Goal: Information Seeking & Learning: Check status

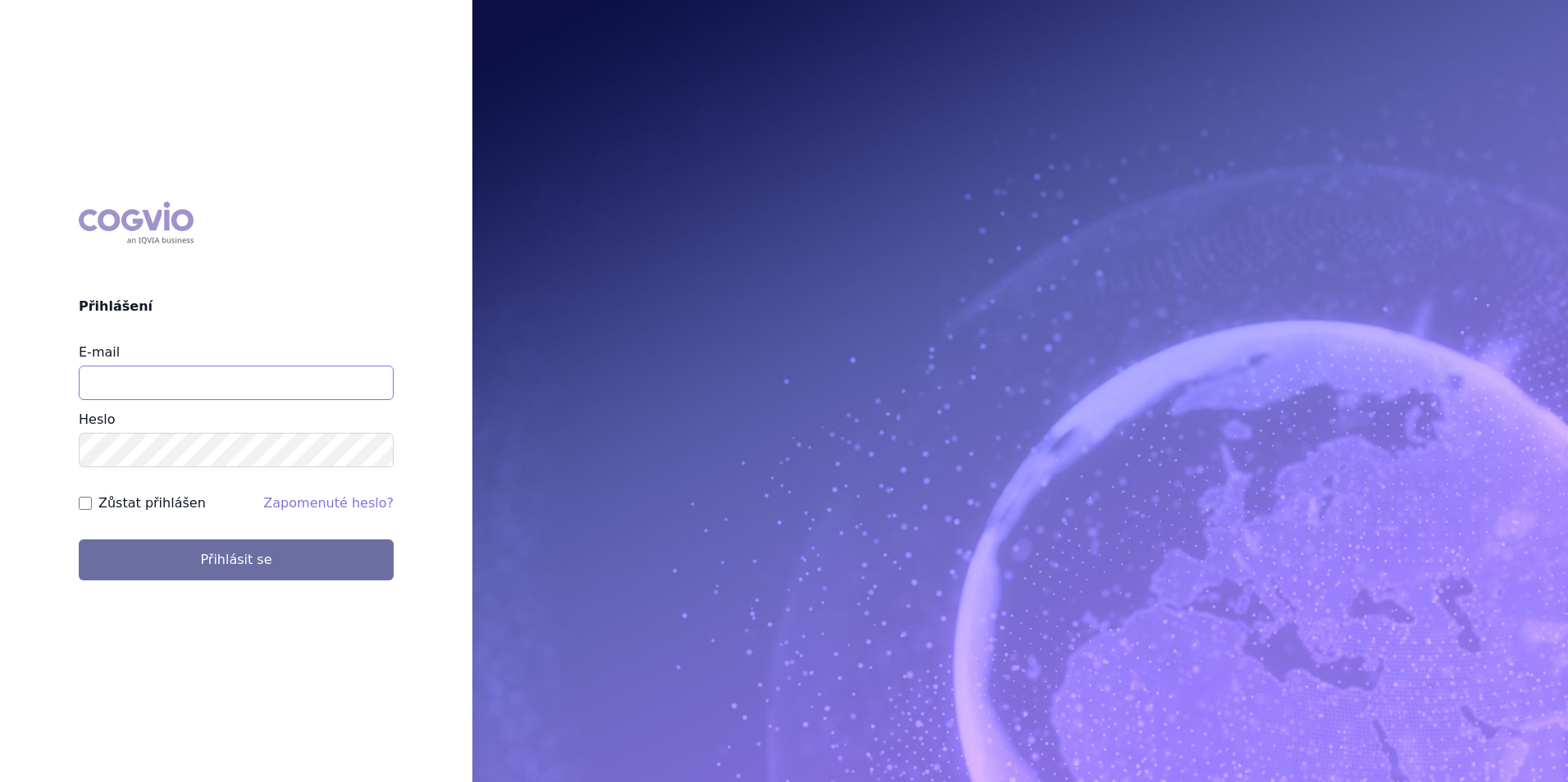
click at [225, 388] on input "E-mail" at bounding box center [236, 383] width 315 height 35
type input "klara.koubkova.ext@boehringer-ingelheim.com"
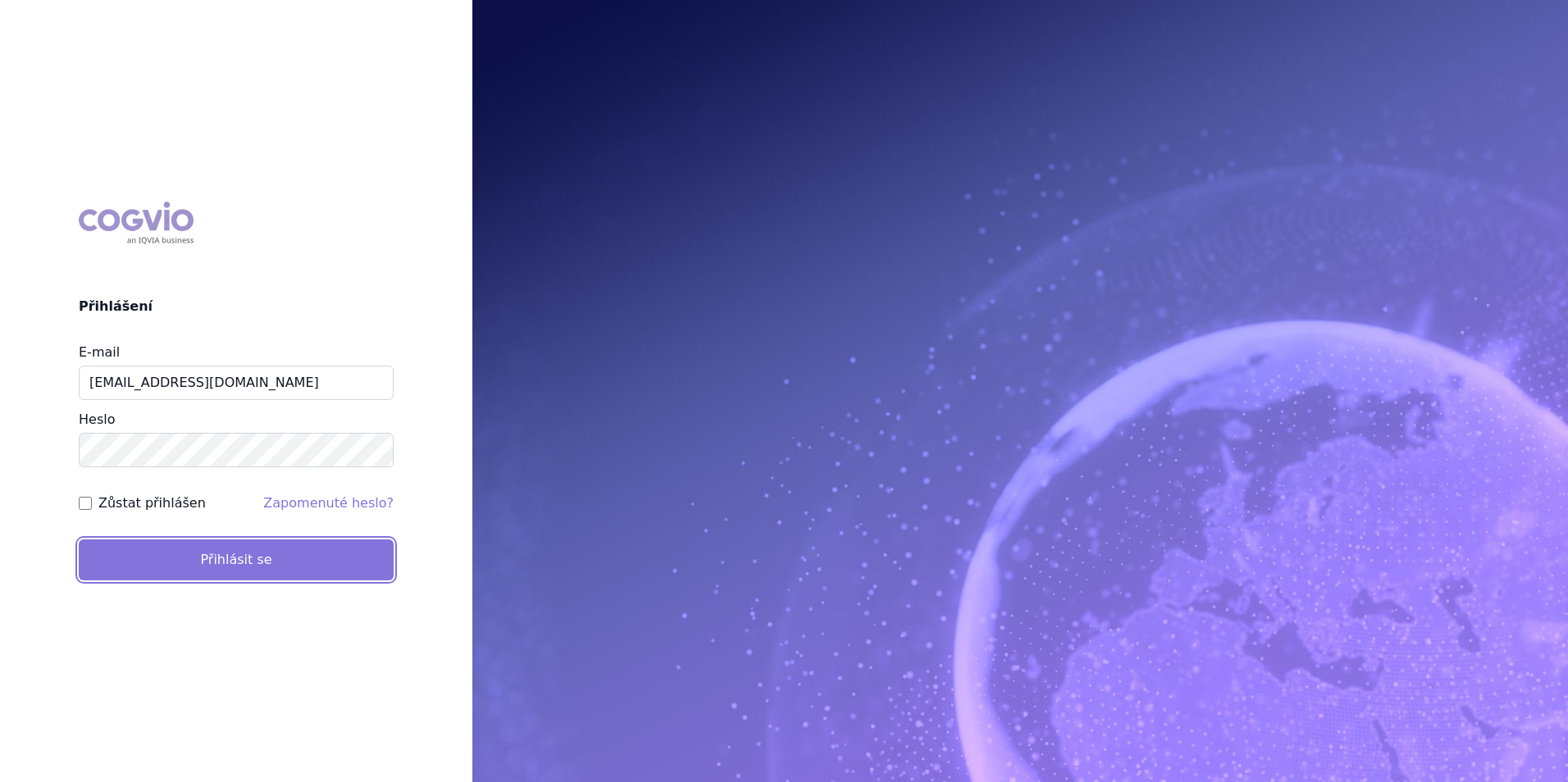
click at [242, 568] on button "Přihlásit se" at bounding box center [236, 560] width 315 height 41
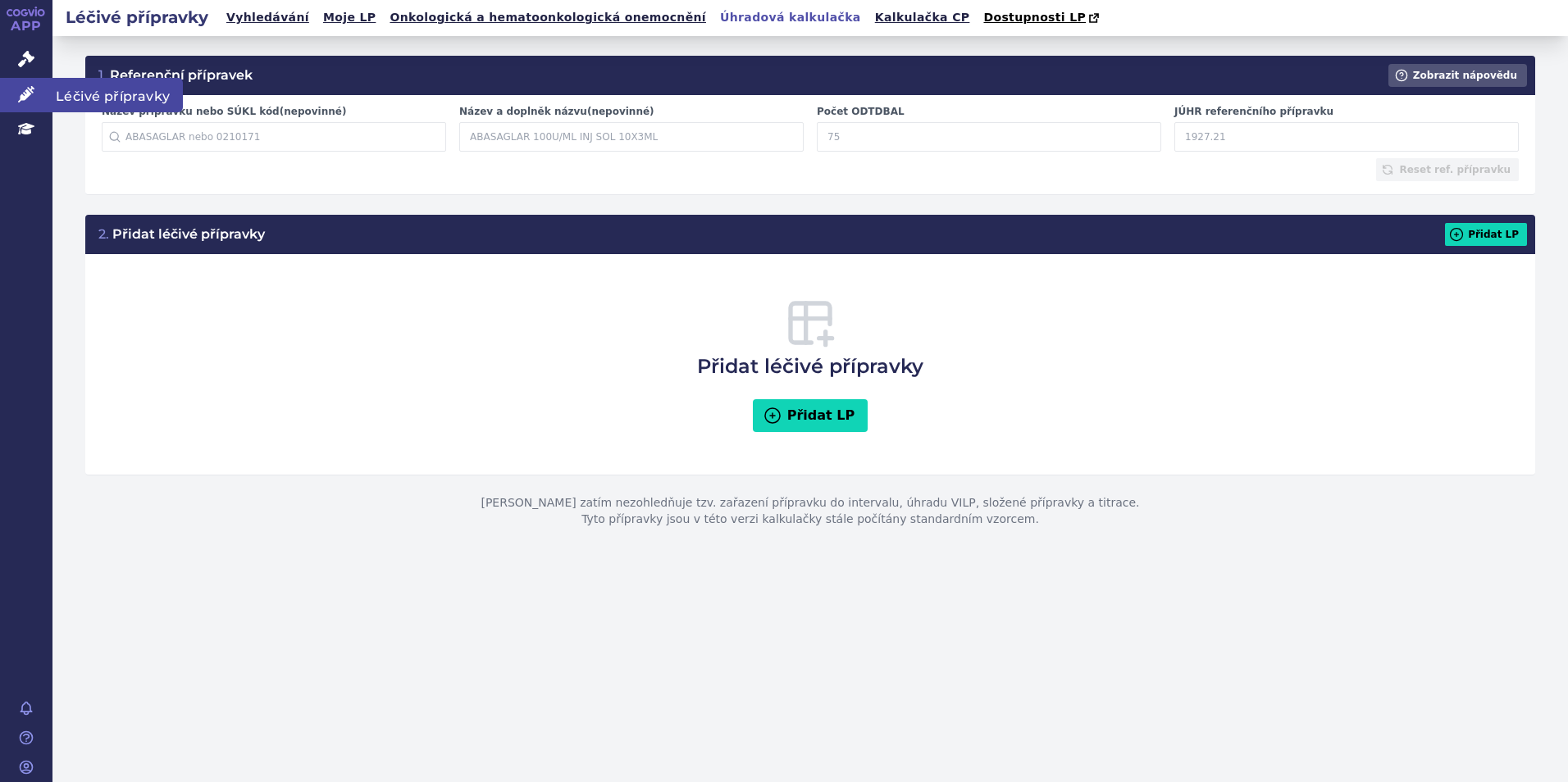
click at [62, 91] on span "Léčivé přípravky" at bounding box center [117, 95] width 131 height 35
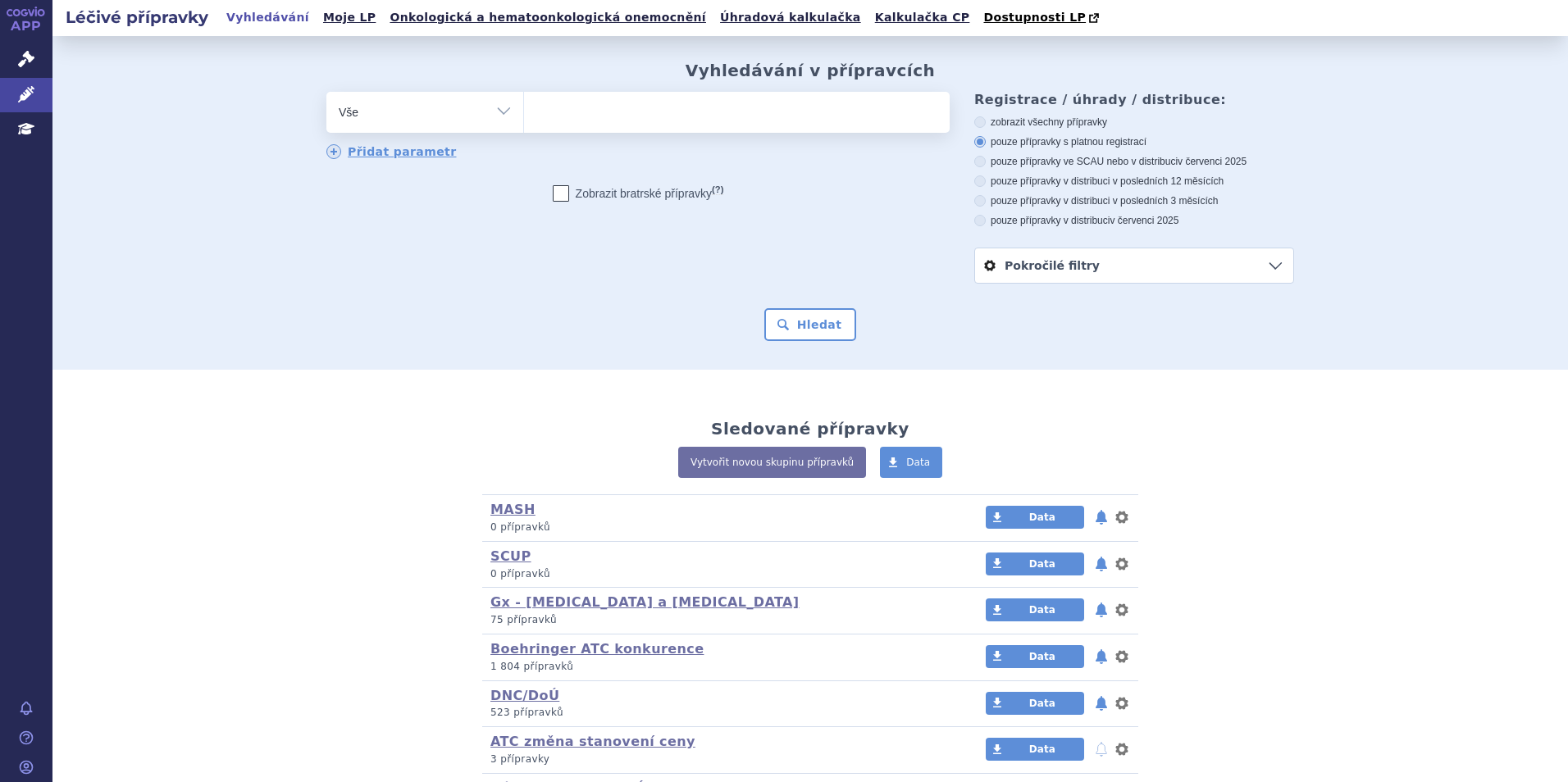
click at [725, 113] on ul at bounding box center [736, 108] width 425 height 35
click at [524, 113] on select at bounding box center [523, 112] width 1 height 41
type input "ha"
type input "har"
type input "hardi"
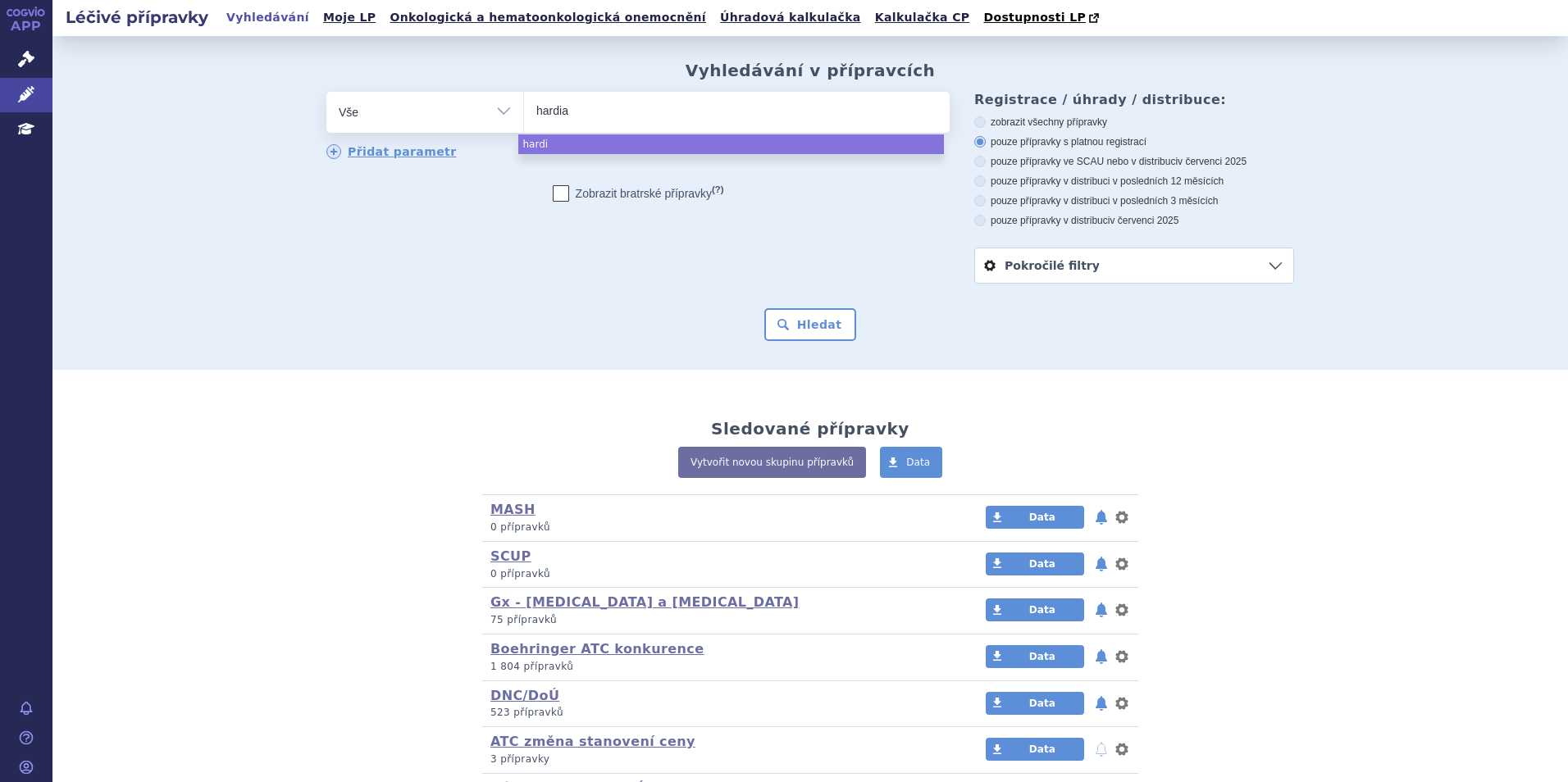
type input "hardian"
type input "hardi"
type input "har"
type input "h"
type input "ja"
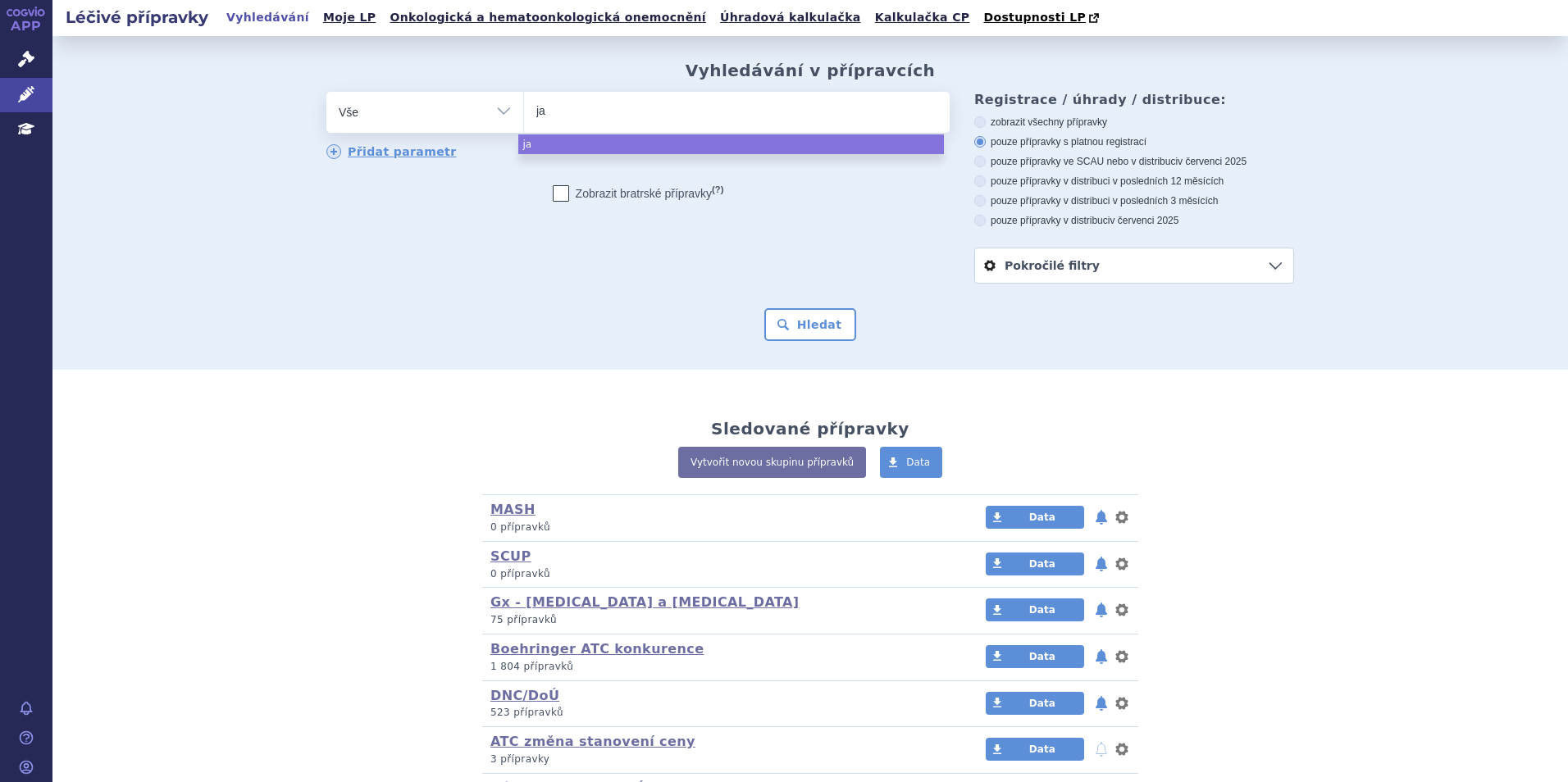
type input "jar"
type input "jardia"
type input "jardian"
type input "jardianc"
type input "jardiance"
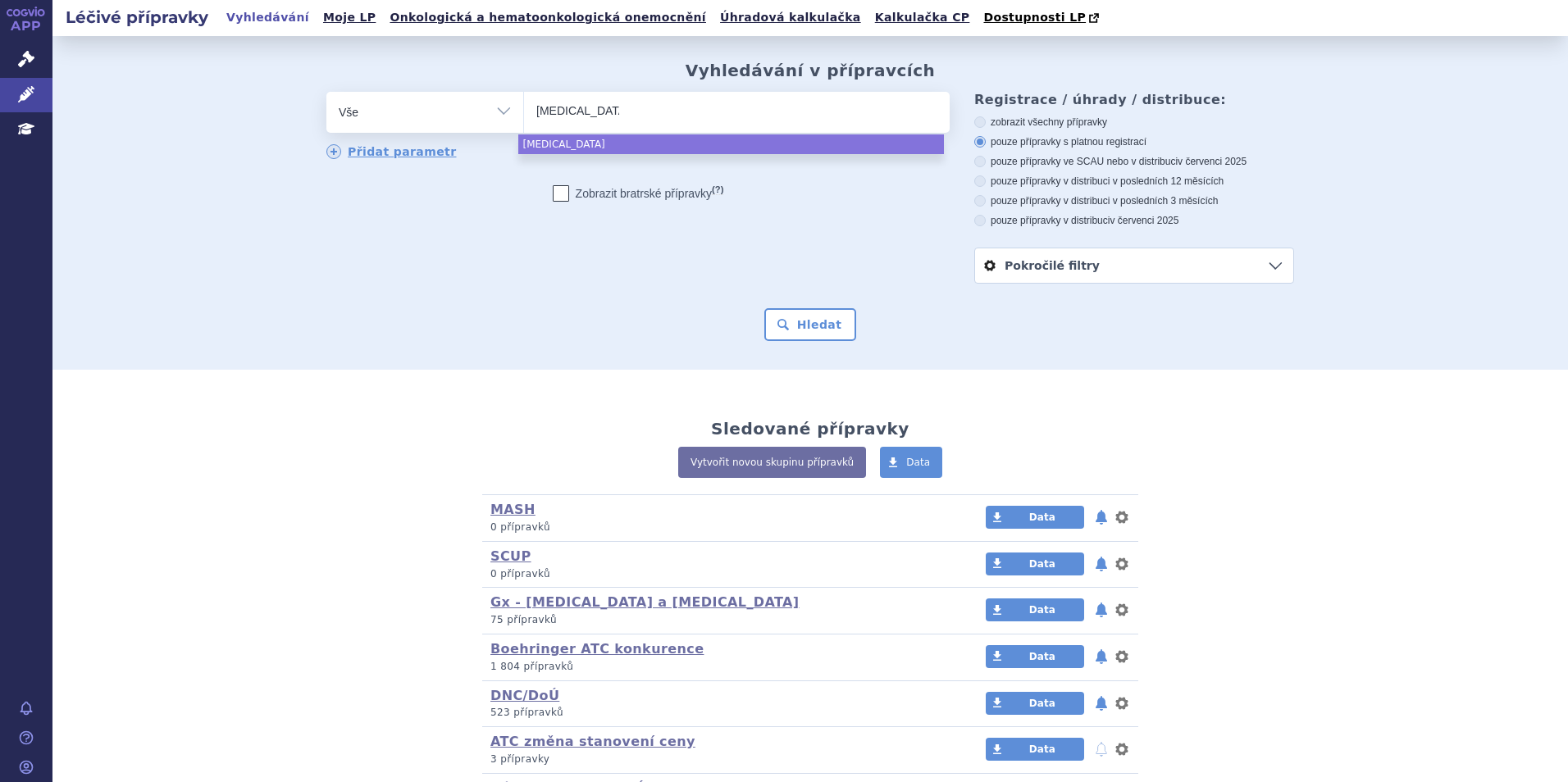
select select "jardiance"
click at [810, 343] on div "Vyhledávání v přípravcích odstranit Vše Přípravek/SUKL kód MAH VPOIS" at bounding box center [810, 203] width 1516 height 334
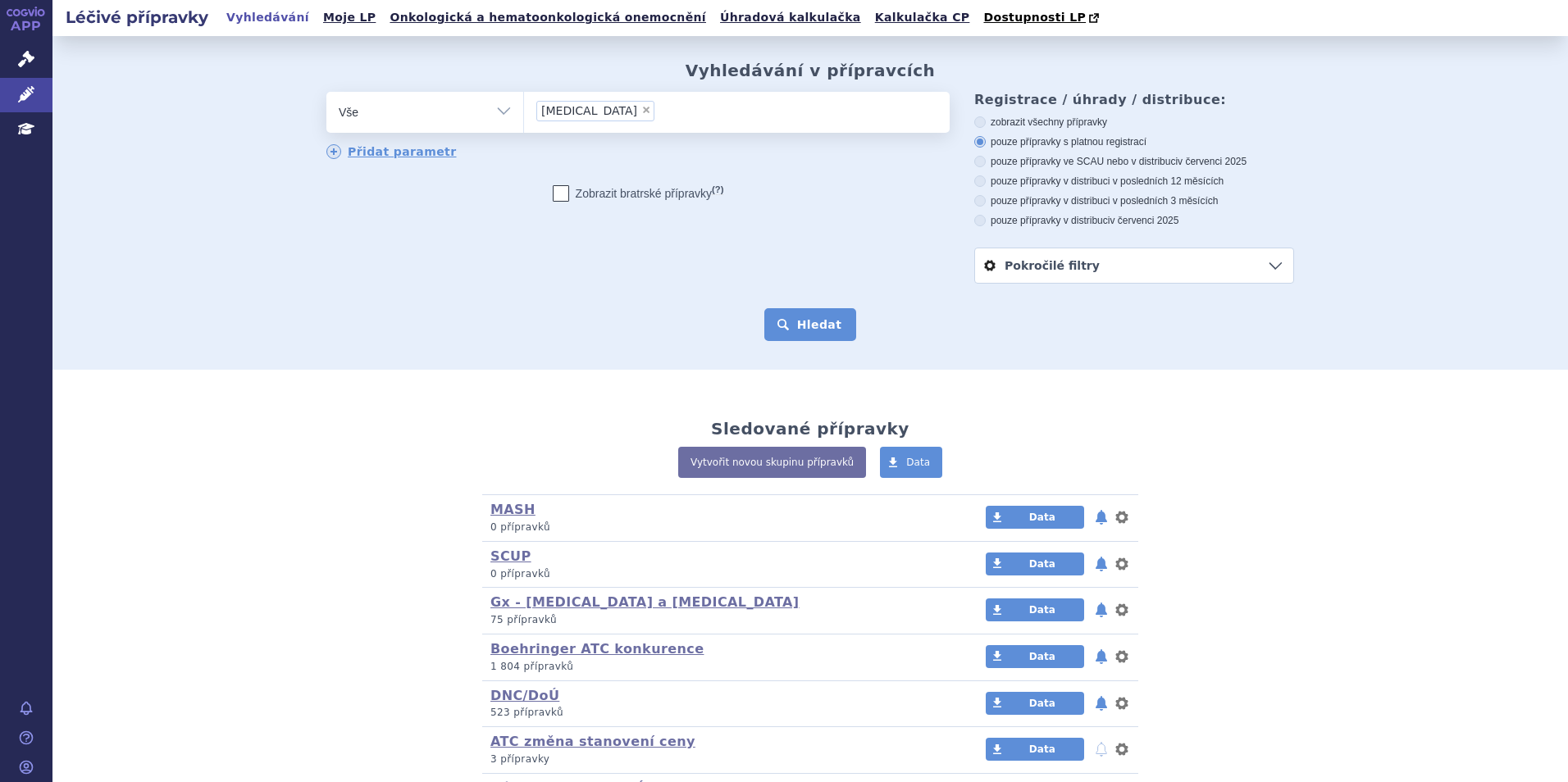
click at [810, 336] on button "Hledat" at bounding box center [811, 324] width 92 height 33
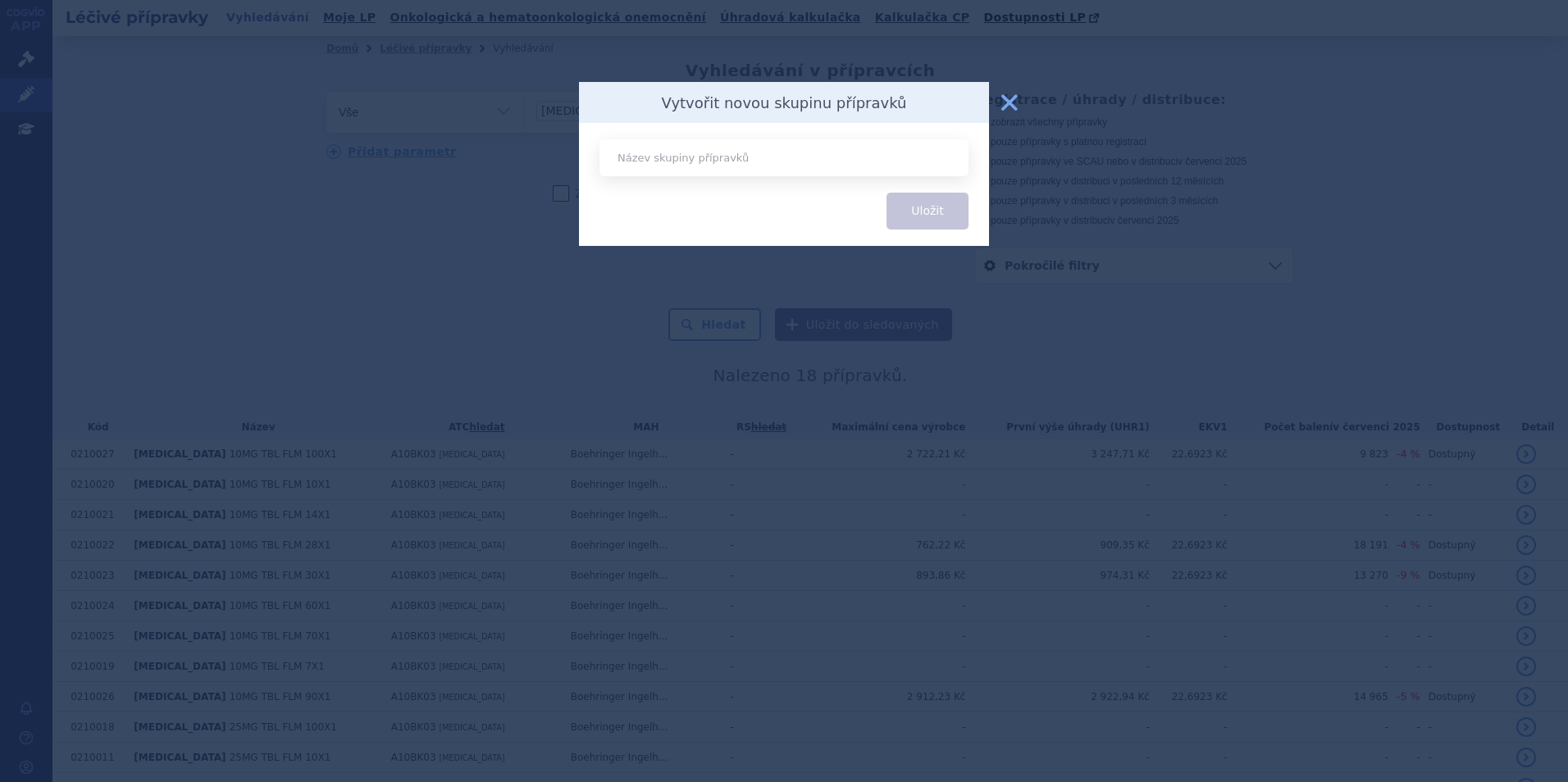
click at [1014, 102] on button "zavřít" at bounding box center [1009, 102] width 33 height 33
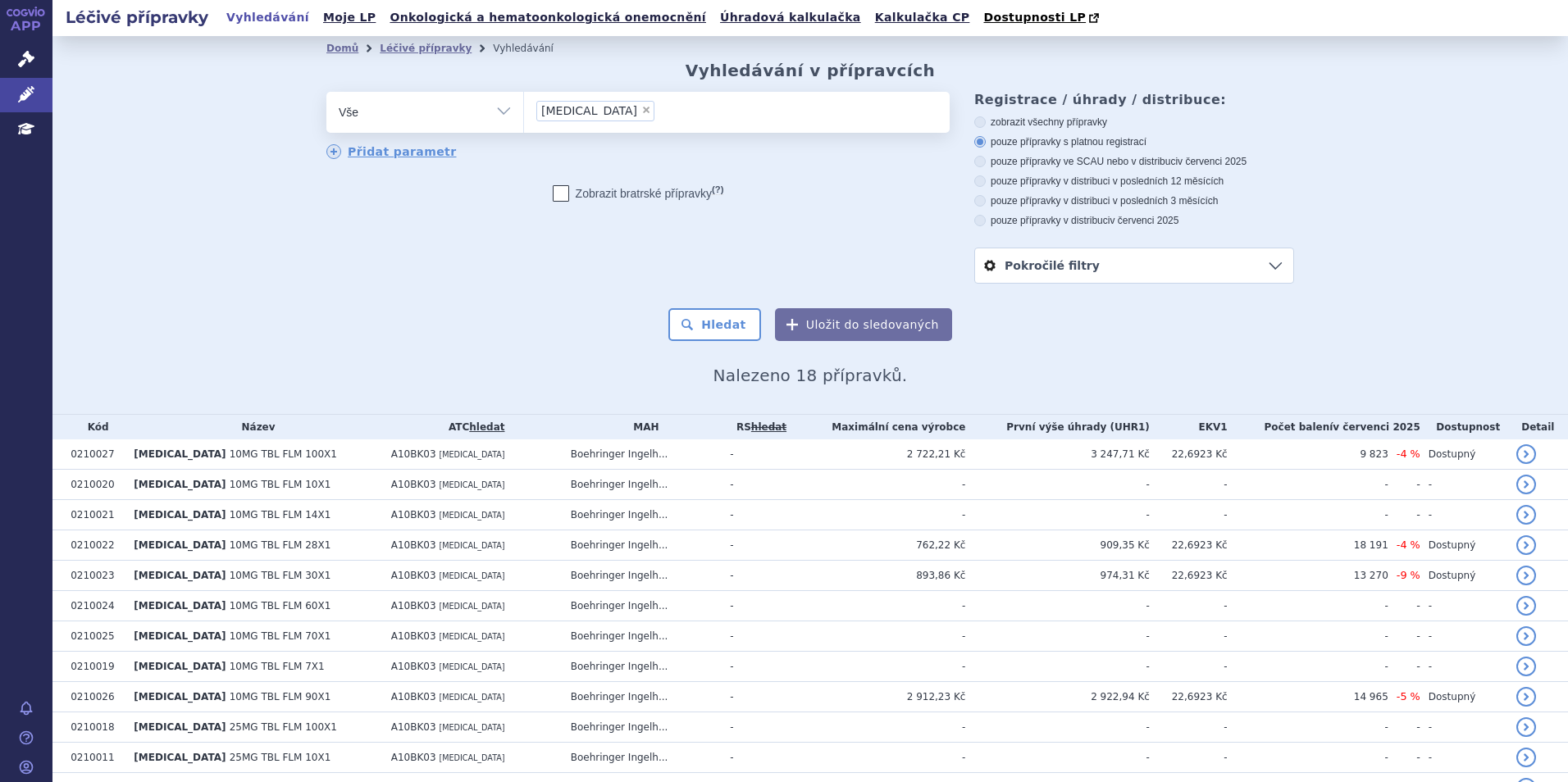
click at [977, 161] on icon at bounding box center [979, 161] width 12 height 12
click at [977, 161] on input "pouze přípravky ve SCAU nebo v distribuci v červenci 2025" at bounding box center [981, 163] width 11 height 11
radio input "true"
click at [734, 328] on button "Hledat" at bounding box center [715, 324] width 92 height 33
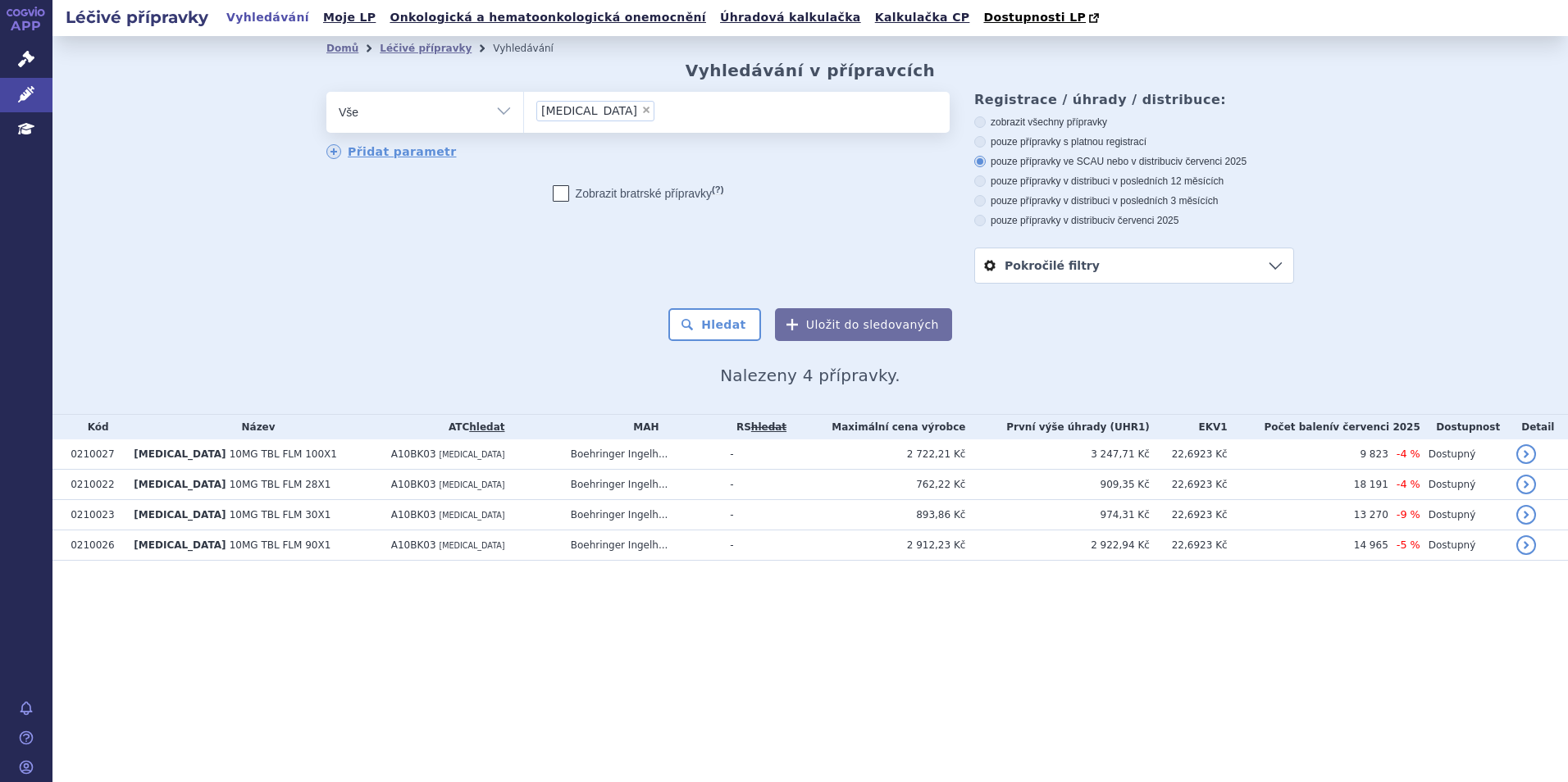
drag, startPoint x: 611, startPoint y: 450, endPoint x: 545, endPoint y: 370, distance: 103.7
click at [508, 345] on div "Domů Léčivé přípravky Vyhledávání Vyhledávání v přípravcích odstranit Vše Přípr…" at bounding box center [811, 223] width 1033 height 325
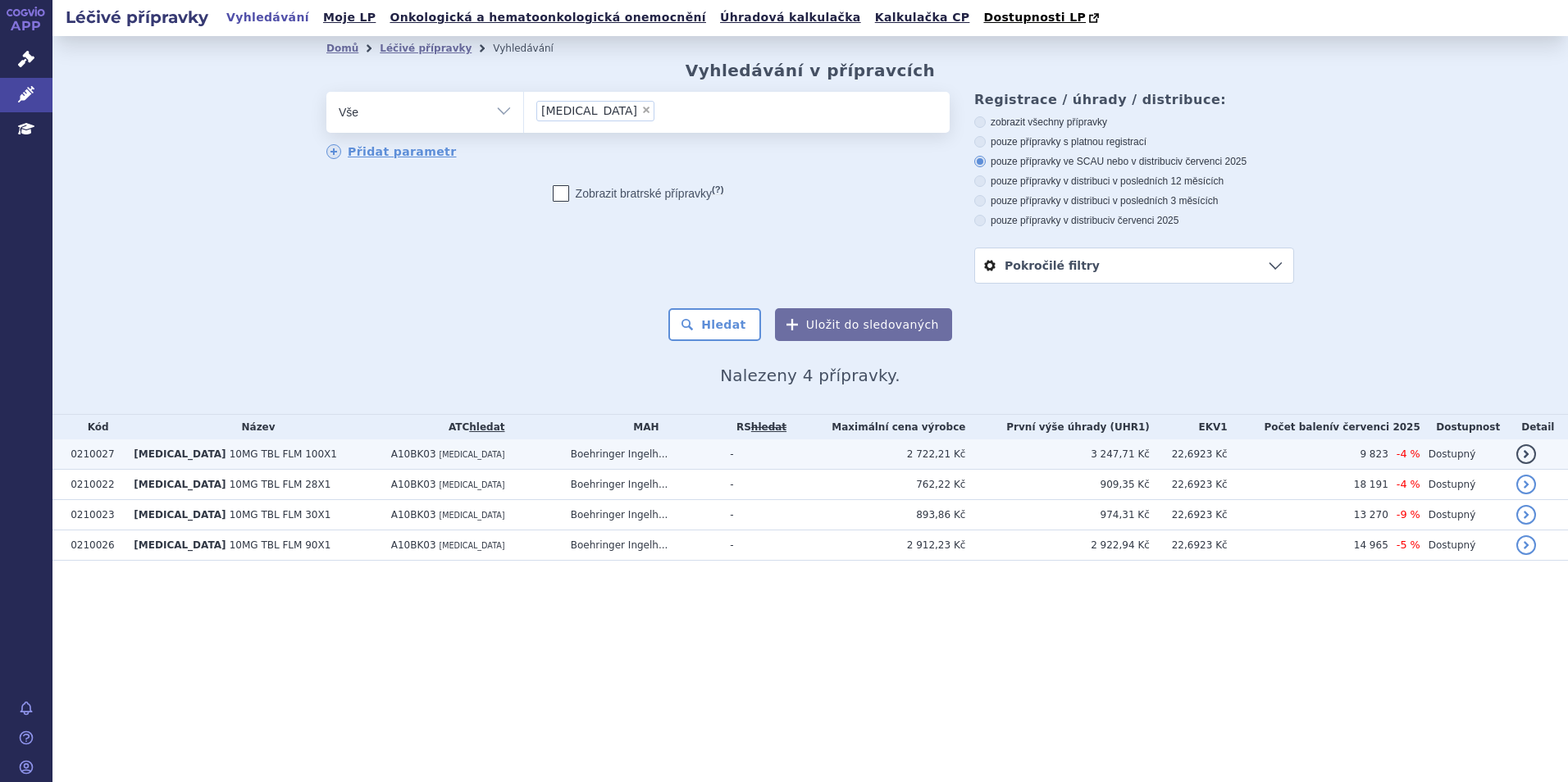
click at [597, 454] on td "Boehringer Ingelh..." at bounding box center [643, 454] width 160 height 30
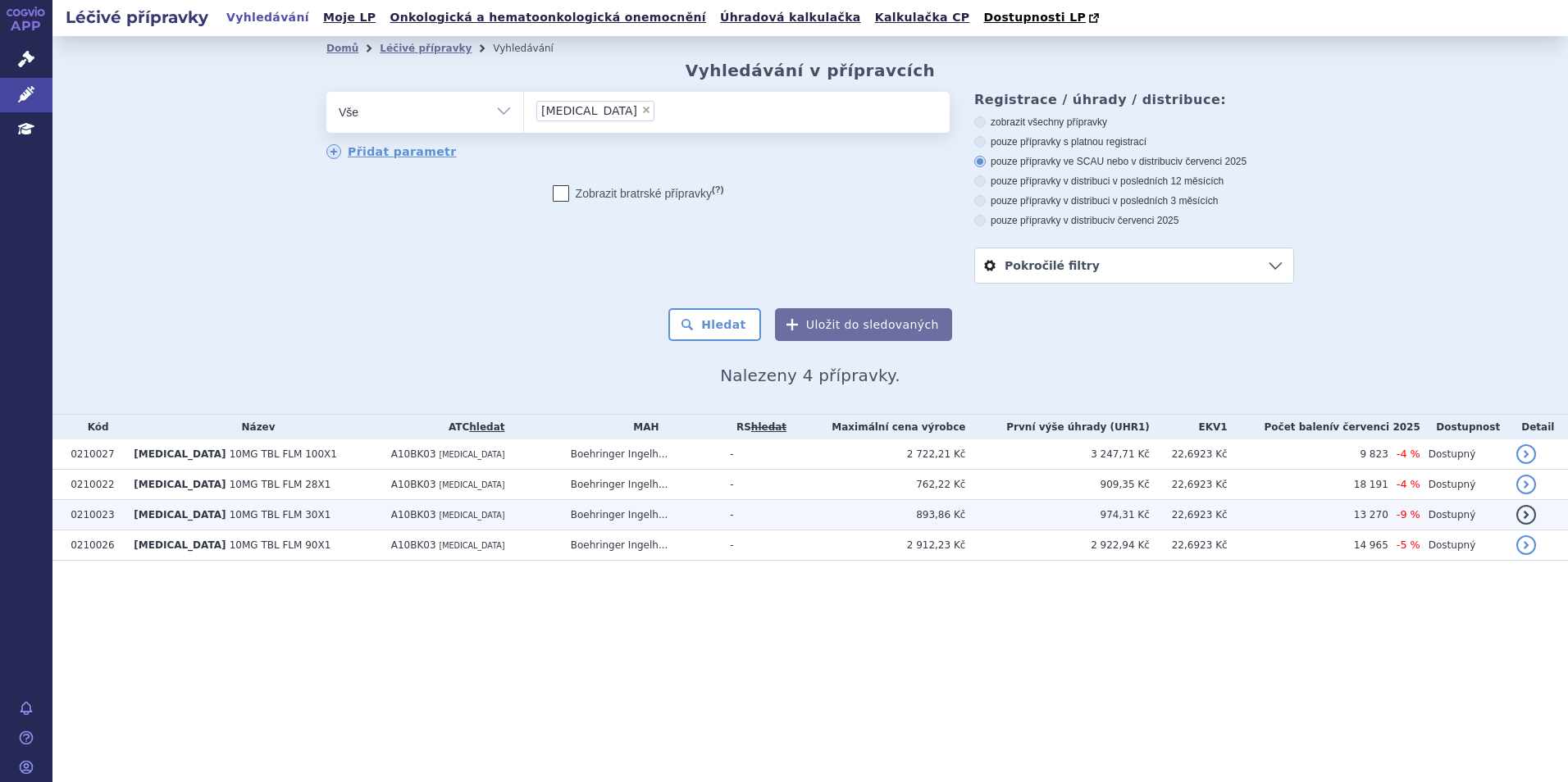
click at [475, 512] on td "A10BK03 EMPAGLIFLOZIN" at bounding box center [472, 515] width 179 height 30
click at [481, 507] on td "A10BK03 EMPAGLIFLOZIN" at bounding box center [472, 515] width 179 height 30
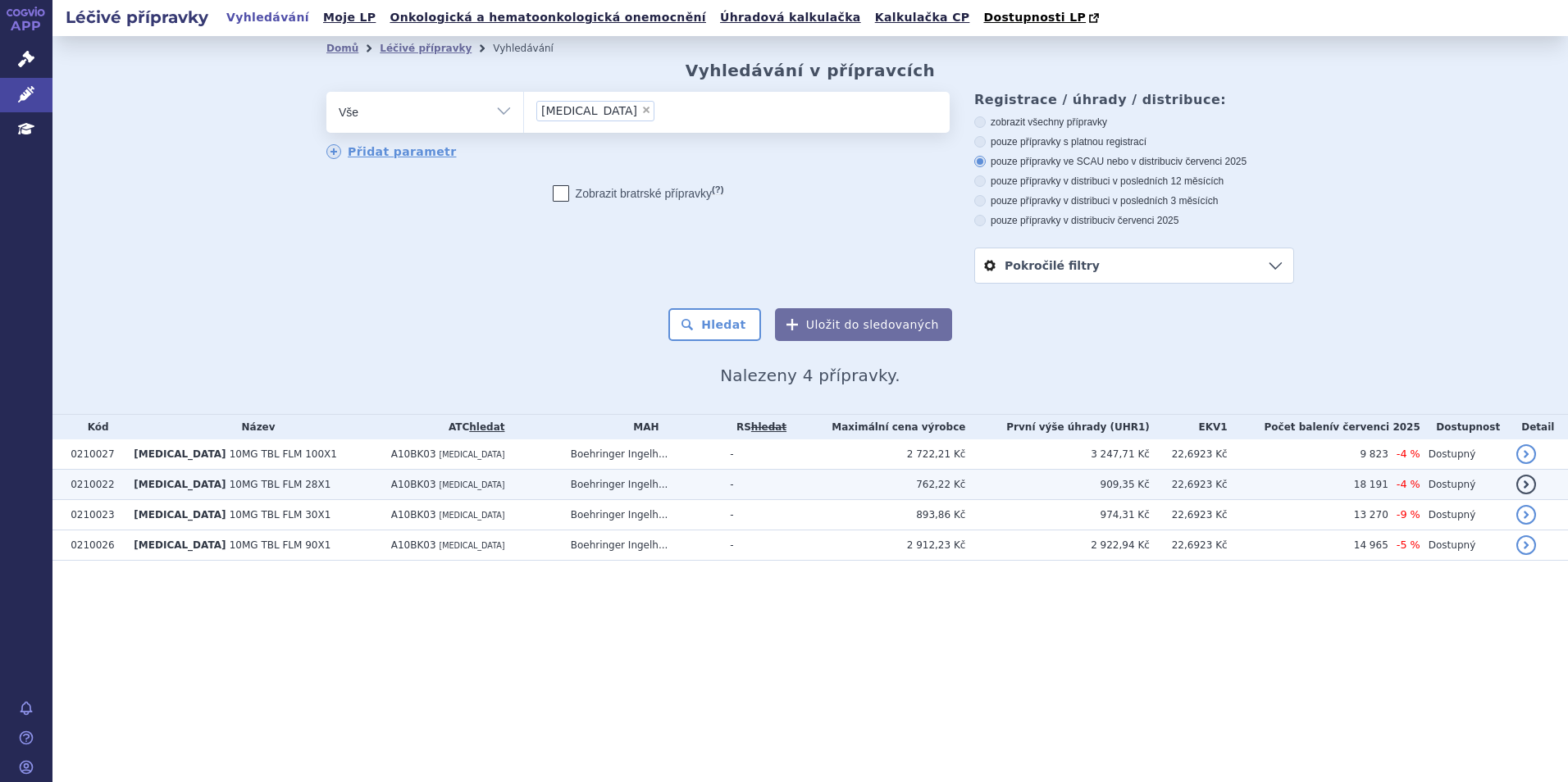
click at [503, 488] on td "A10BK03 [MEDICAL_DATA]" at bounding box center [472, 485] width 179 height 30
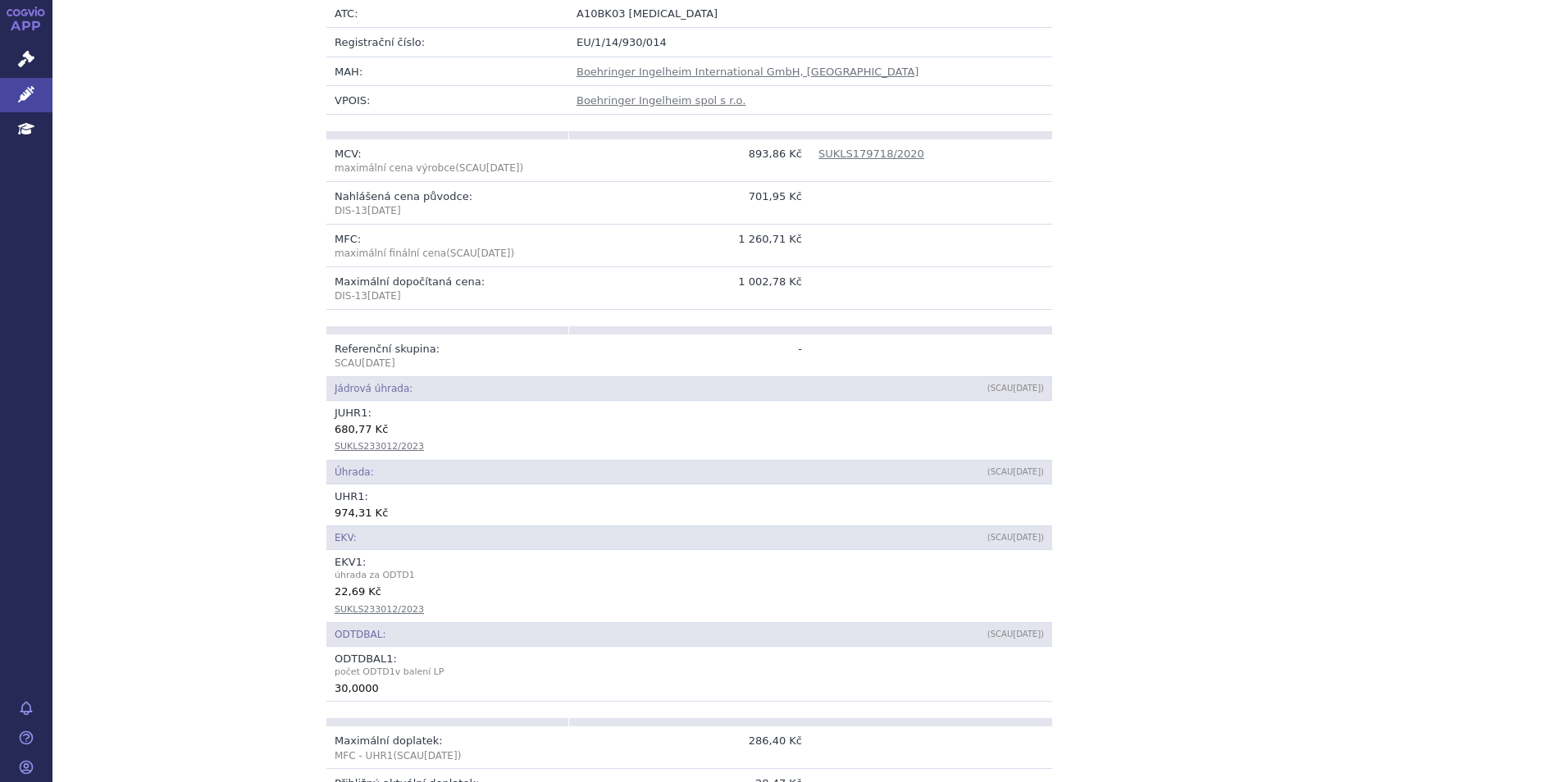
scroll to position [164, 0]
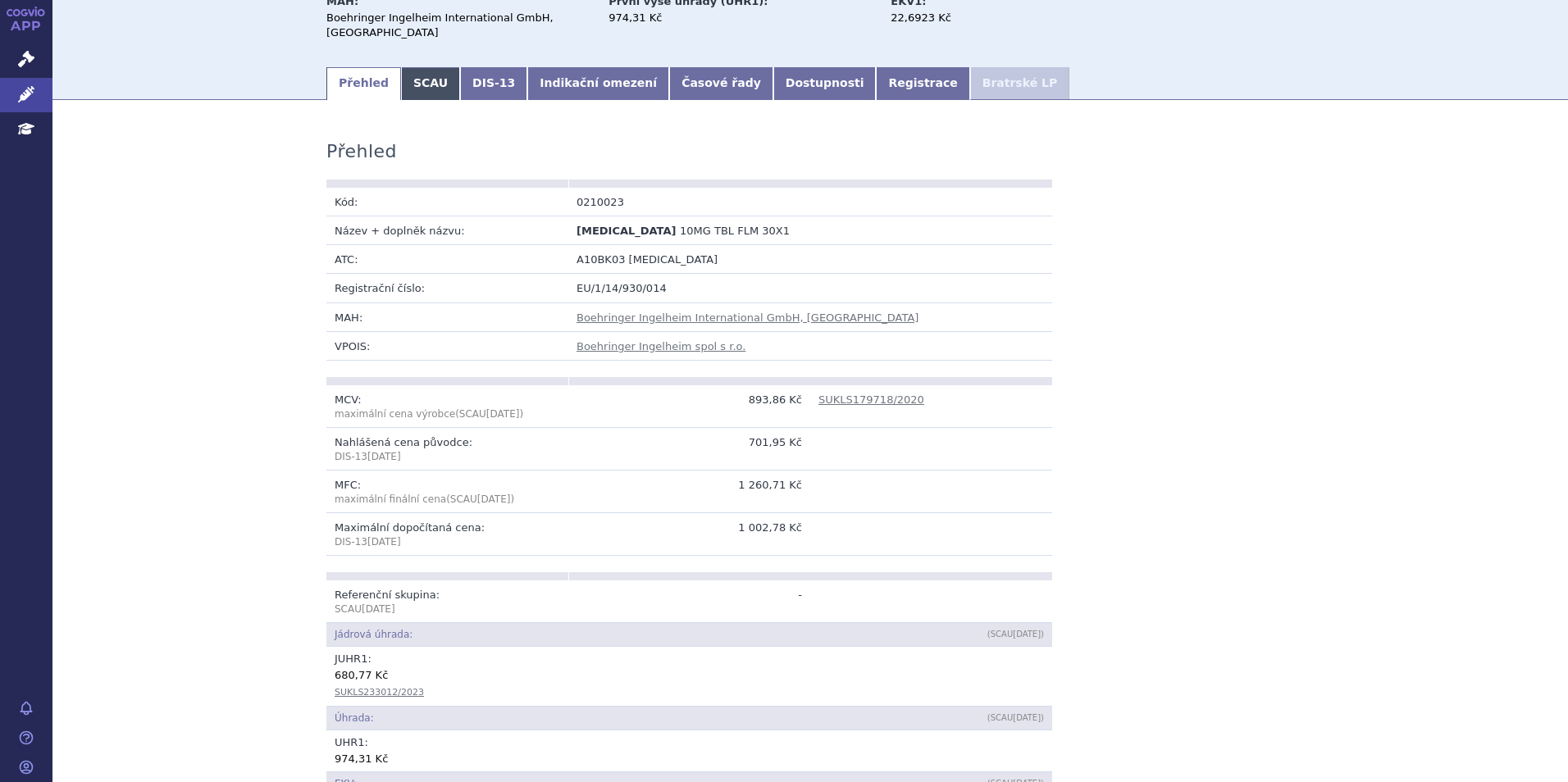
click at [422, 84] on link "SCAU" at bounding box center [431, 83] width 59 height 33
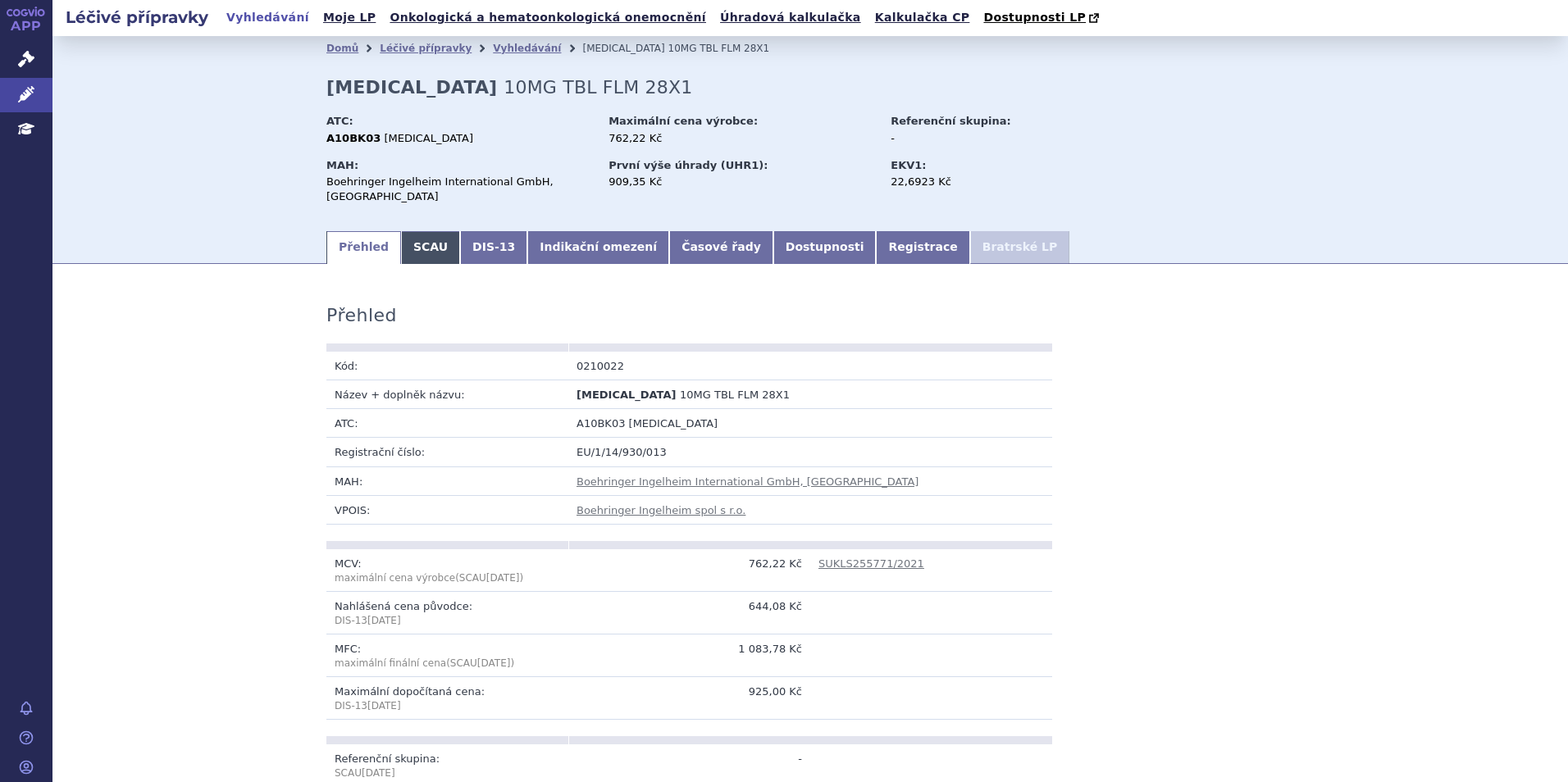
click at [416, 252] on link "SCAU" at bounding box center [431, 247] width 59 height 33
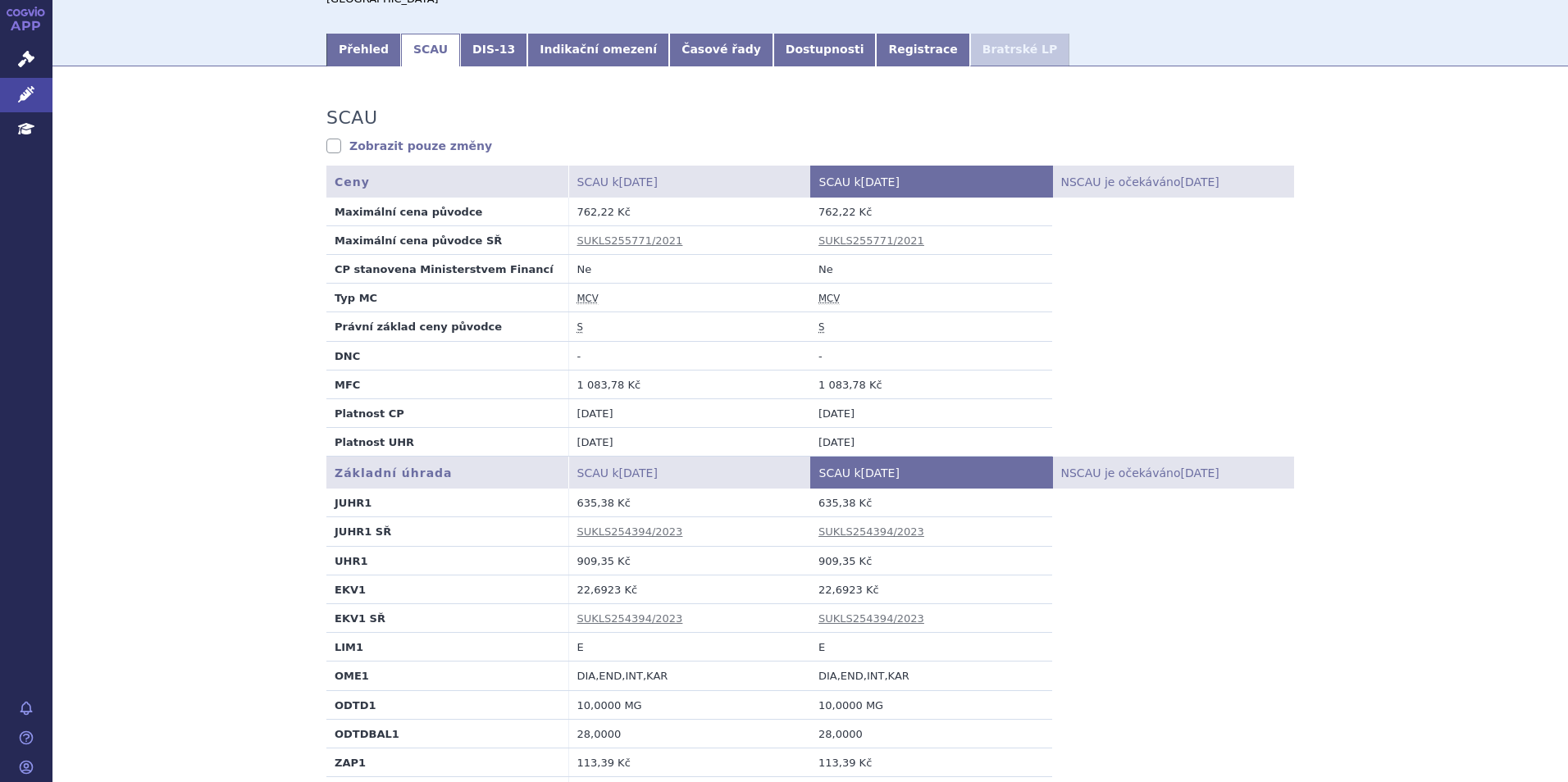
scroll to position [82, 0]
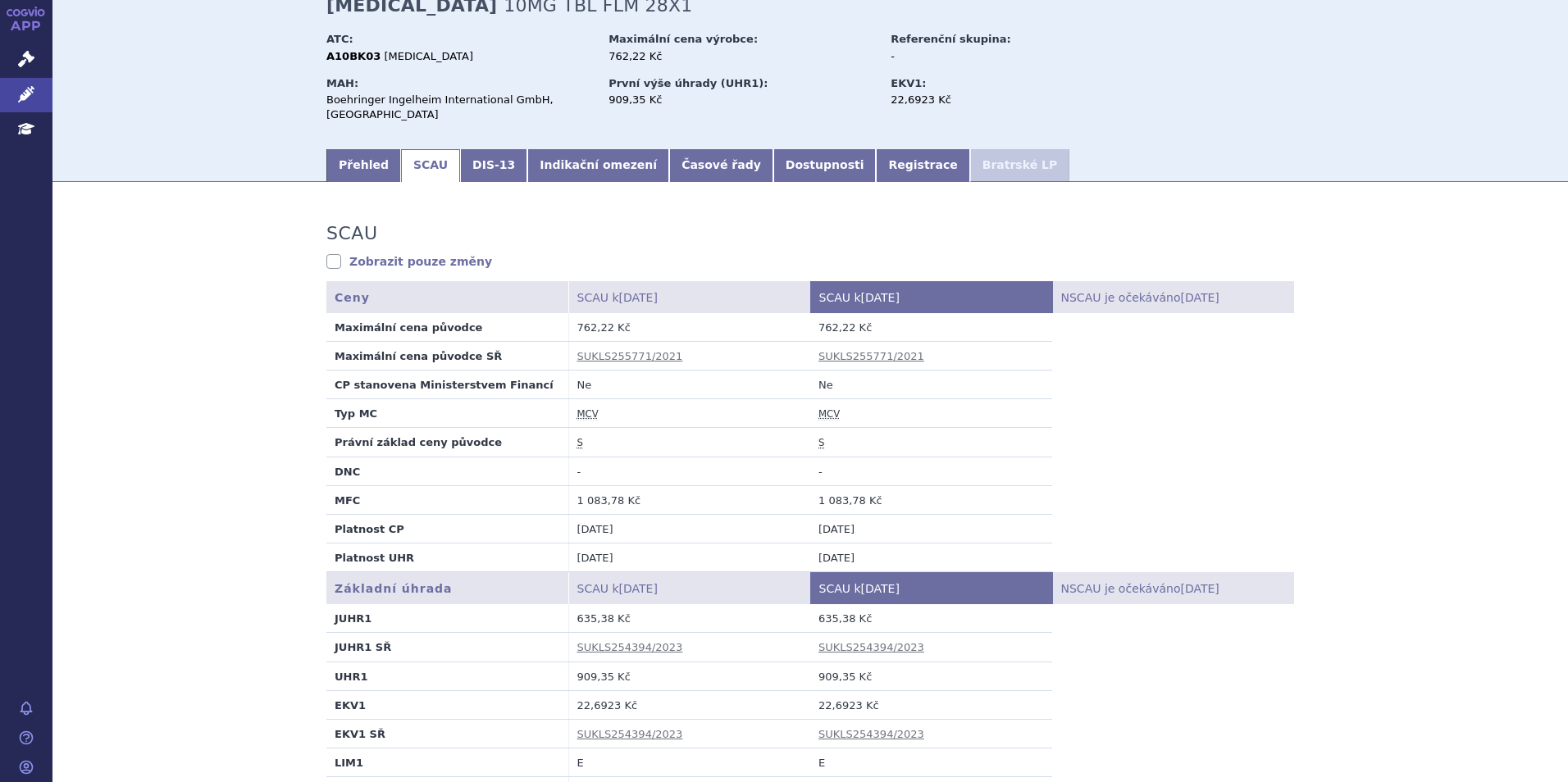
click at [552, 145] on div "Domů Léčivé přípravky Vyhledávání JARDIANCE 10MG TBL FLM 28X1 JARDIANCE 10MG TB…" at bounding box center [811, 62] width 1033 height 168
click at [553, 166] on link "Indikační omezení" at bounding box center [598, 165] width 142 height 33
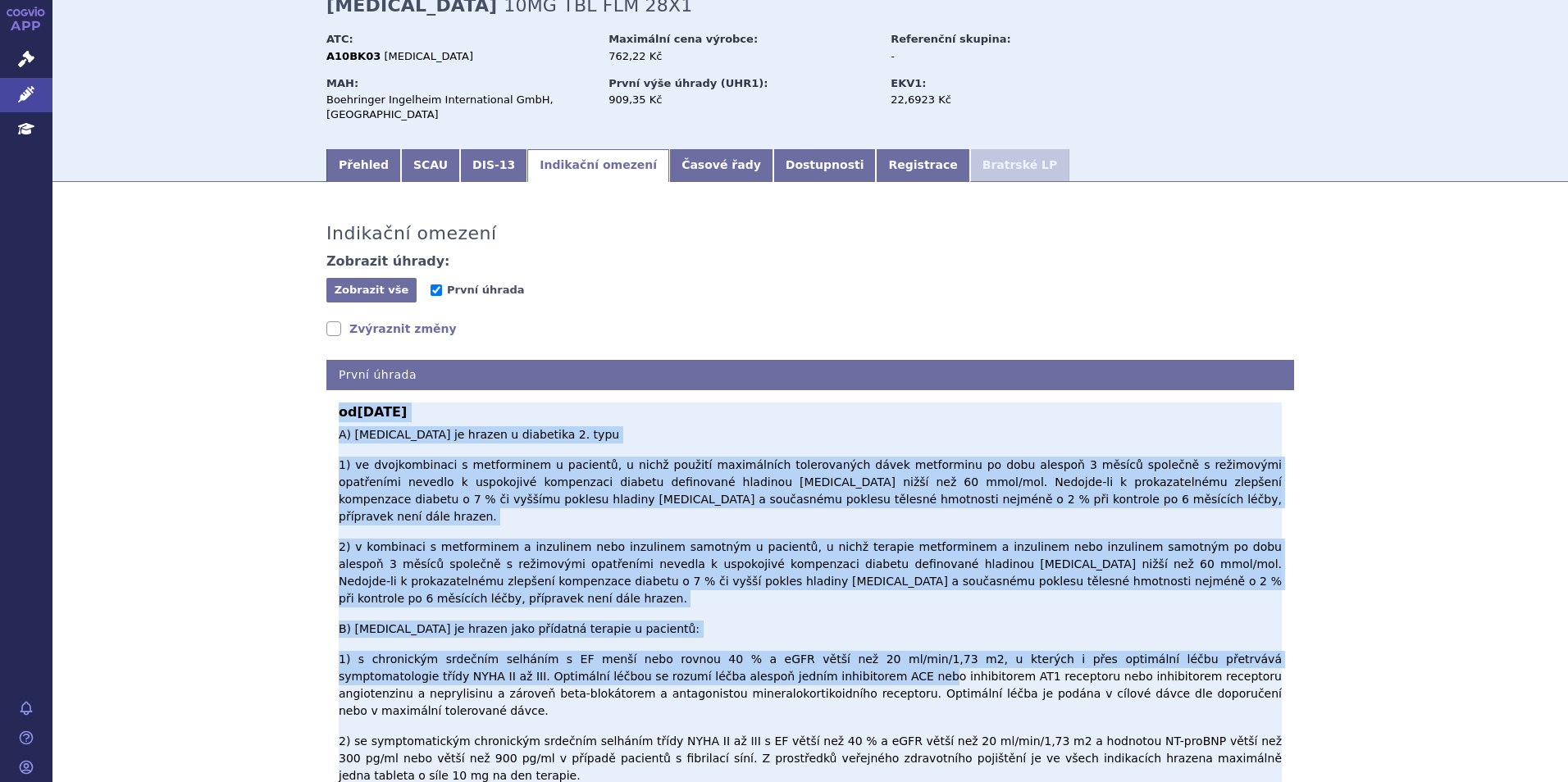
drag, startPoint x: 336, startPoint y: 415, endPoint x: 697, endPoint y: 598, distance: 404.7
click at [697, 598] on div "od 01.05.2024 A) Empagliflozin je hrazen u diabetika 2. typu 1) ve dvojkombinac…" at bounding box center [810, 593] width 943 height 382
click at [519, 540] on p "A) Empagliflozin je hrazen u diabetika 2. typu 1) ve dvojkombinaci s metformine…" at bounding box center [810, 605] width 943 height 359
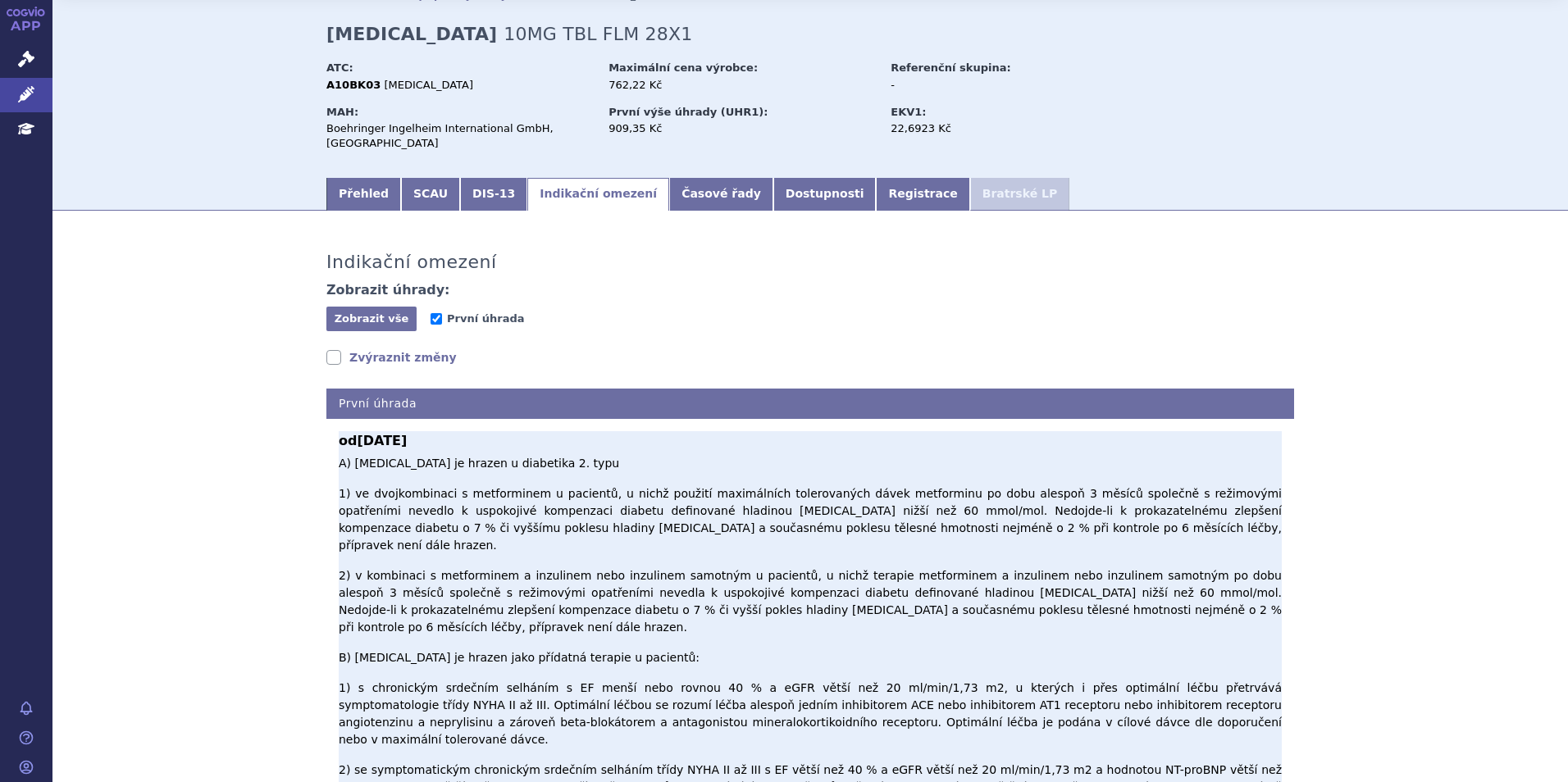
scroll to position [164, 0]
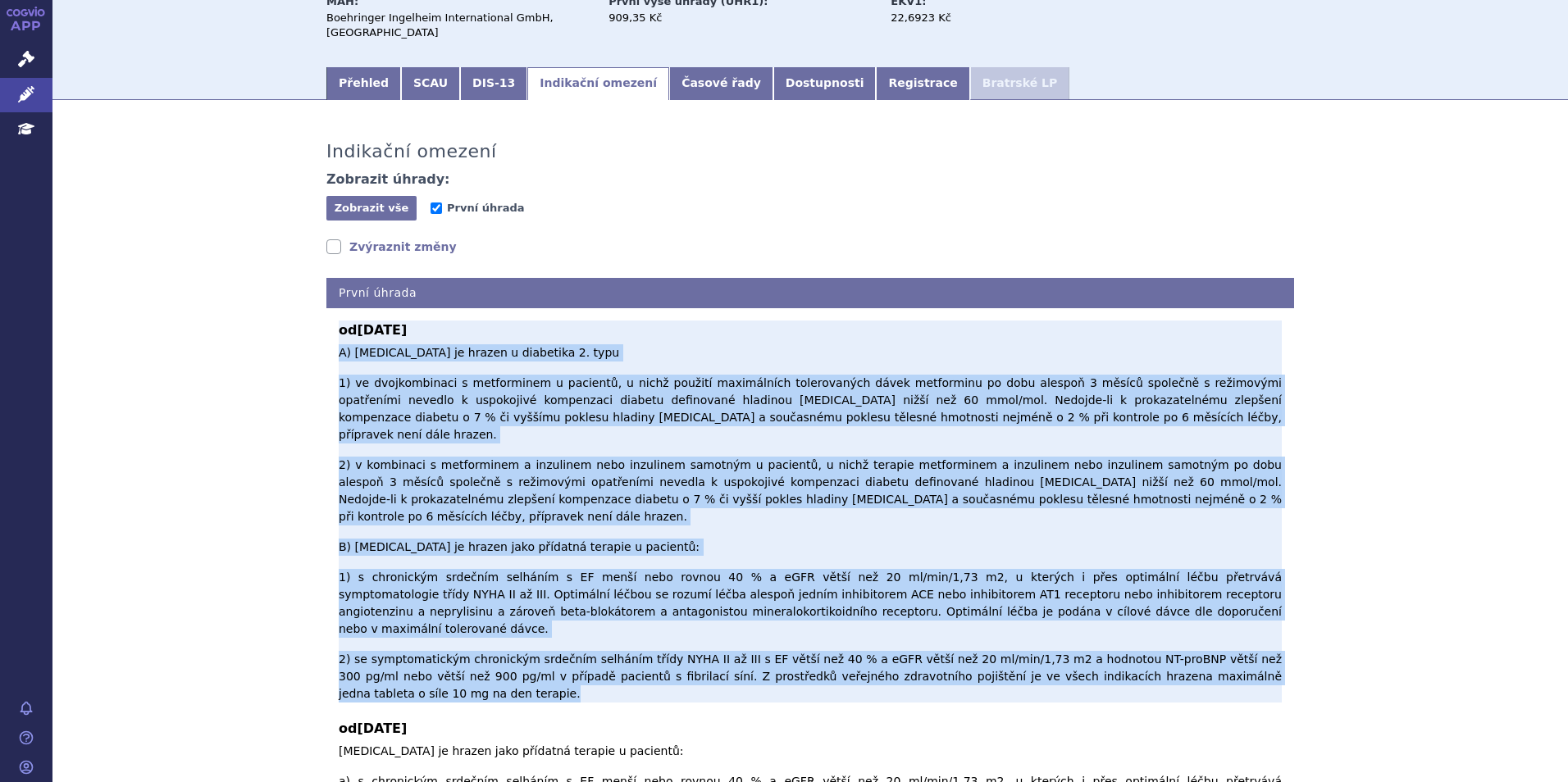
drag, startPoint x: 333, startPoint y: 353, endPoint x: 1248, endPoint y: 558, distance: 937.7
click at [1248, 558] on p "A) Empagliflozin je hrazen u diabetika 2. typu 1) ve dvojkombinaci s metformine…" at bounding box center [810, 524] width 943 height 359
copy p "A) Empagliflozin je hrazen u diabetika 2. typu 1) ve dvojkombinaci s metformine…"
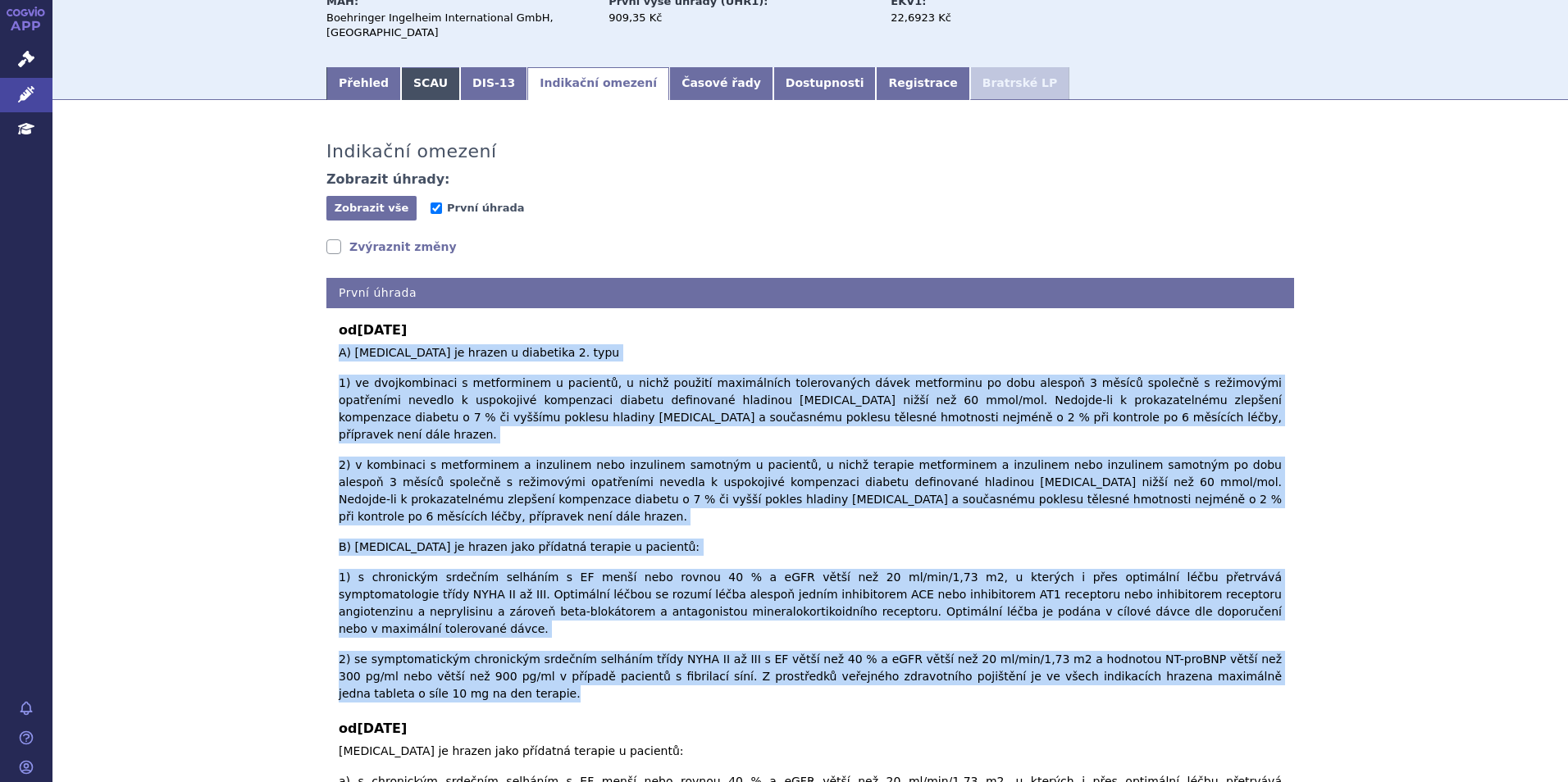
click at [418, 79] on link "SCAU" at bounding box center [431, 83] width 59 height 33
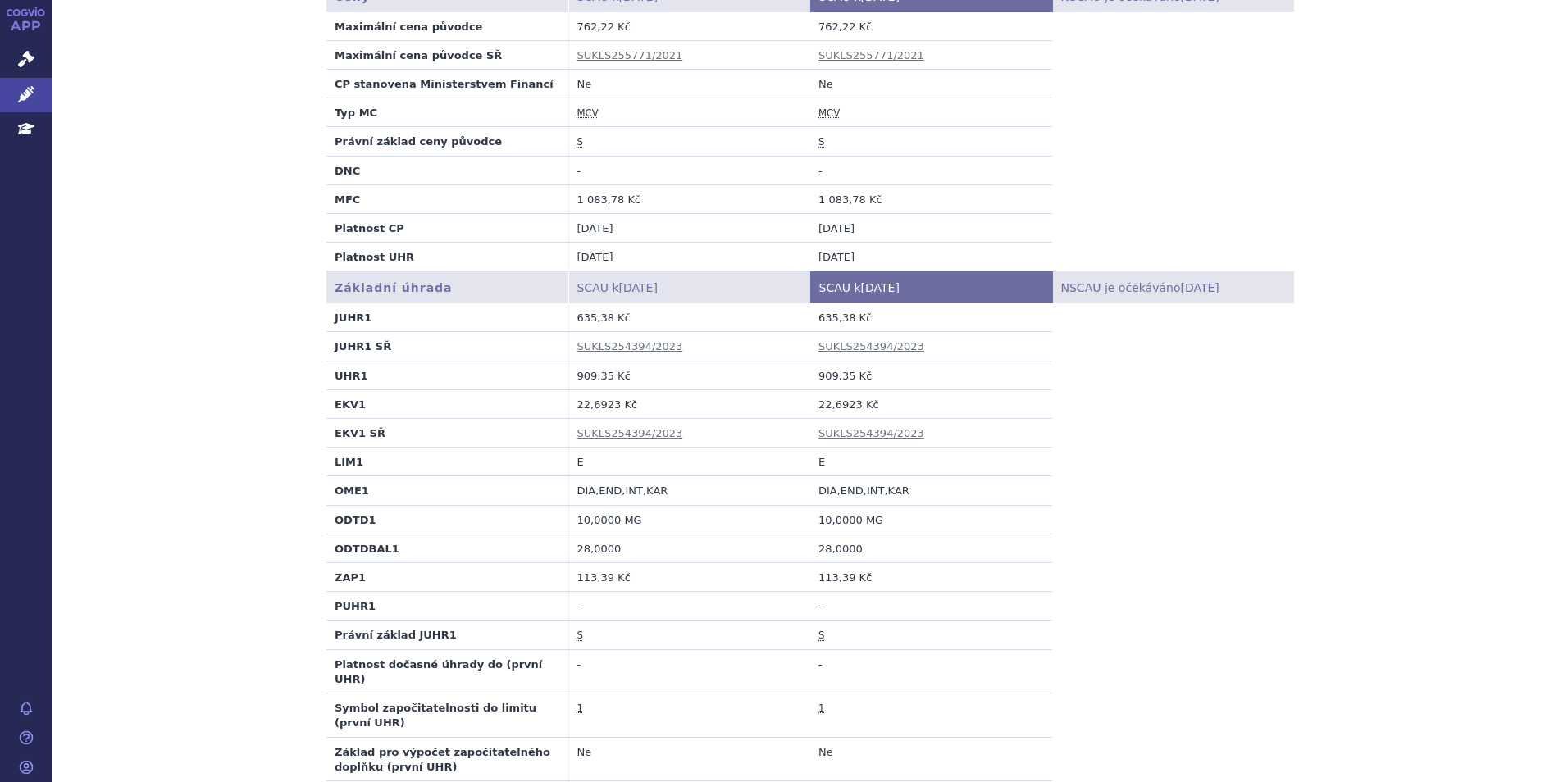
scroll to position [410, 0]
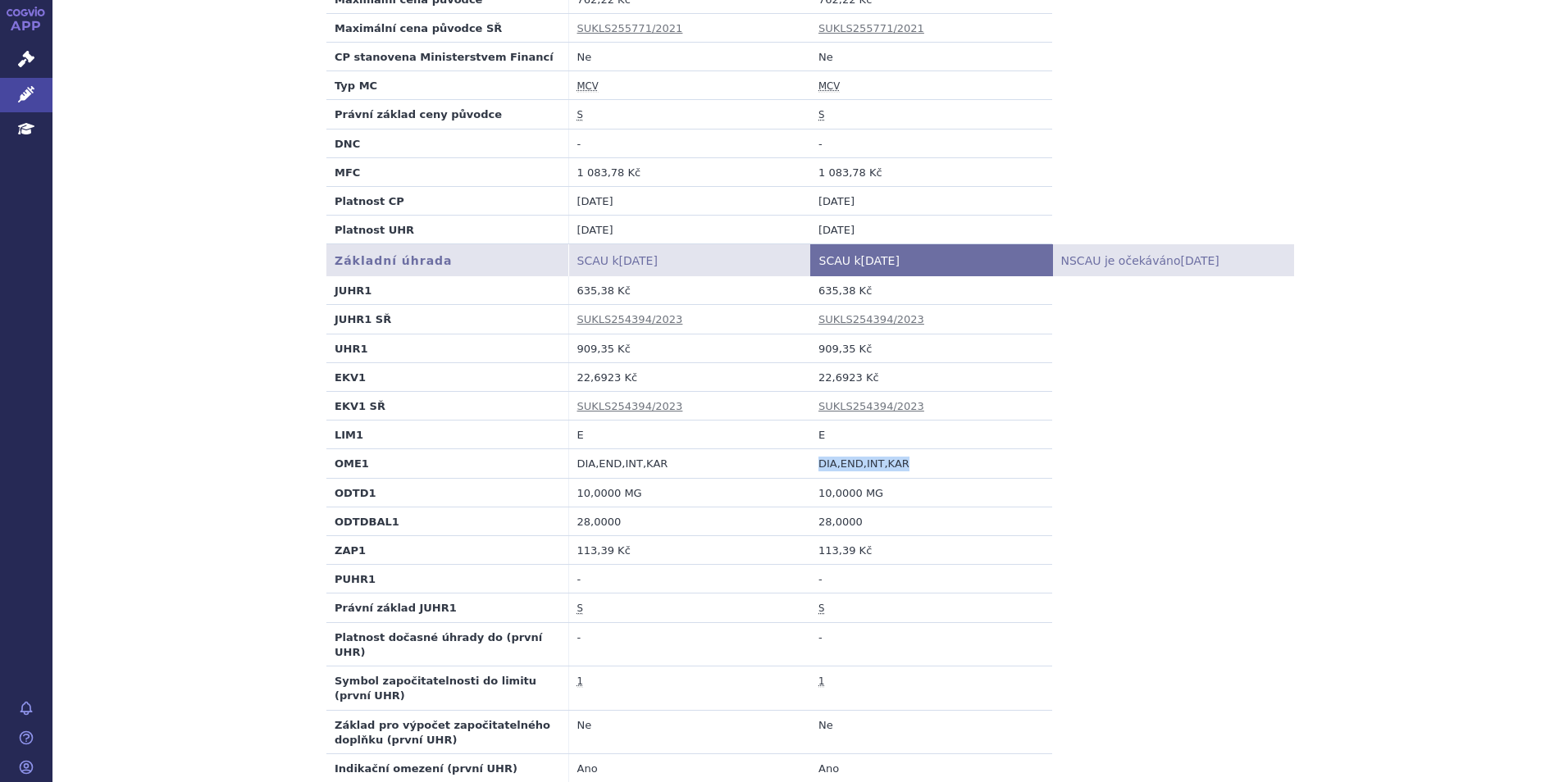
drag, startPoint x: 926, startPoint y: 464, endPoint x: 811, endPoint y: 469, distance: 115.1
click at [811, 469] on td "DIA,END,INT,KAR" at bounding box center [931, 463] width 242 height 28
copy td "DIA,END,INT,KAR"
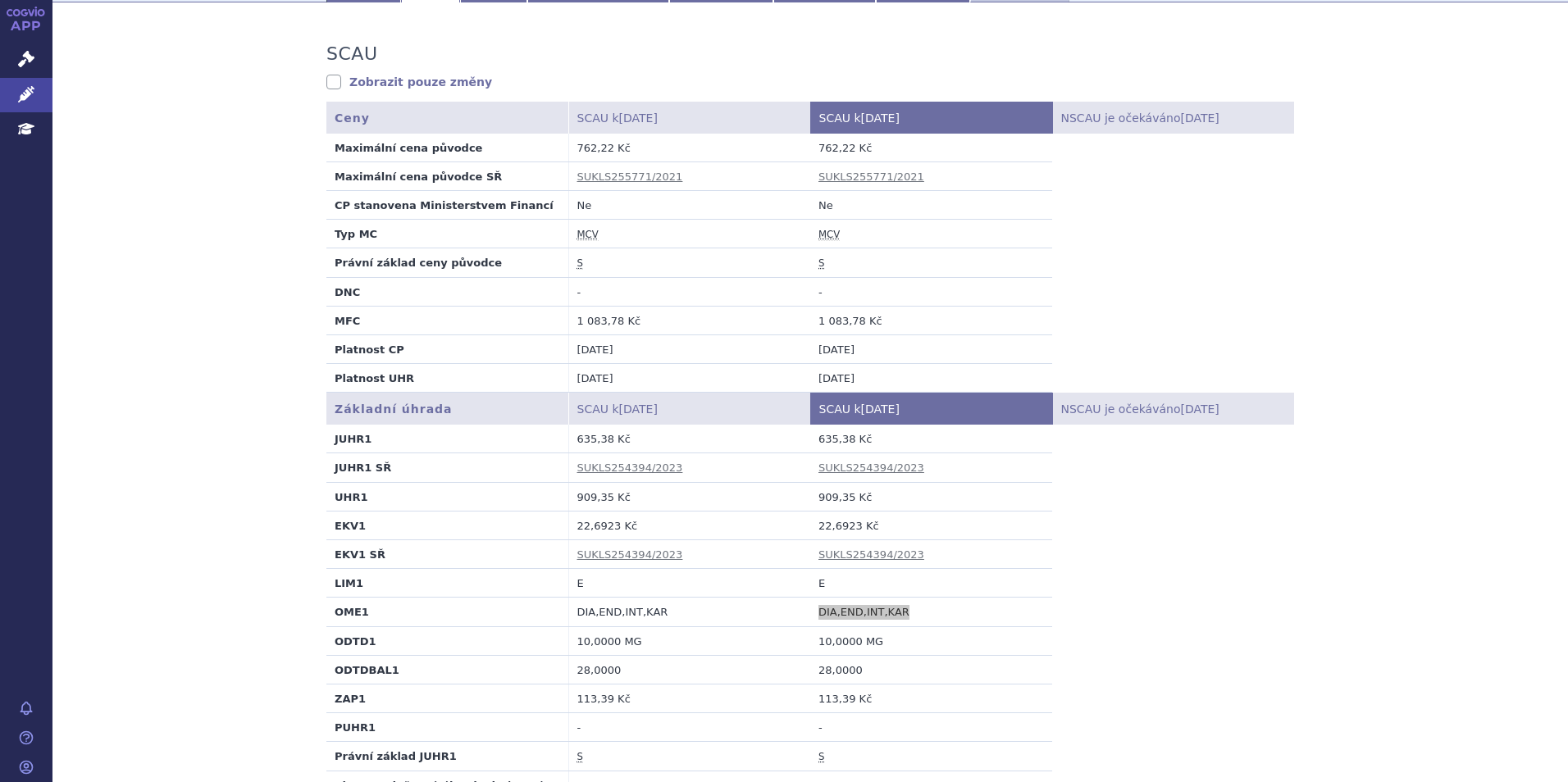
scroll to position [82, 0]
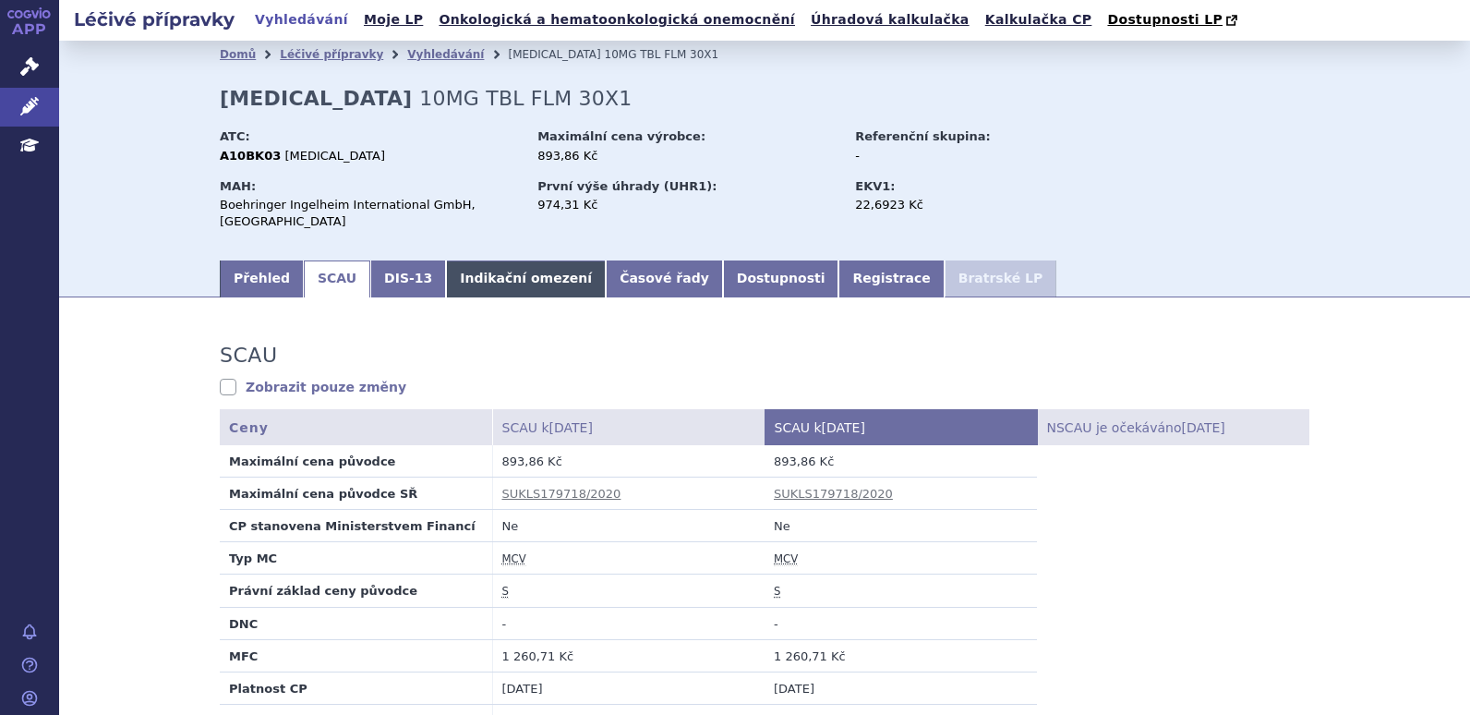
click at [477, 289] on link "Indikační omezení" at bounding box center [526, 278] width 160 height 37
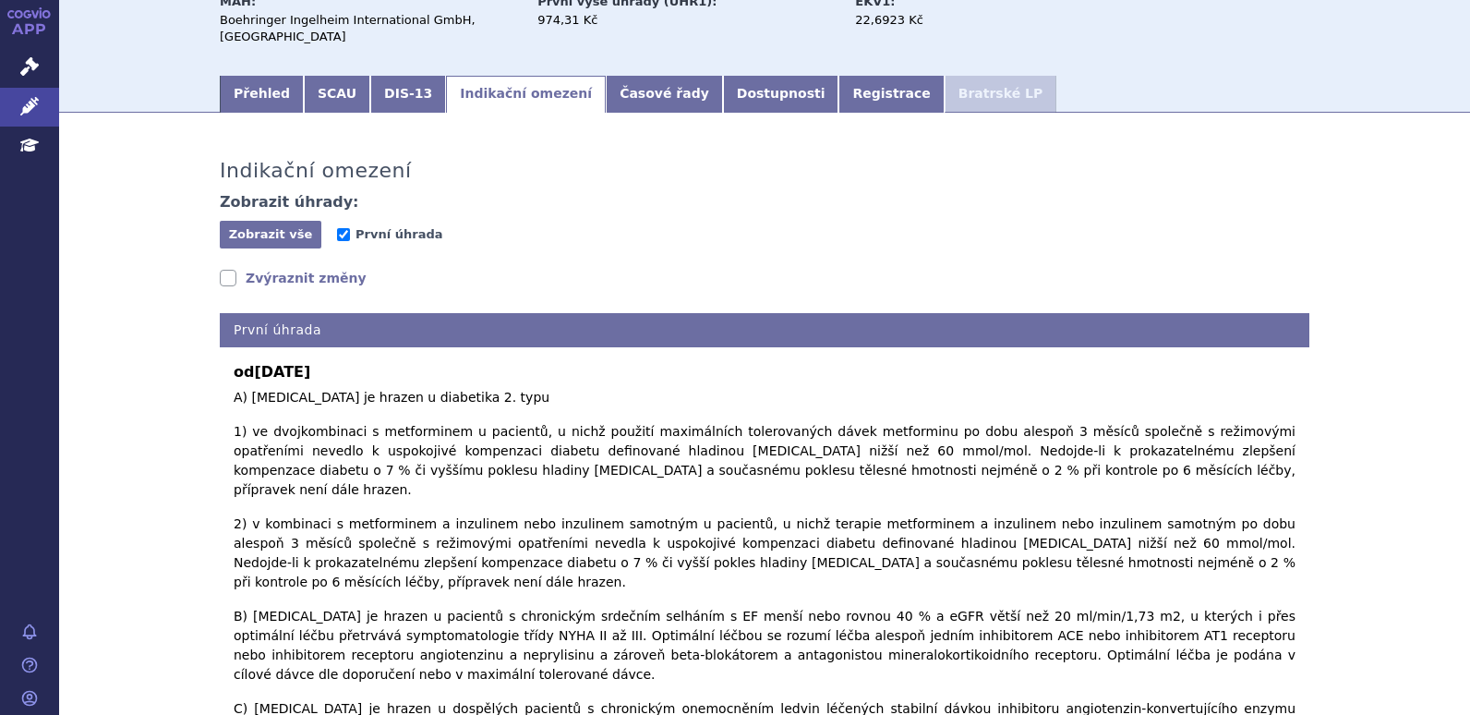
scroll to position [277, 0]
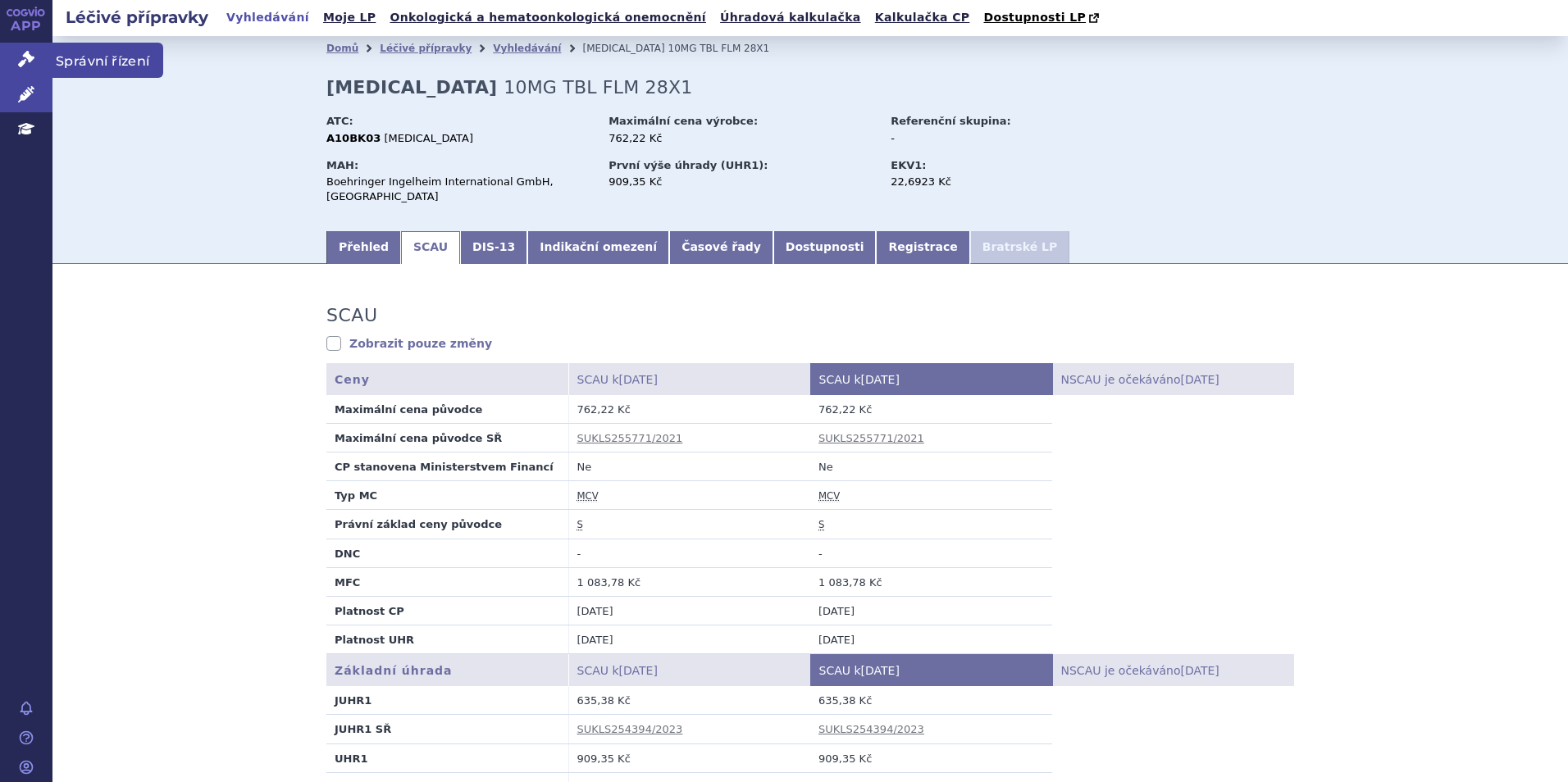
click at [5, 68] on link "Správní řízení" at bounding box center [26, 59] width 52 height 35
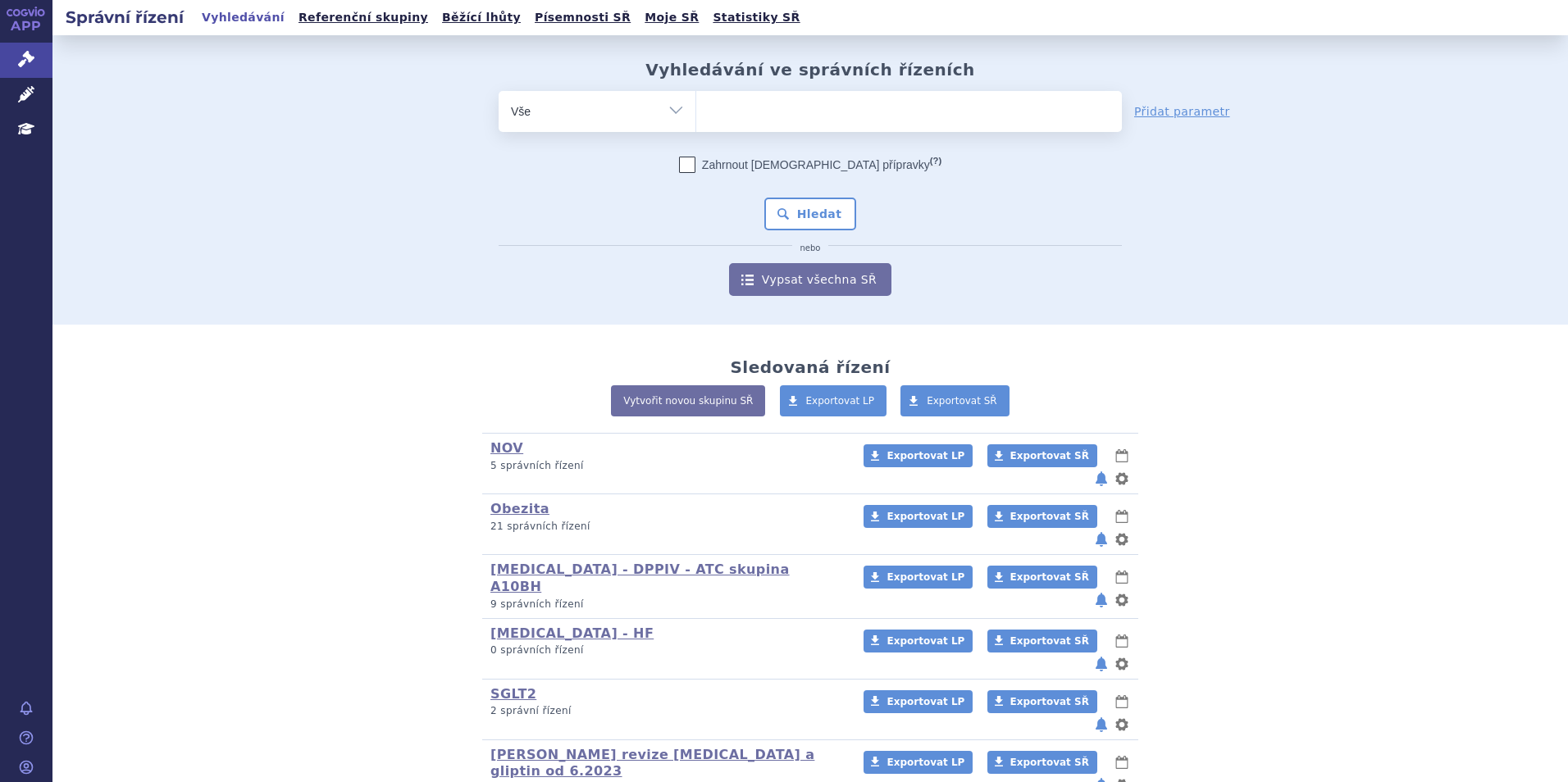
click at [849, 114] on ul at bounding box center [908, 108] width 425 height 35
click at [696, 114] on select at bounding box center [695, 111] width 1 height 41
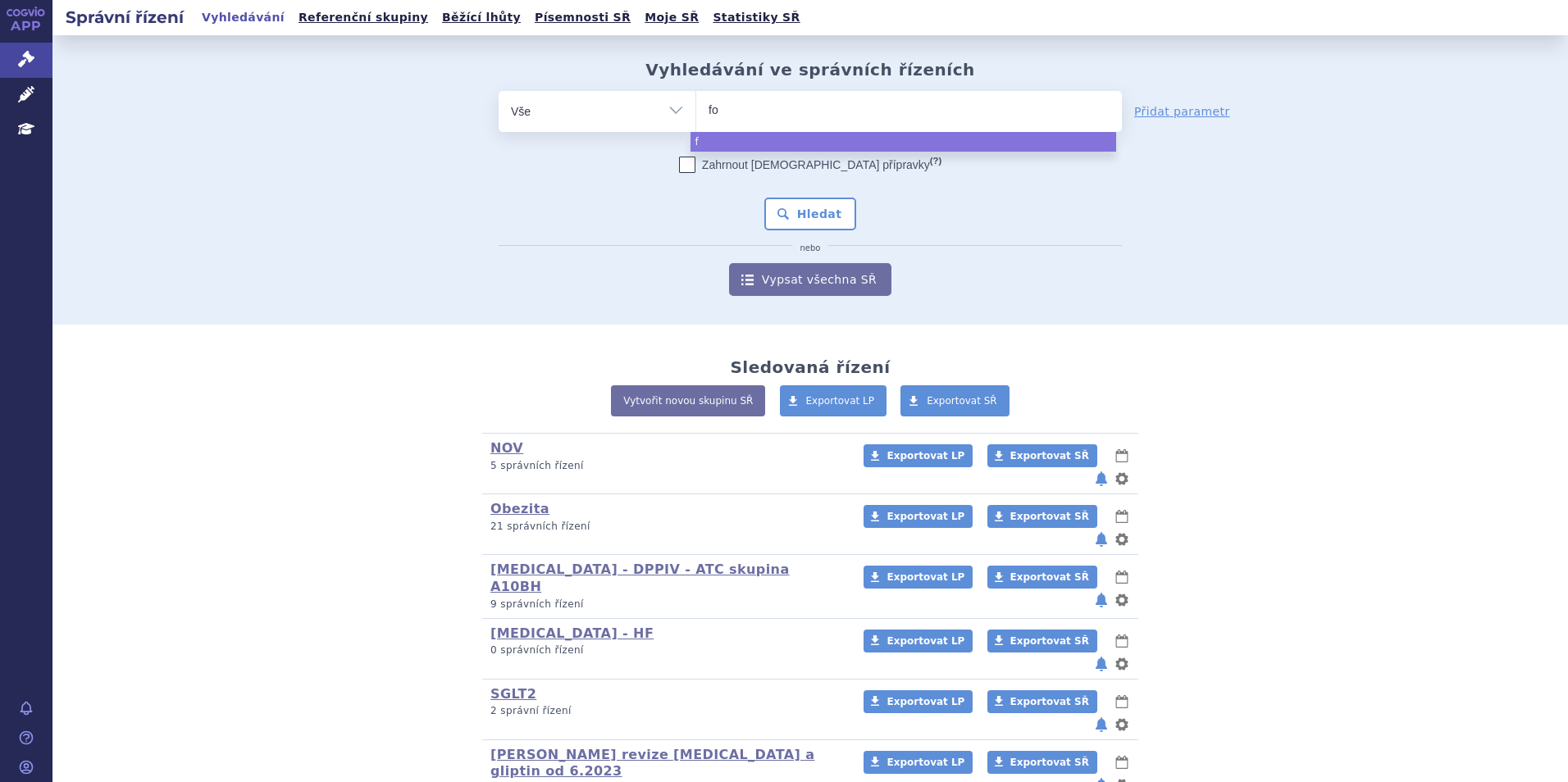
type input "for"
type input "forxi"
type input "forxiga"
select select "forxiga"
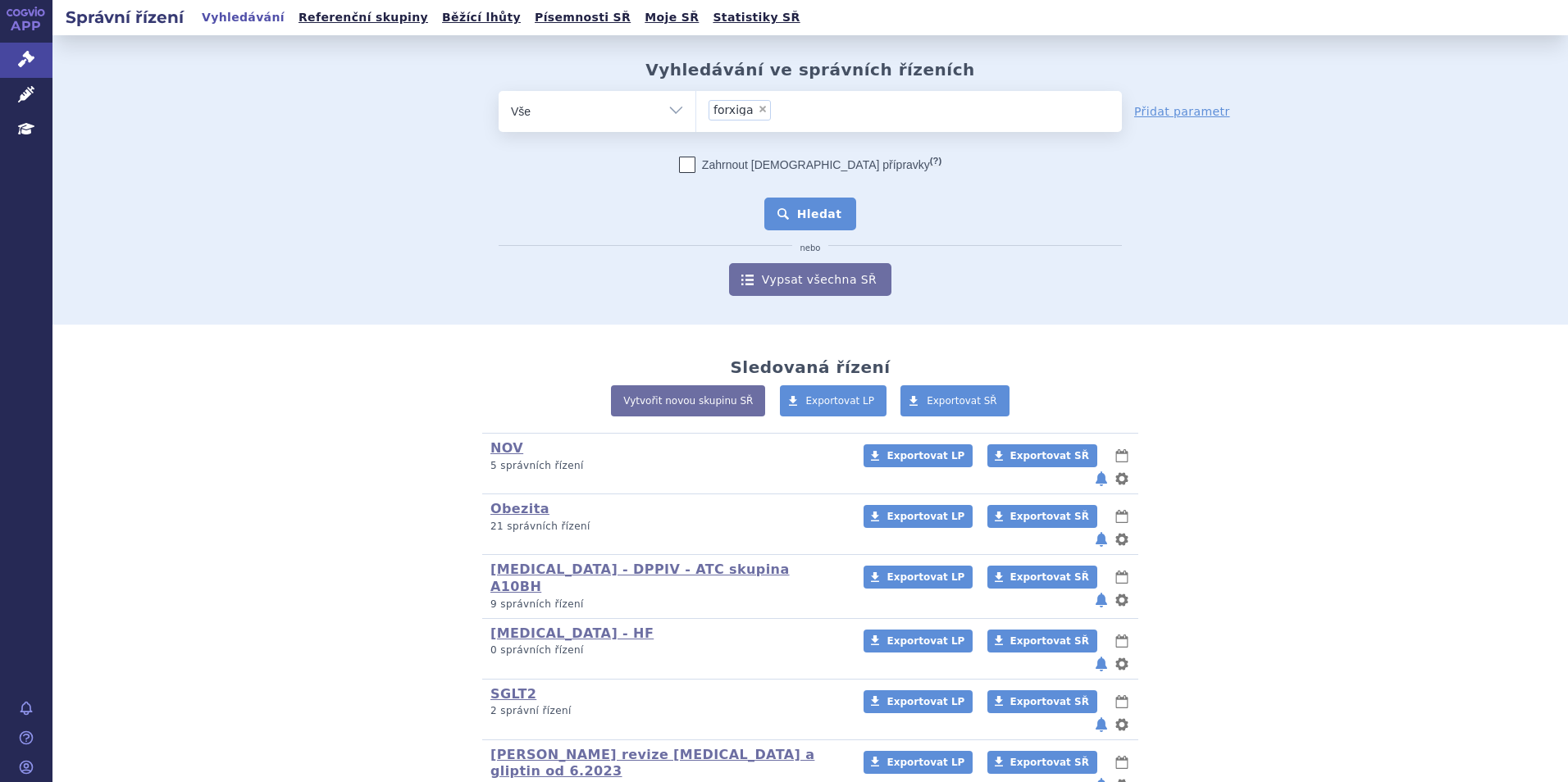
click at [819, 217] on button "Hledat" at bounding box center [811, 214] width 92 height 33
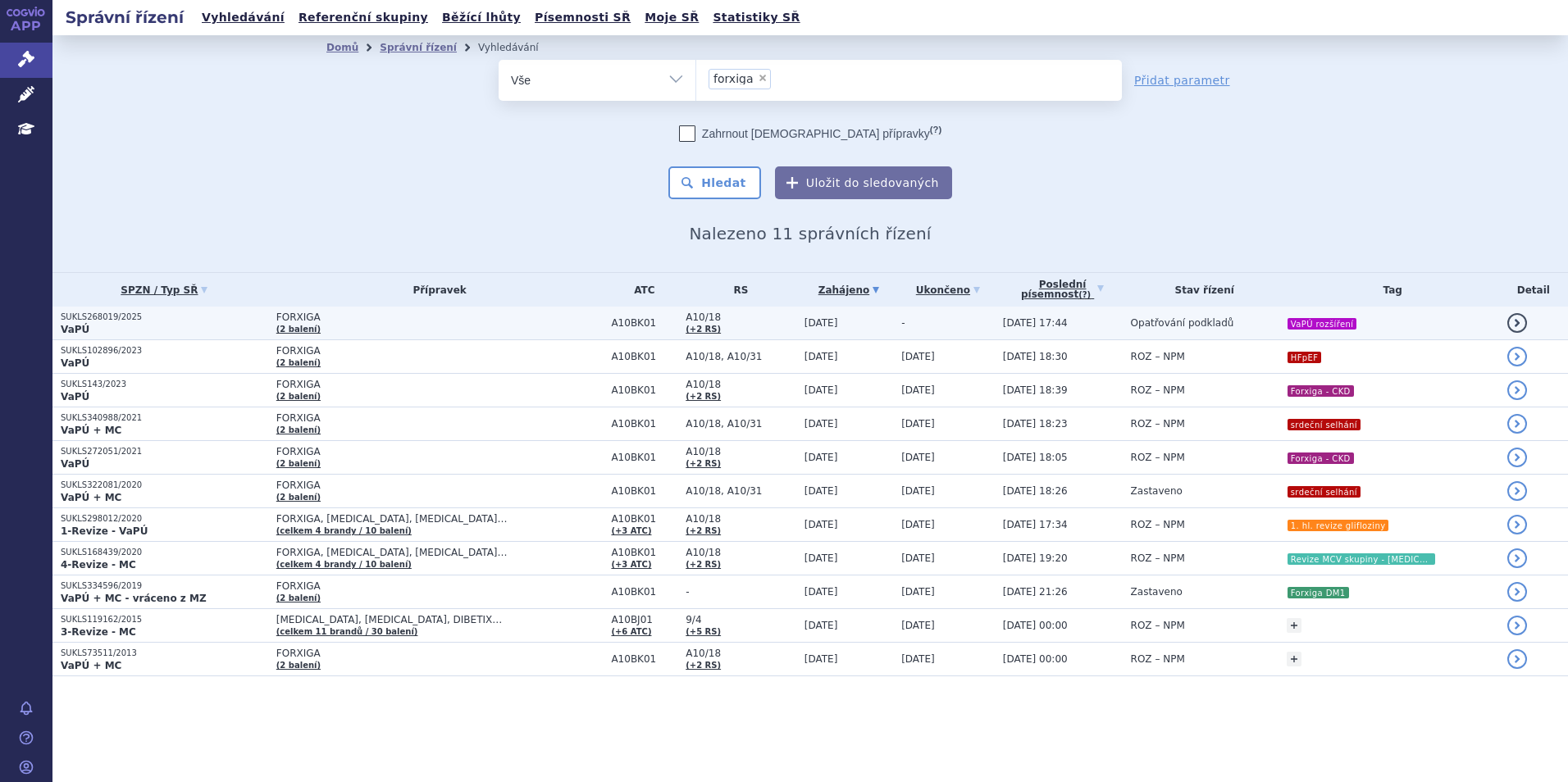
click at [414, 326] on td "FORXIGA (2 balení)" at bounding box center [436, 323] width 336 height 34
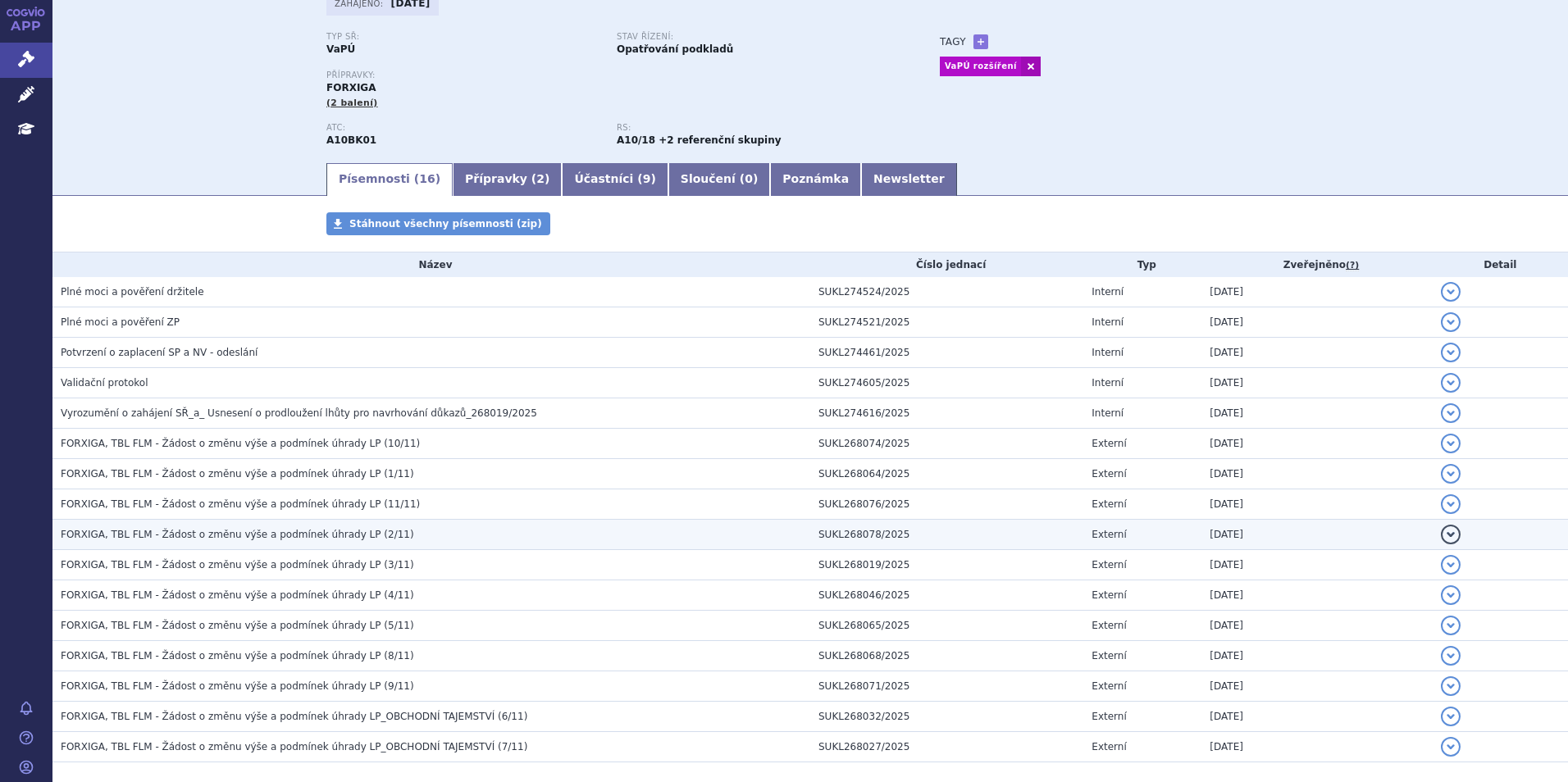
scroll to position [194, 0]
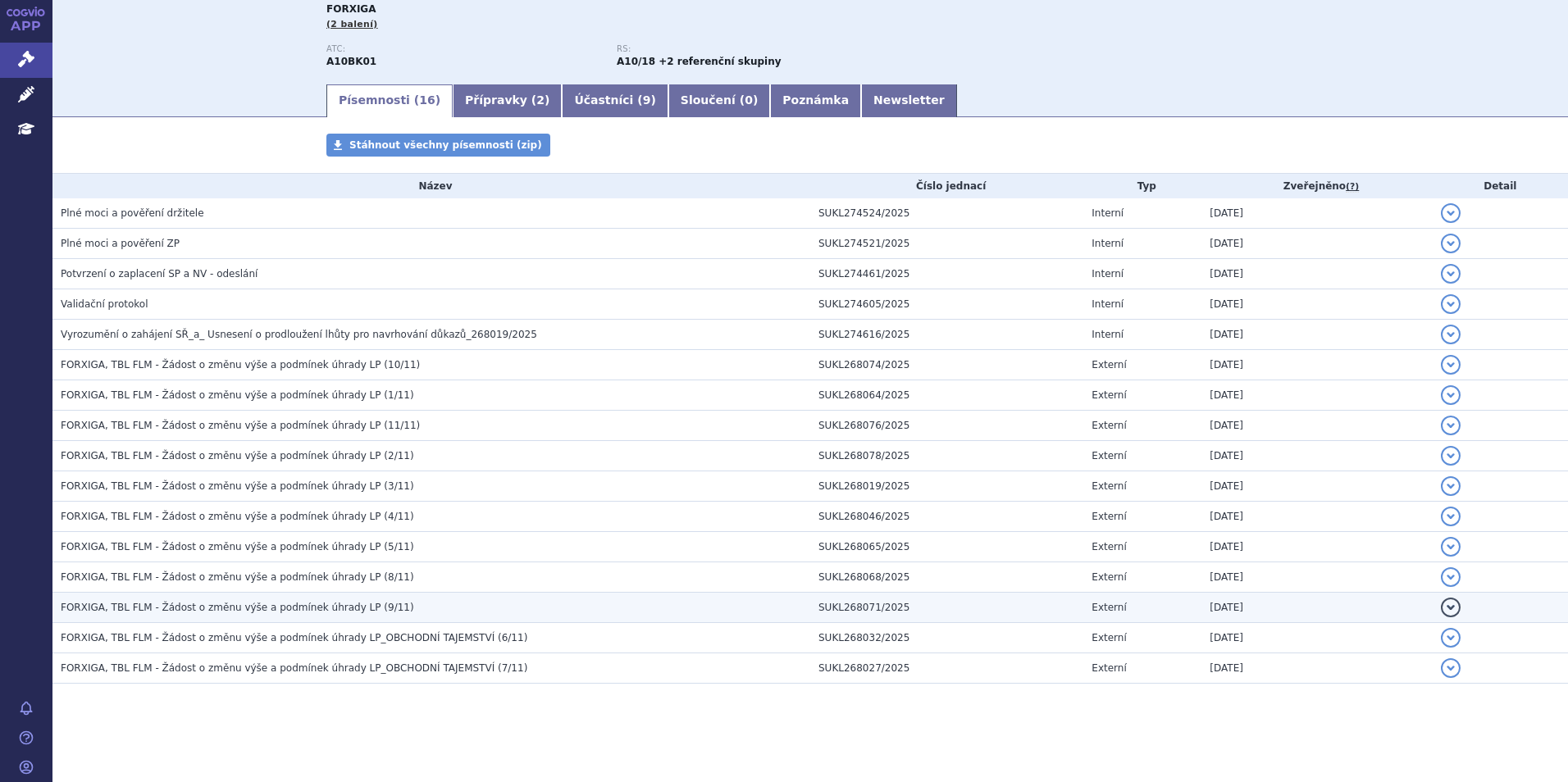
click at [271, 608] on span "FORXIGA, TBL FLM - Žádost o změnu výše a podmínek úhrady LP (9/11)" at bounding box center [237, 607] width 353 height 12
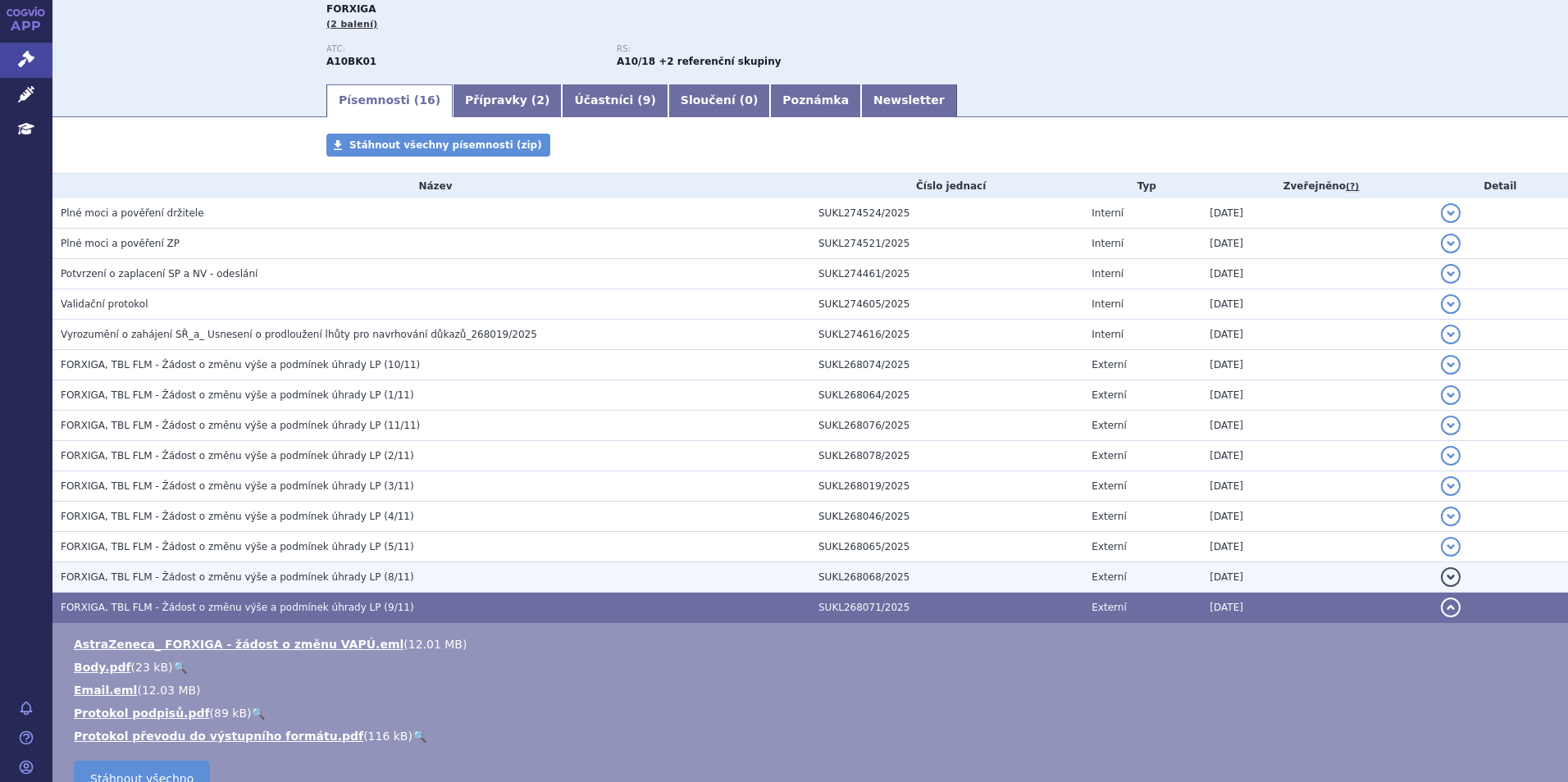
click at [273, 565] on td "FORXIGA, TBL FLM - Žádost o změnu výše a podmínek úhrady LP (8/11)" at bounding box center [431, 578] width 757 height 30
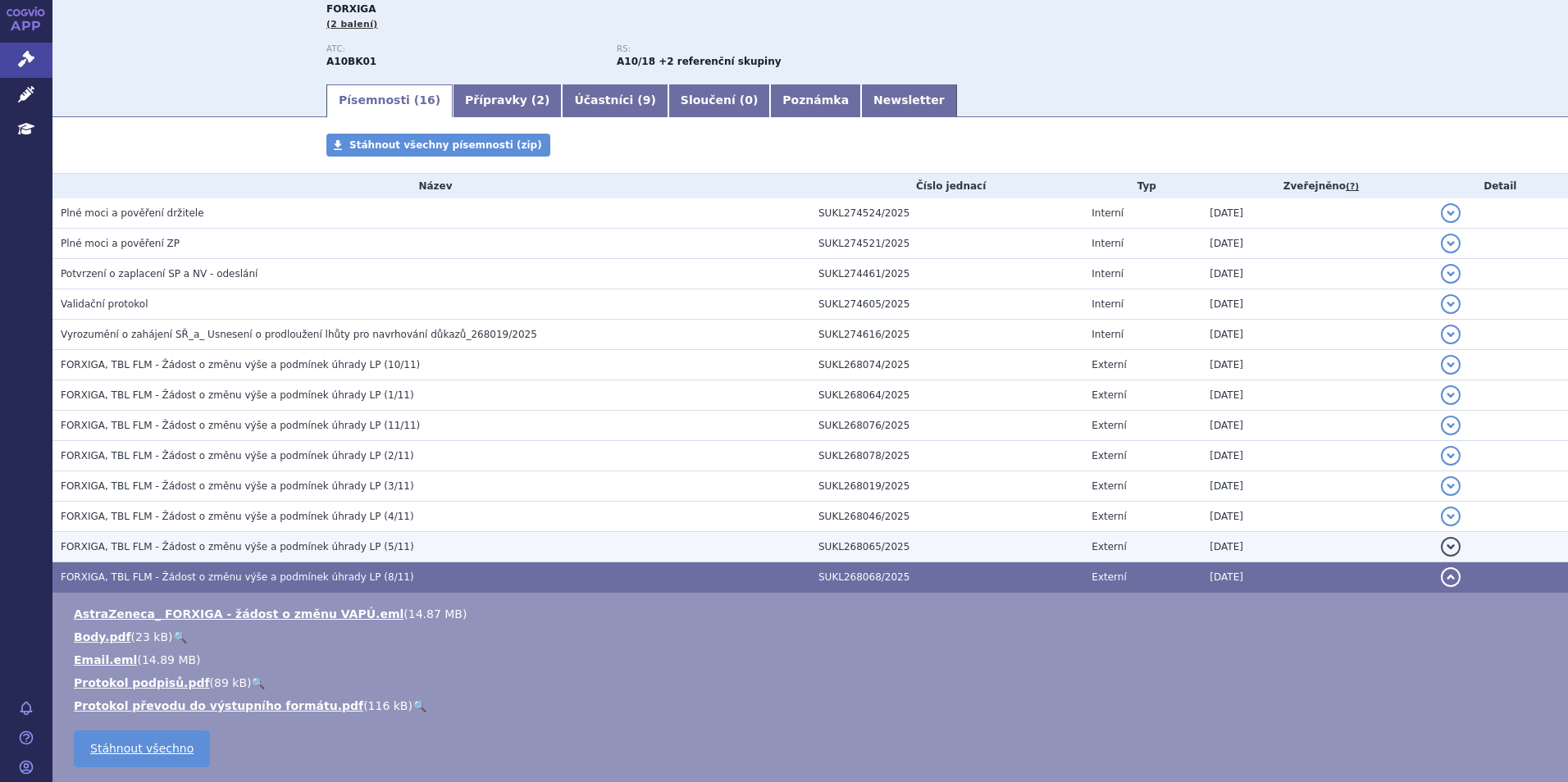
click at [272, 544] on span "FORXIGA, TBL FLM - Žádost o změnu výše a podmínek úhrady LP (5/11)" at bounding box center [237, 547] width 353 height 12
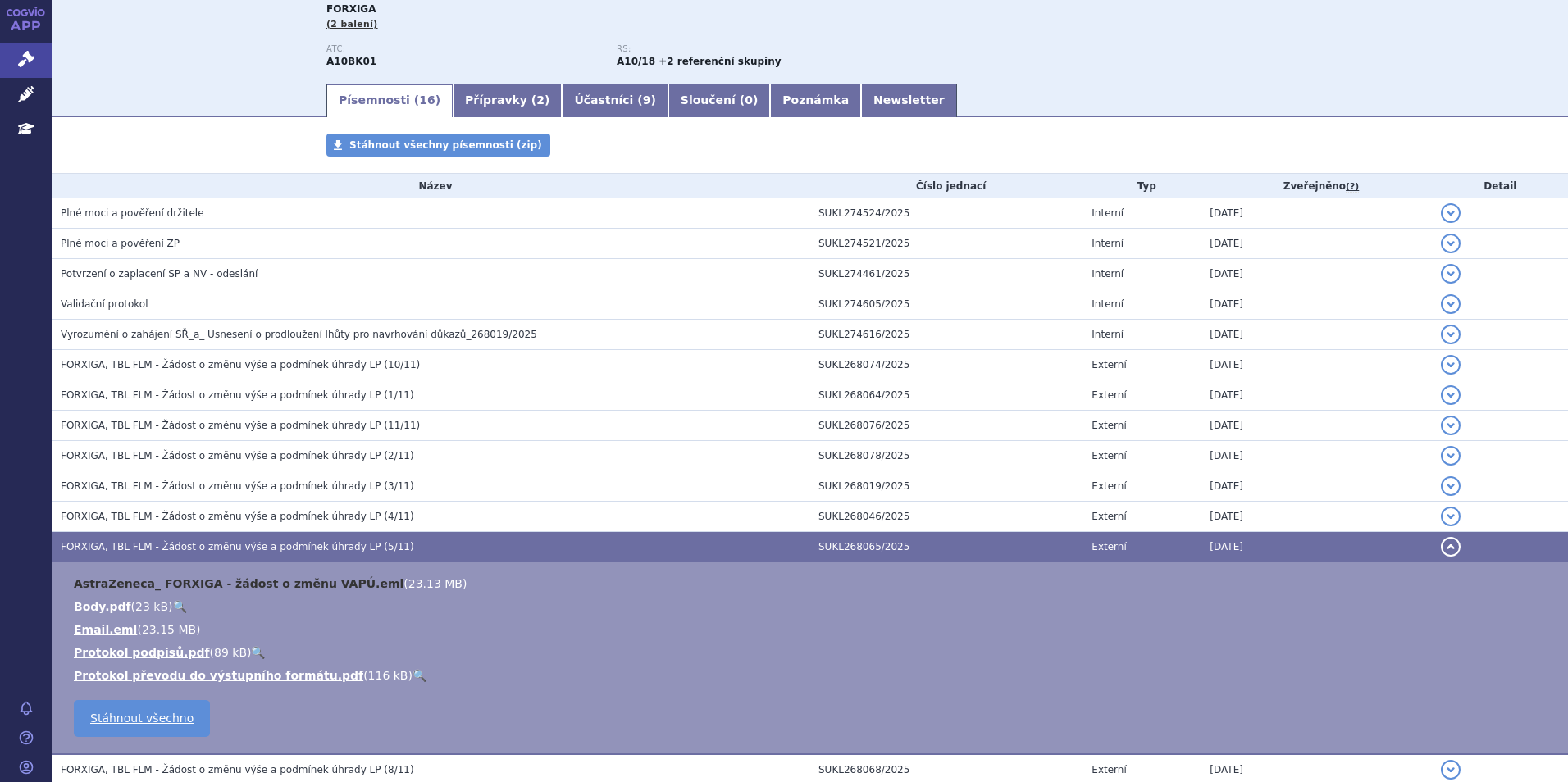
click at [253, 585] on link "AstraZeneca_ FORXIGA - žádost o změnu VAPÚ.eml" at bounding box center [238, 583] width 329 height 13
click at [1097, 34] on div "Typ SŘ: VaPÚ Stav řízení: Opatřování podkladů Přípravky: FORXIGA (2 balení) ATC:" at bounding box center [811, 17] width 968 height 129
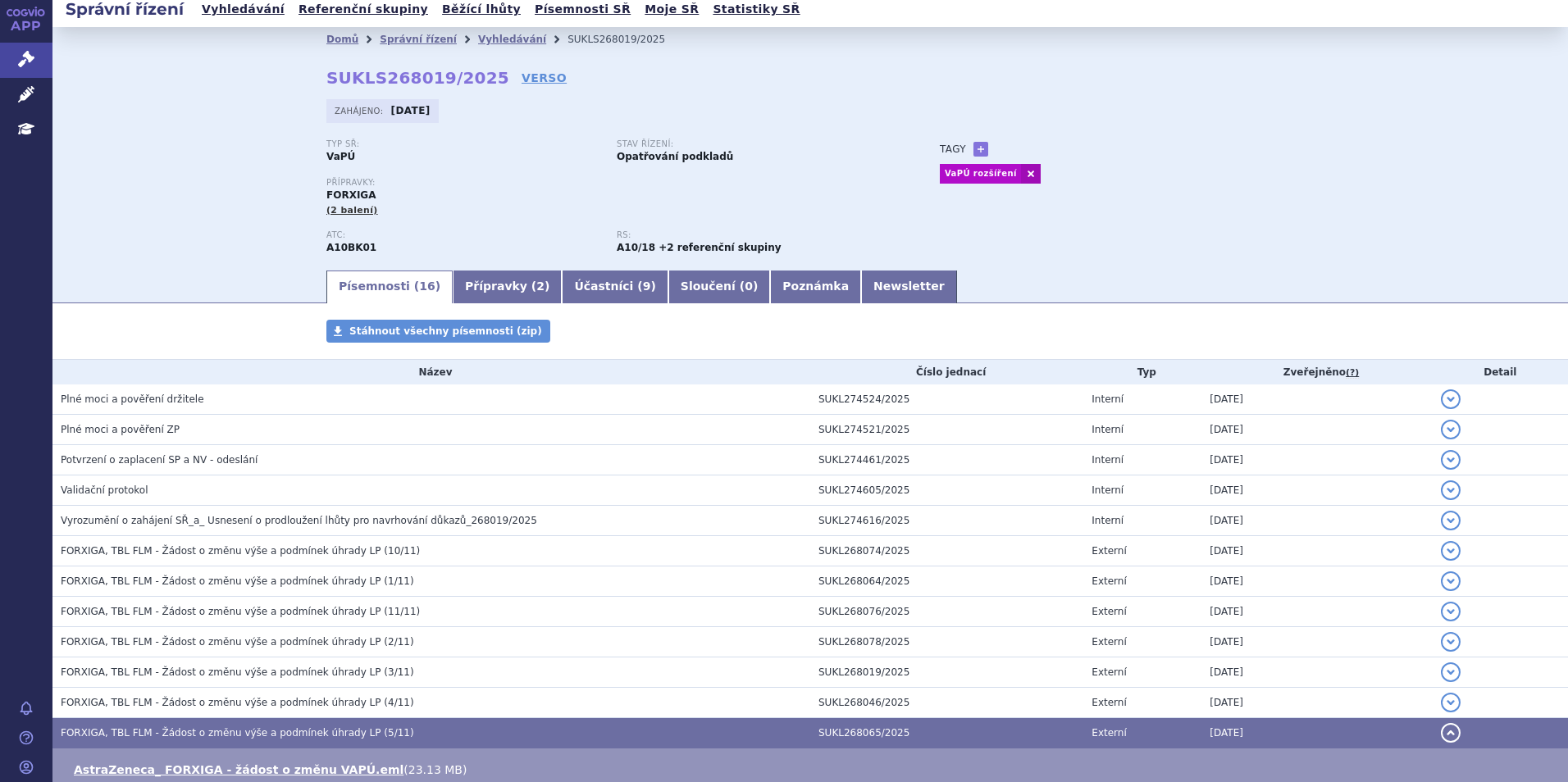
scroll to position [0, 0]
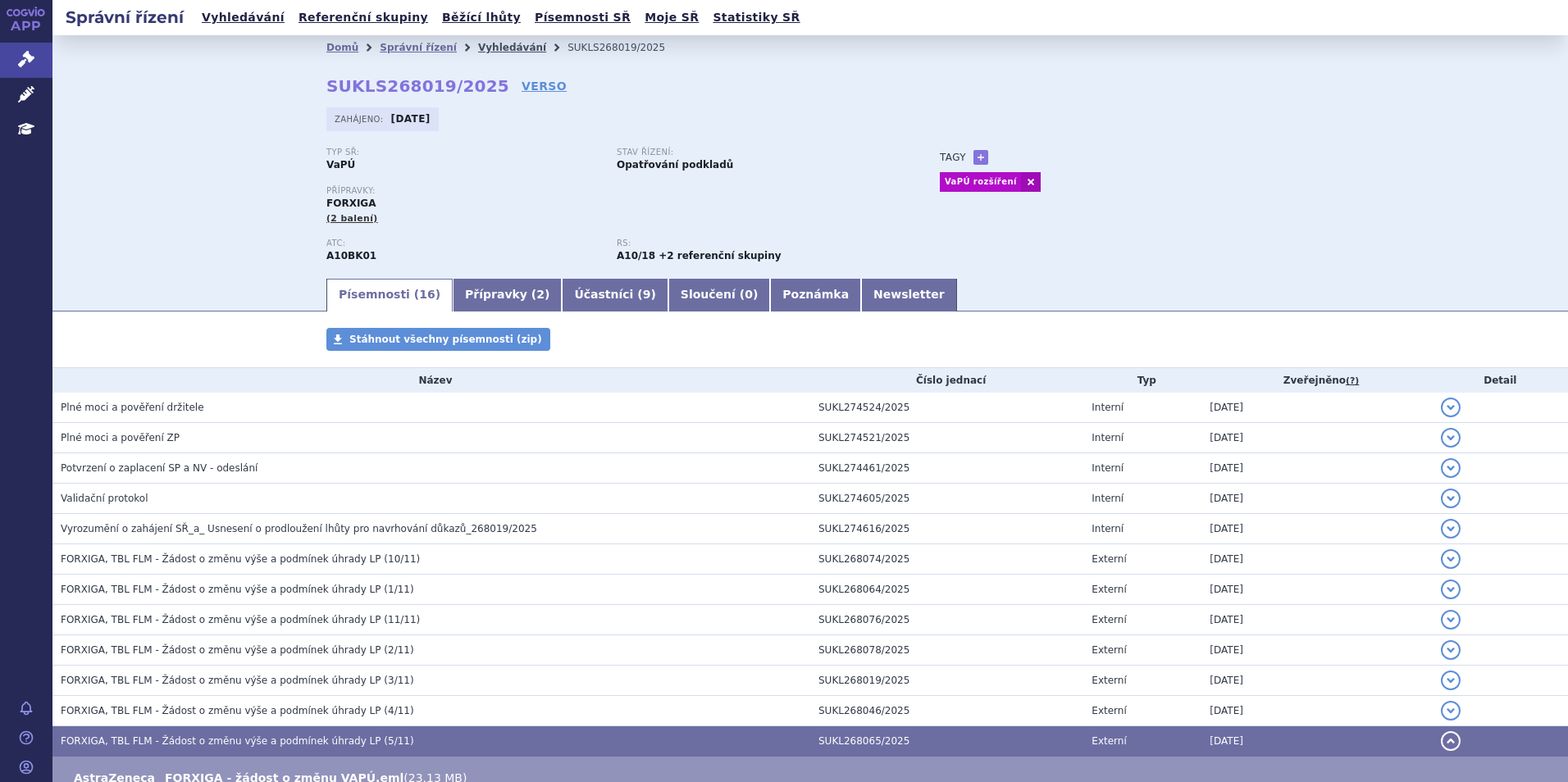
click at [488, 53] on link "Vyhledávání" at bounding box center [511, 47] width 68 height 12
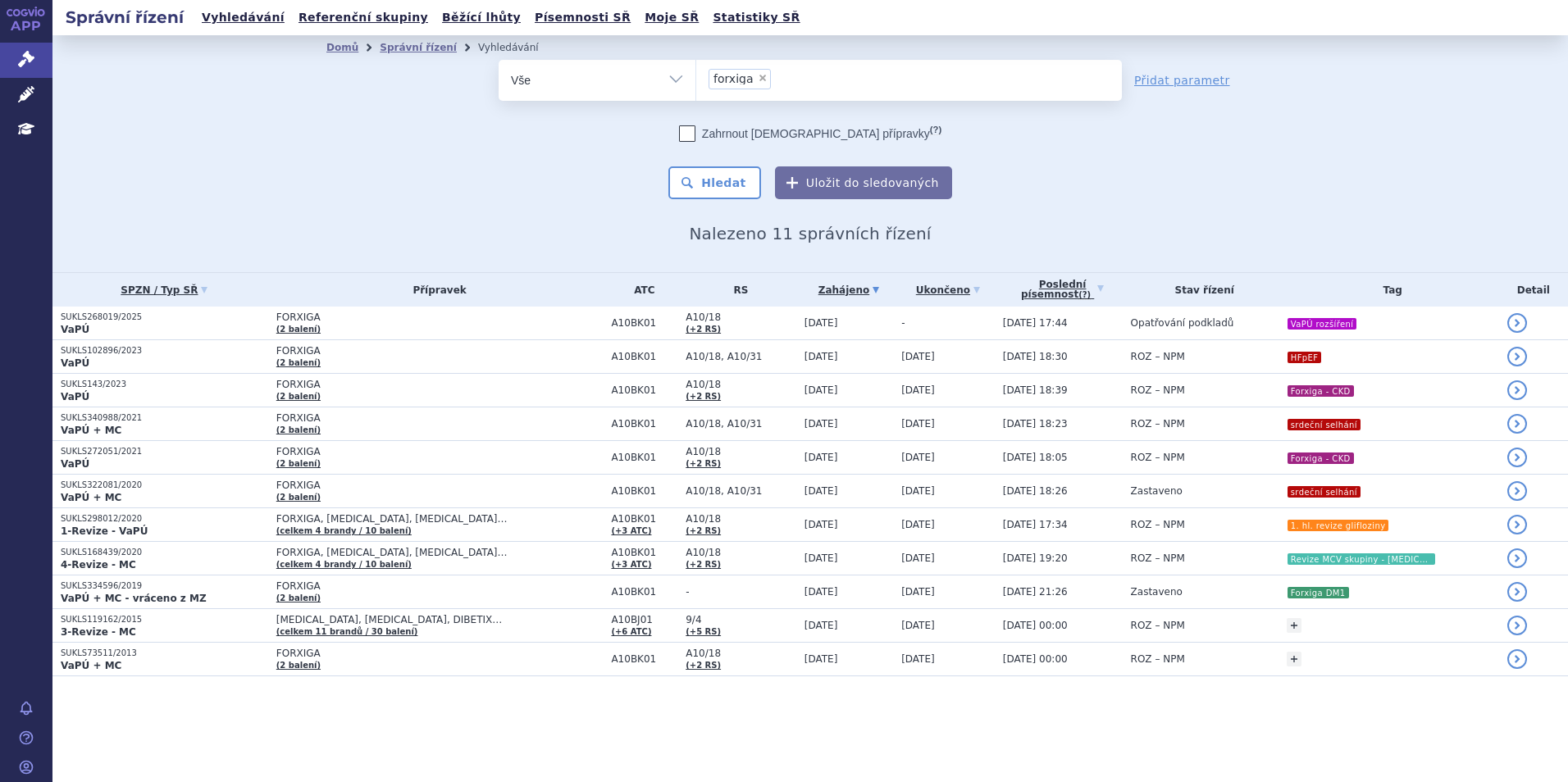
click at [757, 75] on span "×" at bounding box center [762, 77] width 10 height 10
click at [696, 75] on select "forxiga" at bounding box center [695, 80] width 1 height 41
select select
click at [756, 75] on ul at bounding box center [908, 76] width 425 height 35
click at [696, 75] on select "forxiga" at bounding box center [695, 80] width 1 height 41
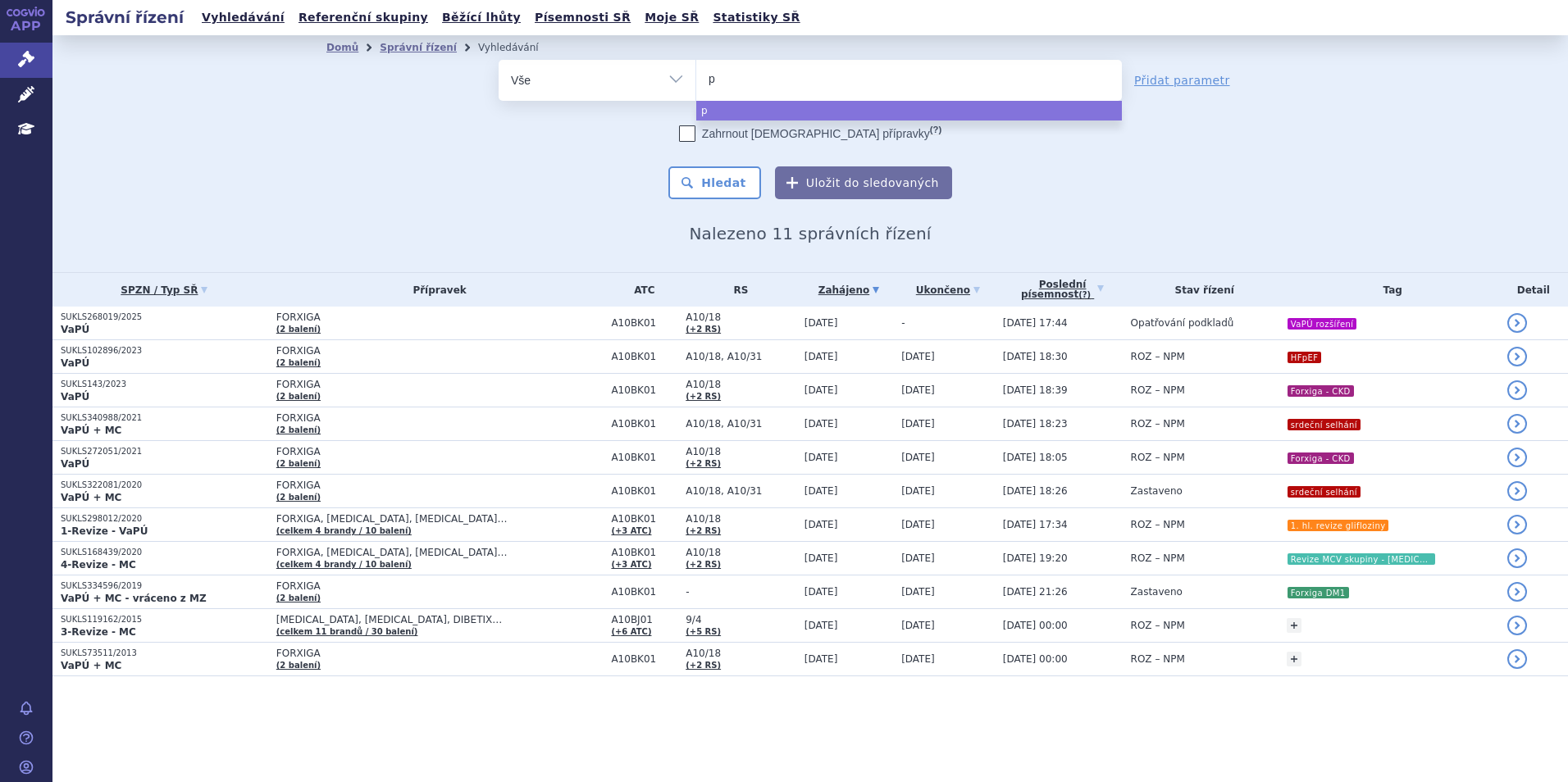
type input "pr"
type input "prad"
type input "pradax"
type input "[MEDICAL_DATA]"
select select "[MEDICAL_DATA]"
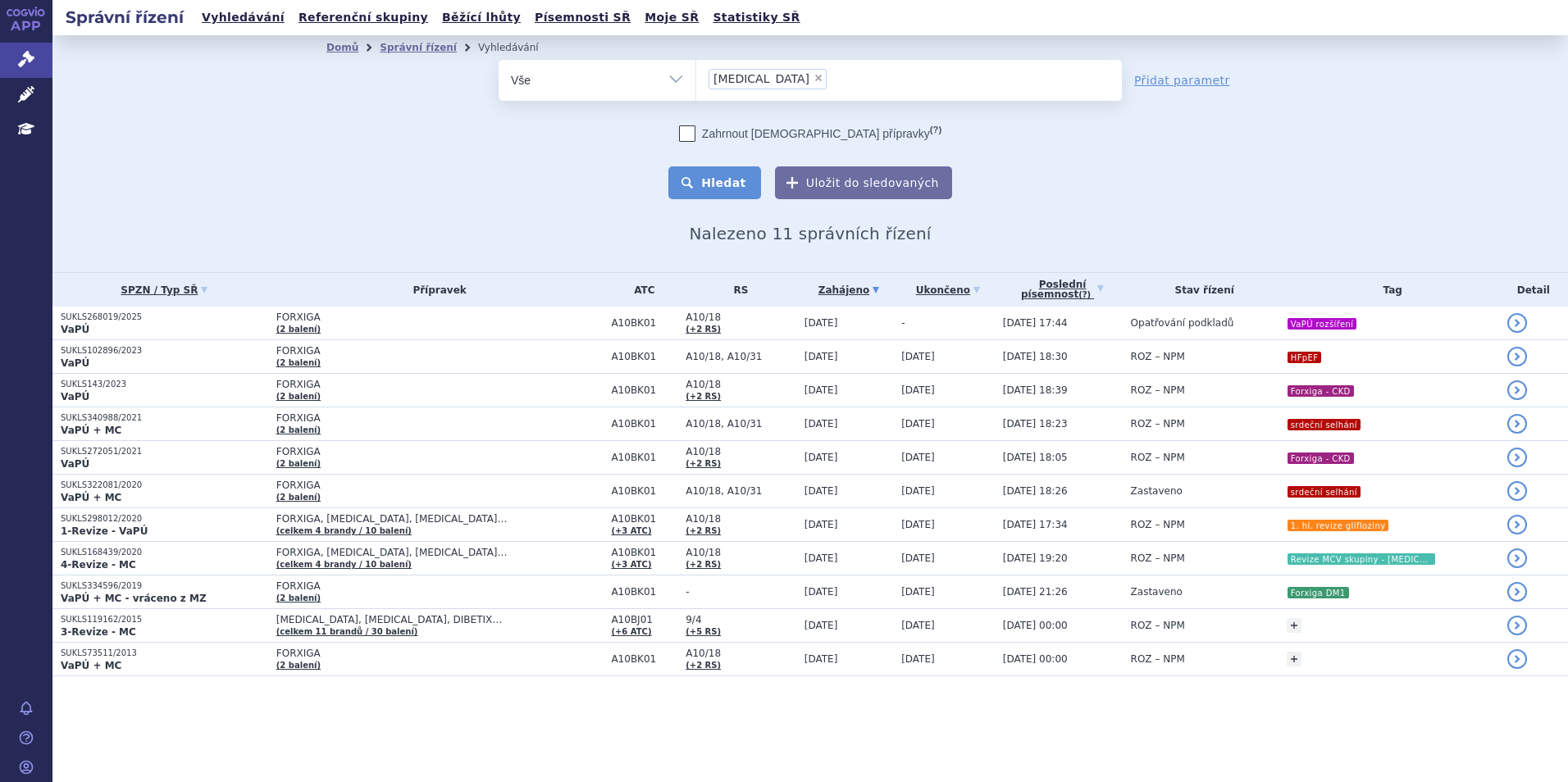
click at [720, 178] on button "Hledat" at bounding box center [715, 182] width 92 height 33
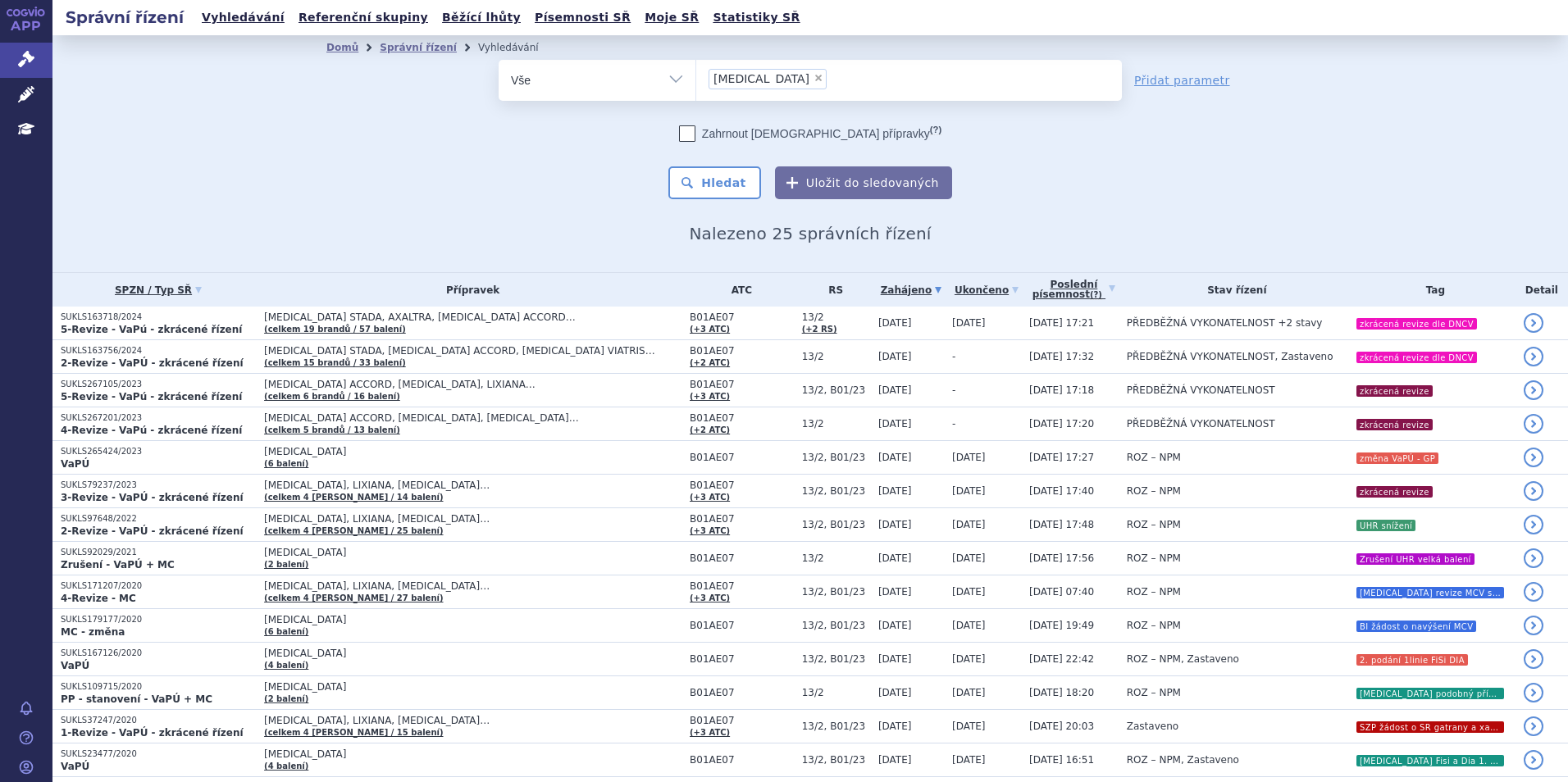
click at [890, 292] on link "Zahájeno" at bounding box center [911, 290] width 66 height 23
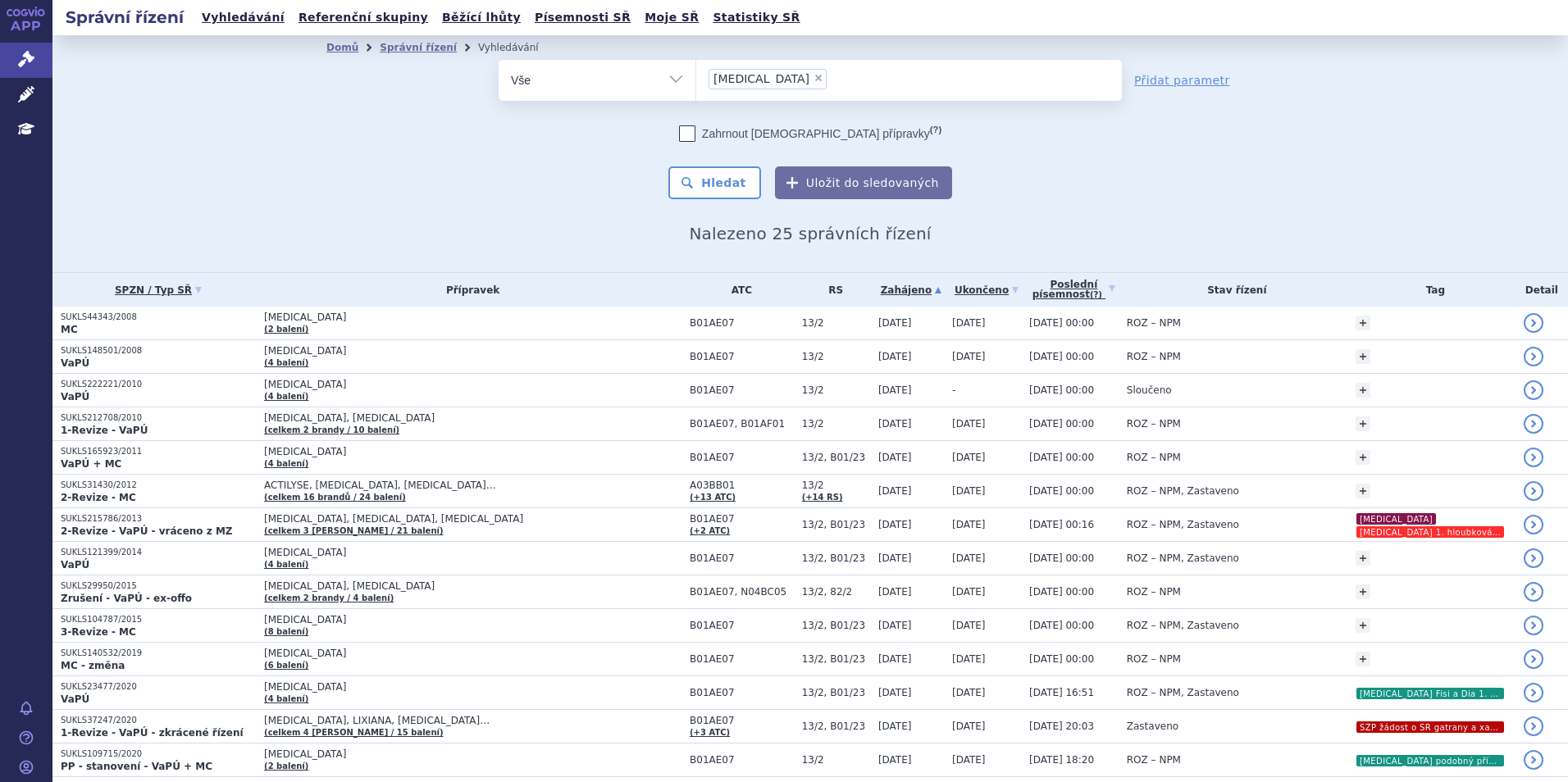
click at [890, 292] on link "Zahájeno" at bounding box center [911, 290] width 66 height 23
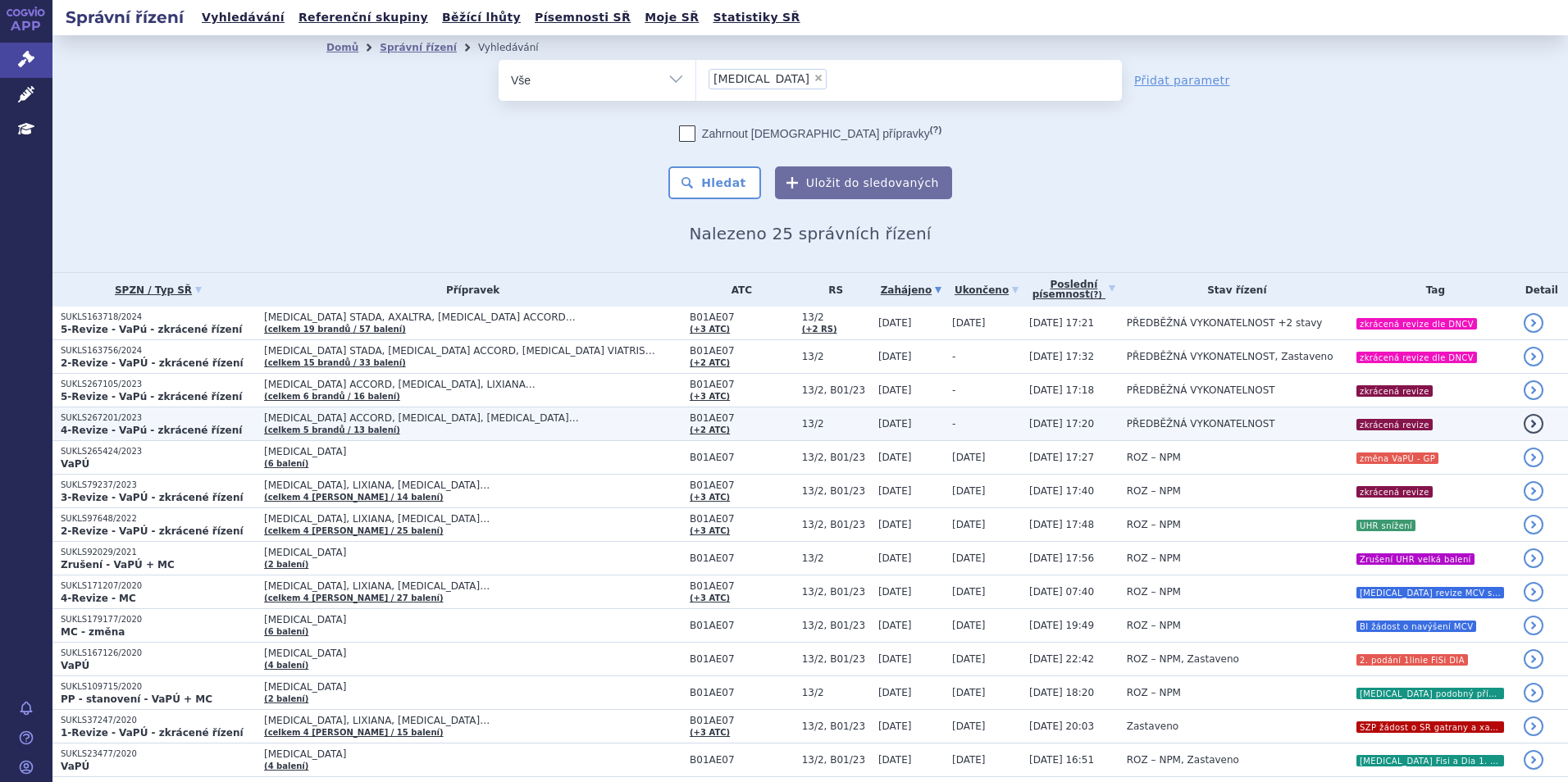
click at [544, 438] on td "DABIGATRAN ETEXILATE ACCORD, ELIQUIS, PRADAXA… (celkem 5 brandů / 13 balení)" at bounding box center [468, 424] width 425 height 34
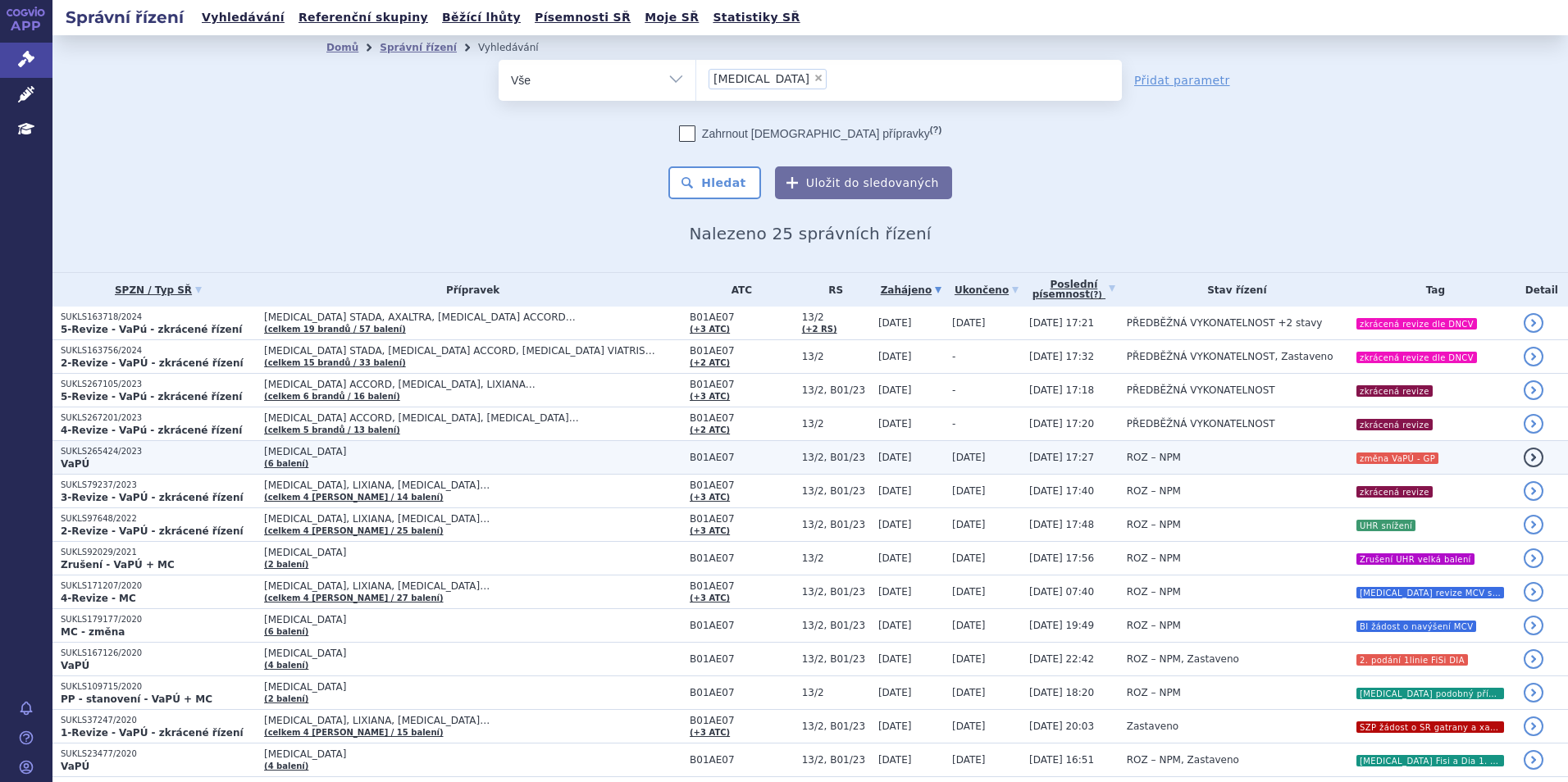
click at [436, 450] on span "[MEDICAL_DATA]" at bounding box center [469, 451] width 410 height 12
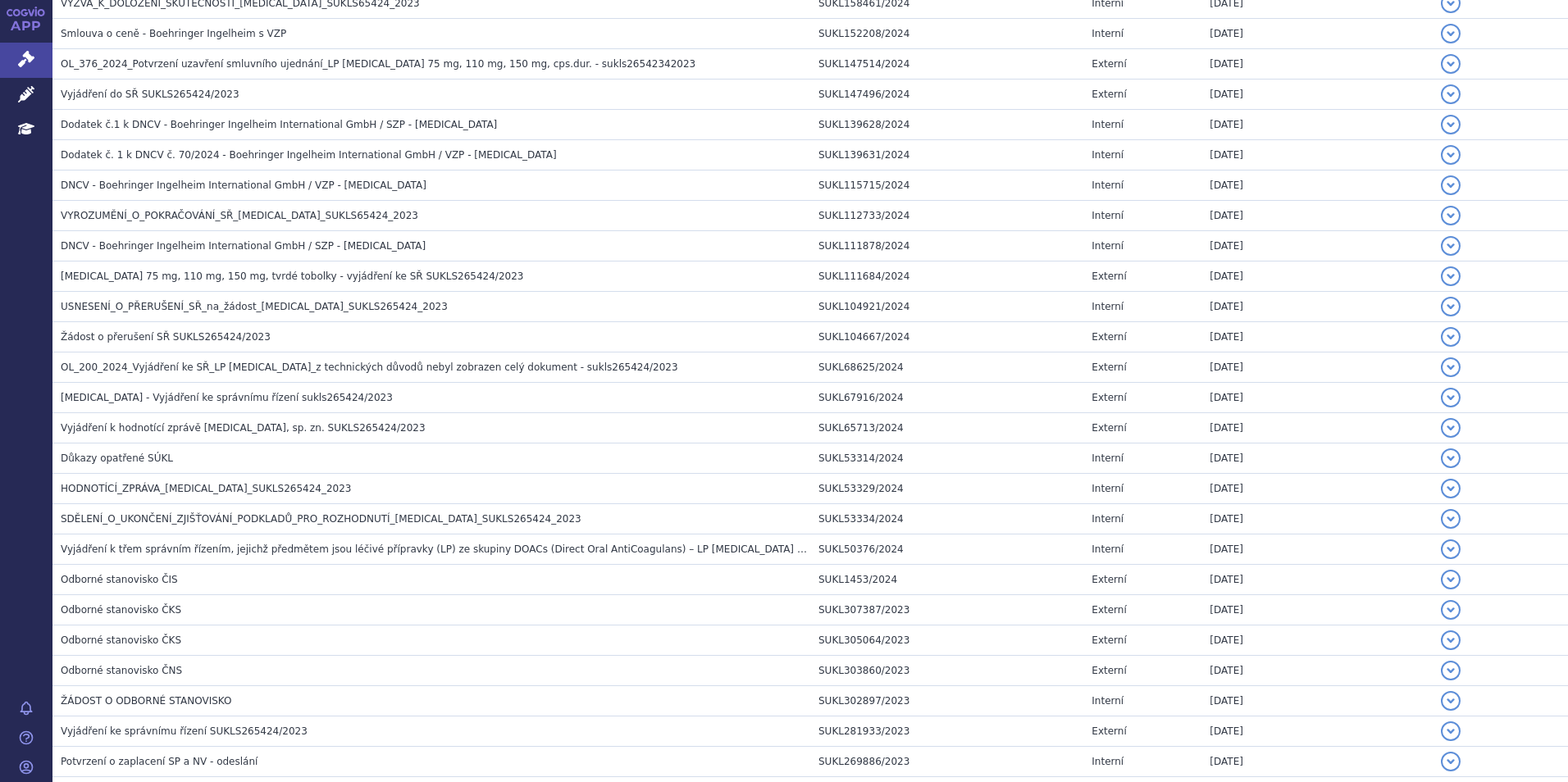
scroll to position [1014, 0]
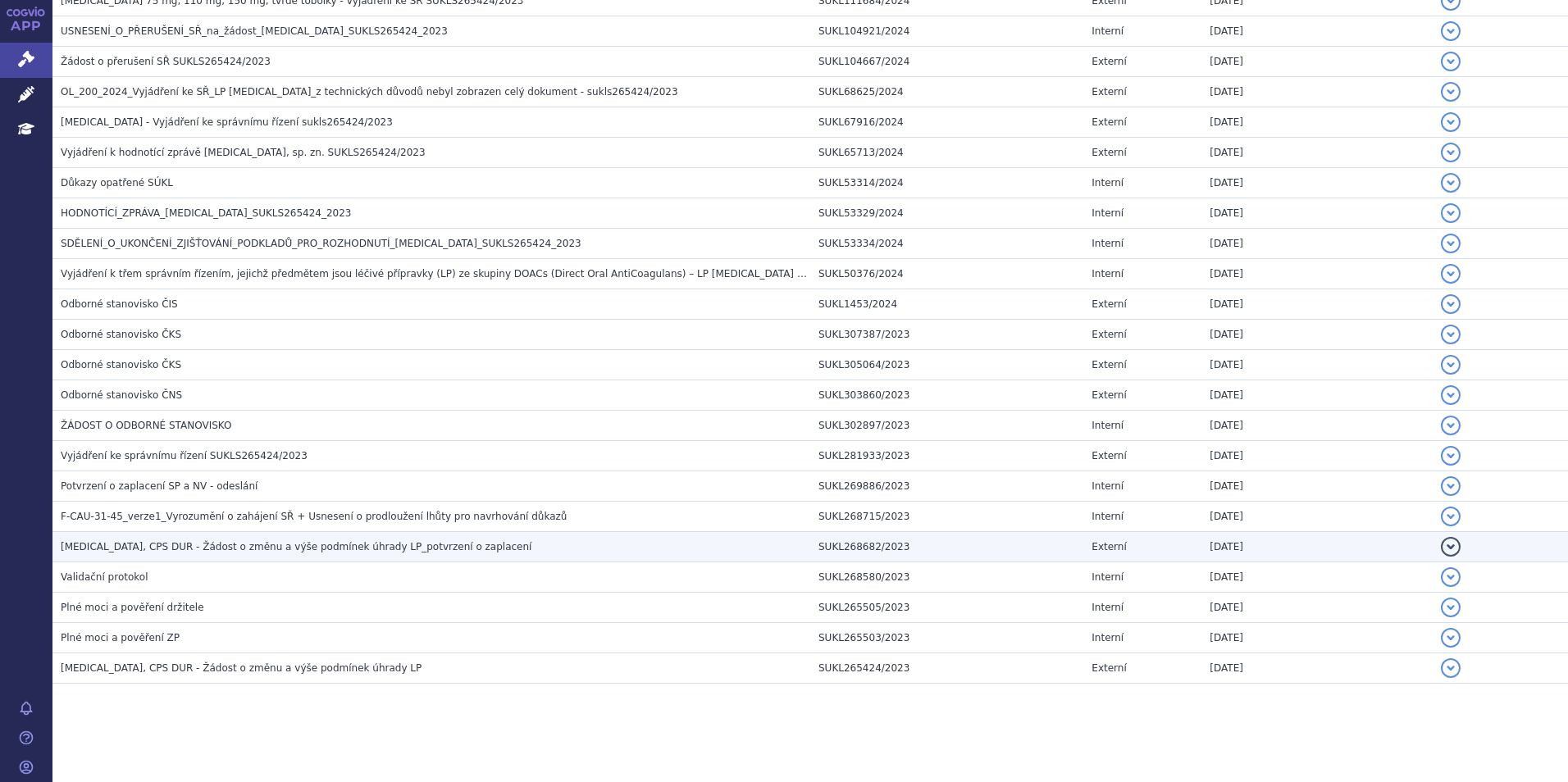
click at [97, 539] on h3 "[MEDICAL_DATA], CPS DUR - Žádost o změnu a výše podmínek úhrady LP_potvrzení o …" at bounding box center [435, 547] width 749 height 16
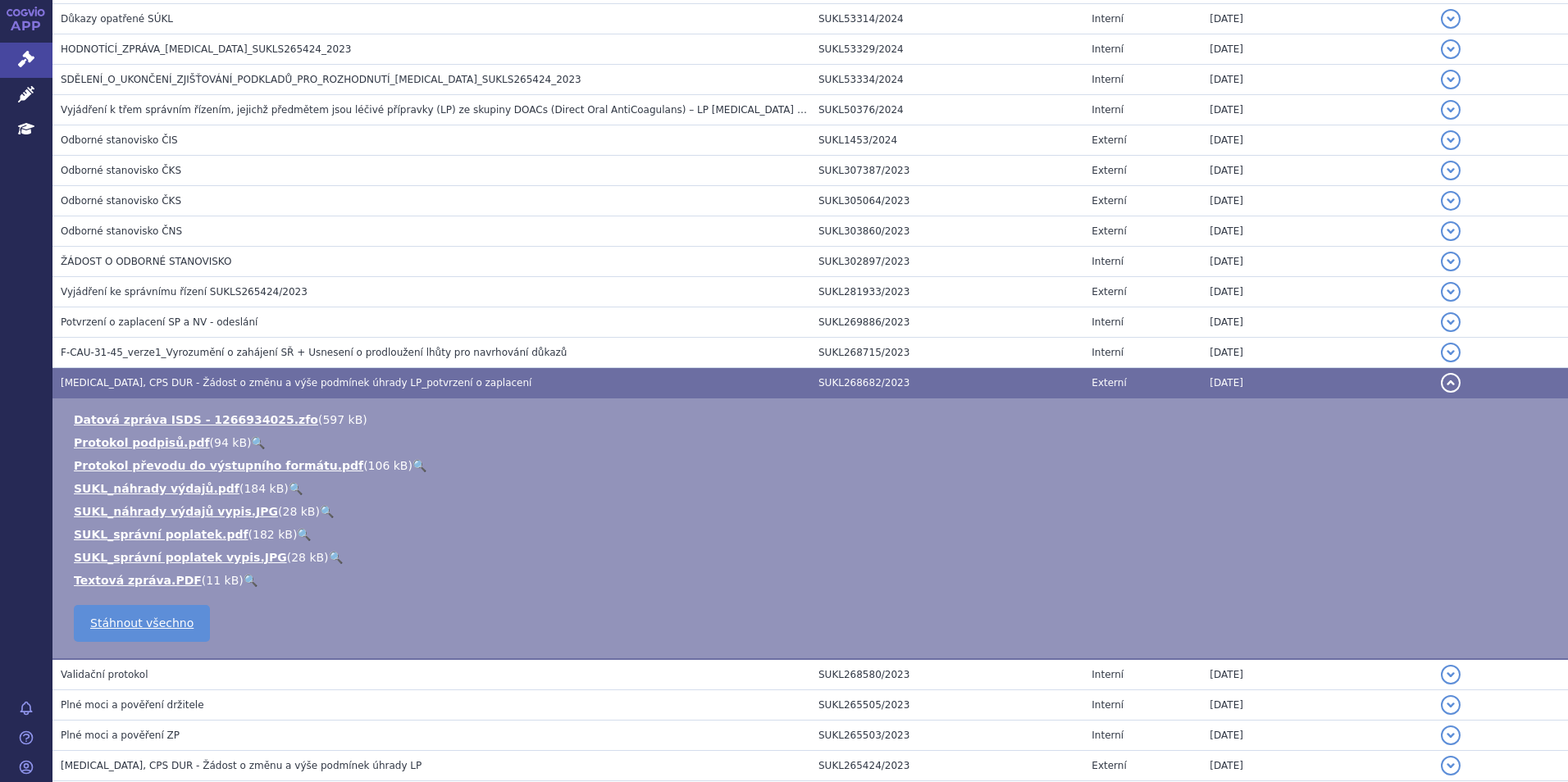
scroll to position [1275, 0]
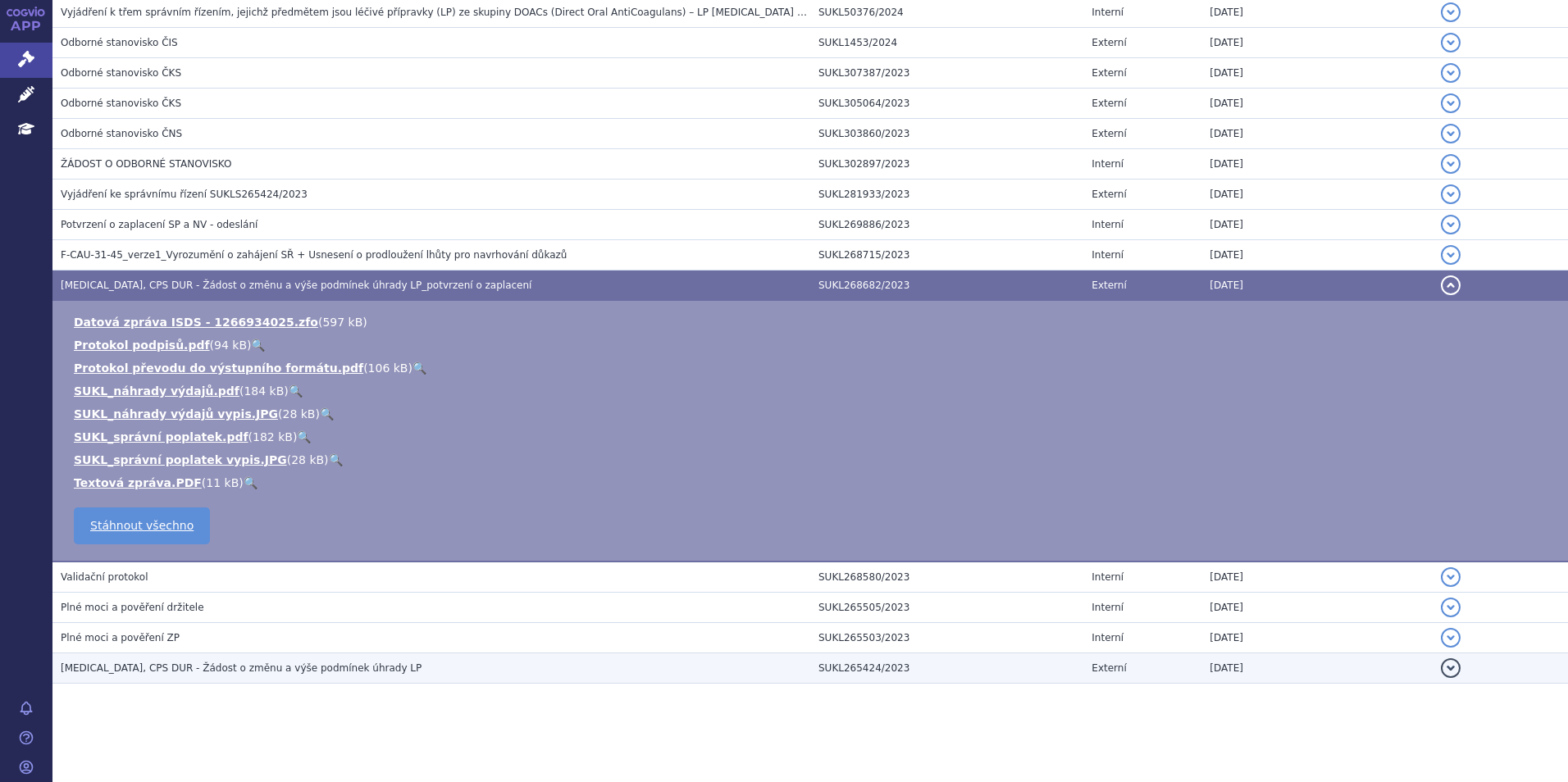
click at [138, 664] on span "PRADAXA, CPS DUR - Žádost o změnu a výše podmínek úhrady LP" at bounding box center [241, 667] width 360 height 12
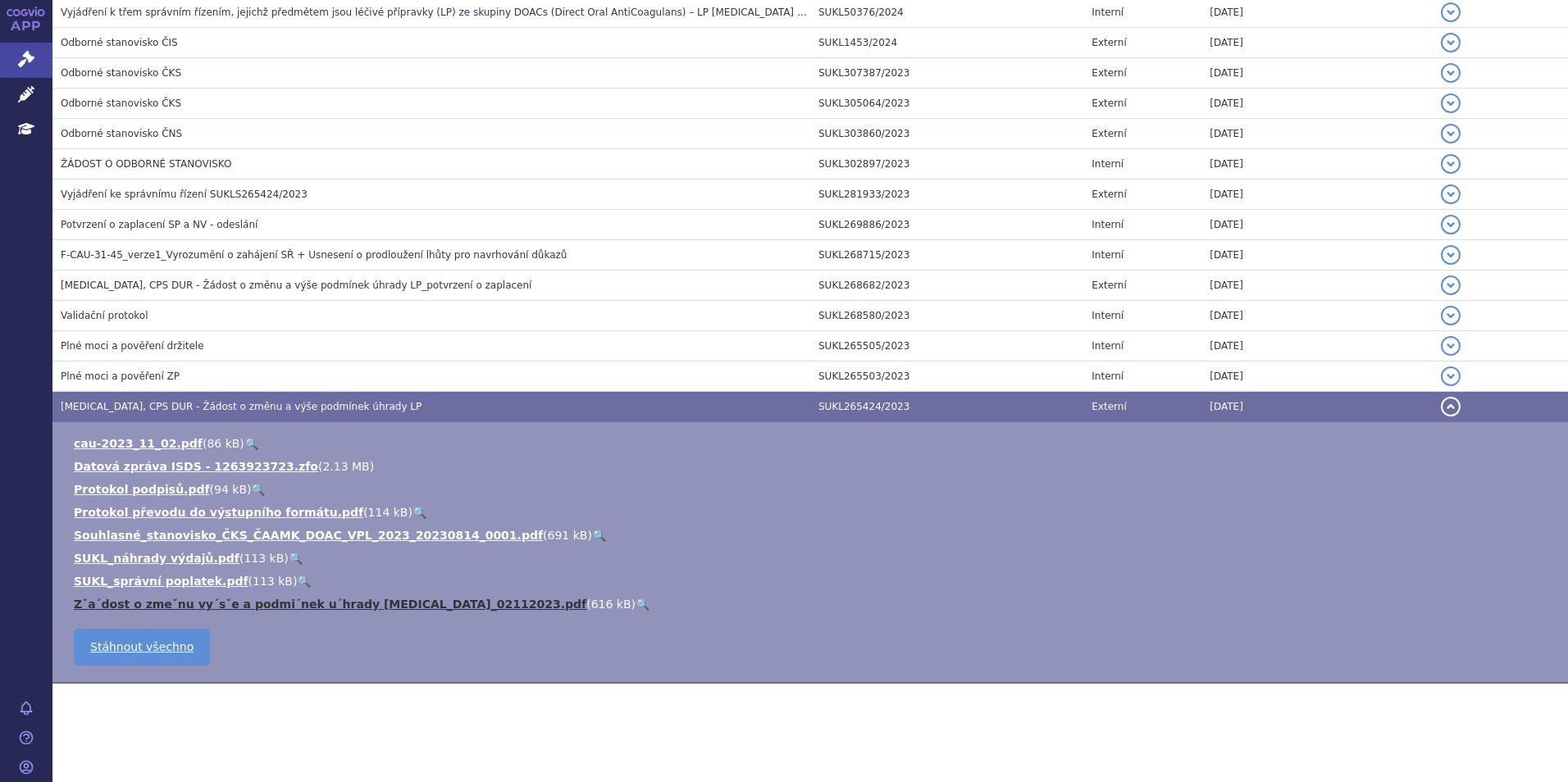
click at [218, 605] on link "Zˇa´dost o zmeˇnu vy´sˇe a podmi´nek u´hrady PRADAXA_02112023.pdf" at bounding box center [329, 604] width 512 height 13
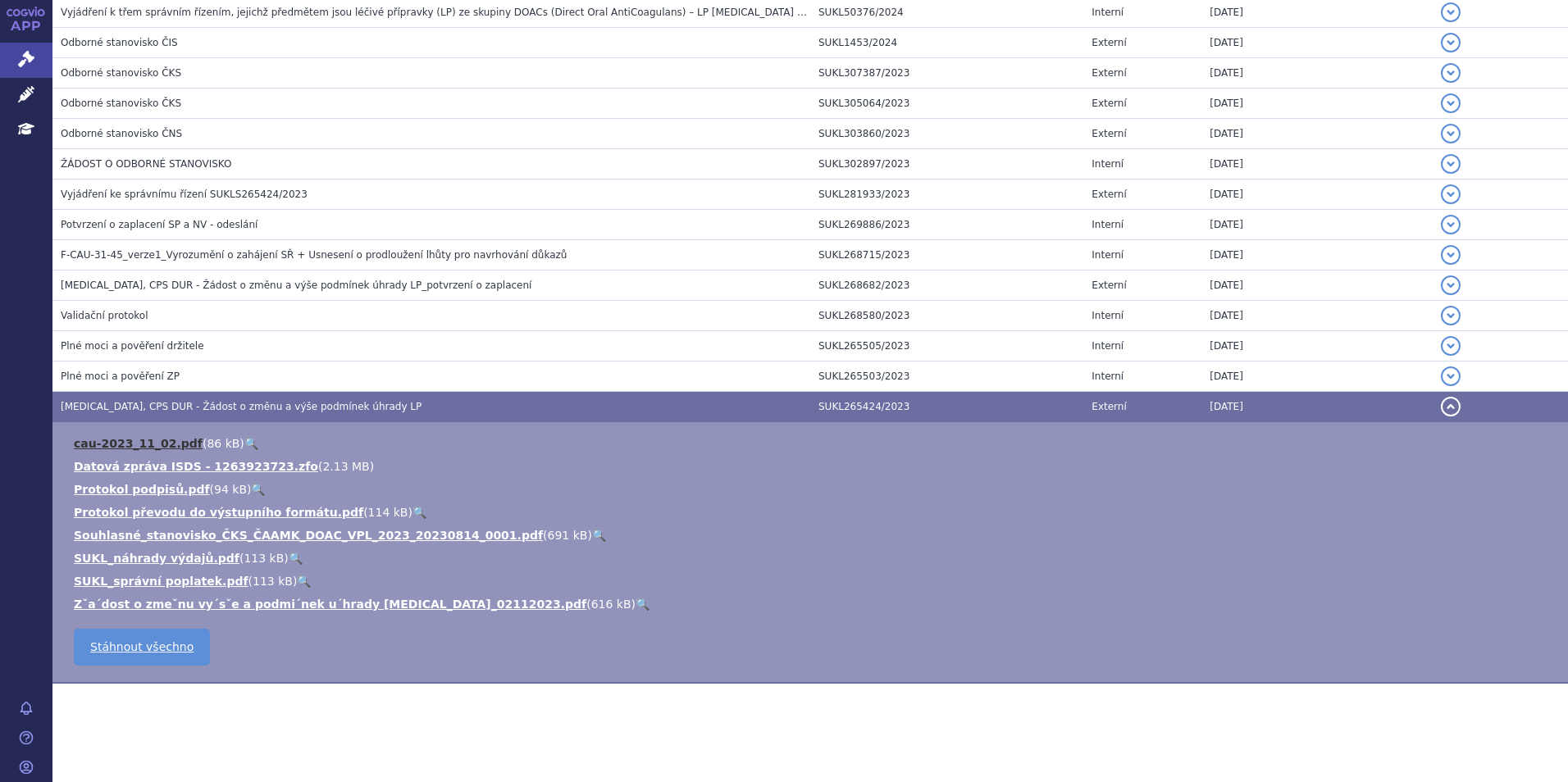
click at [133, 437] on link "cau-2023_11_02.pdf" at bounding box center [138, 443] width 129 height 13
click at [178, 557] on link "SUKL_náhrady výdajů.pdf" at bounding box center [156, 558] width 166 height 13
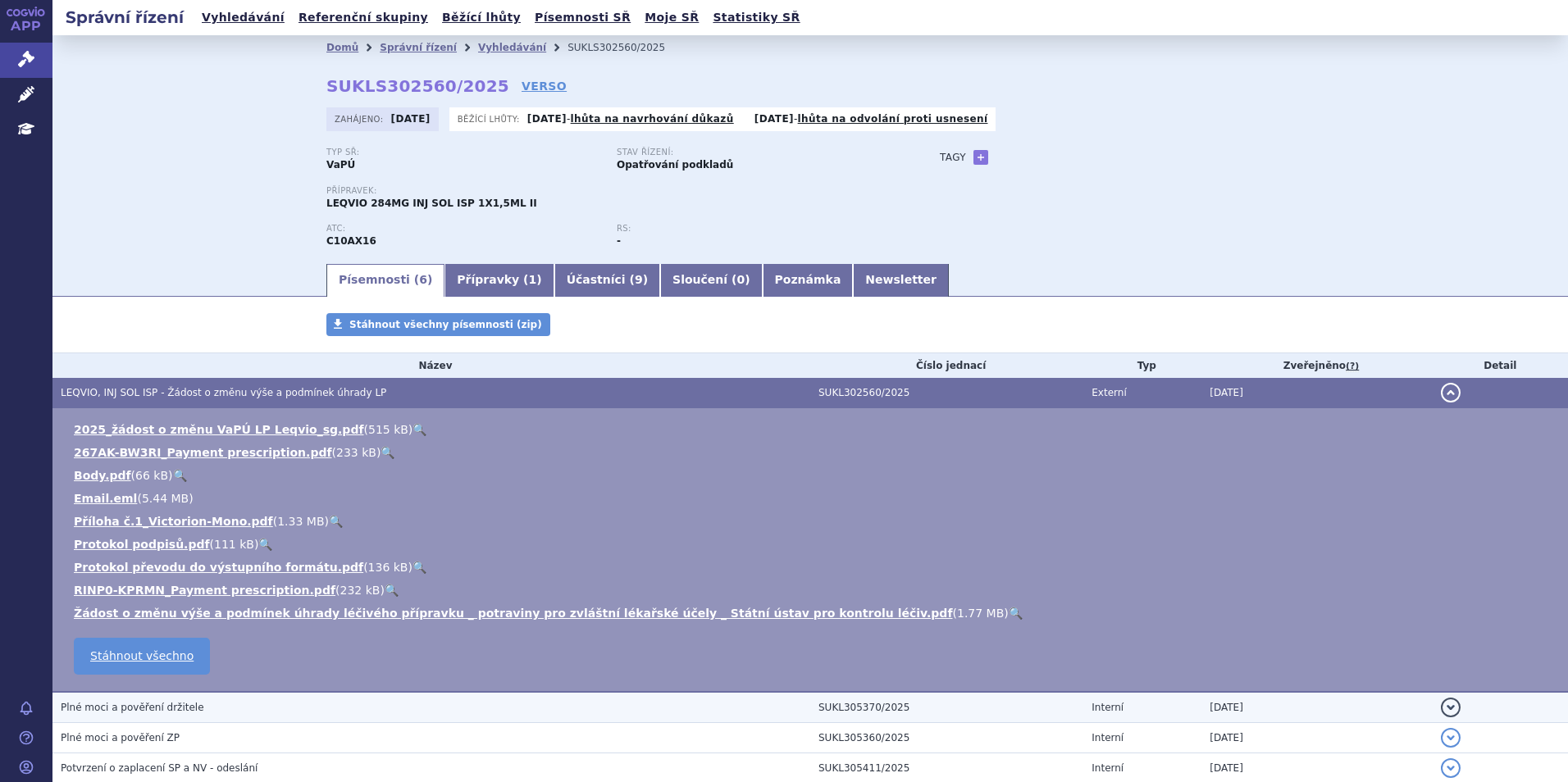
scroll to position [161, 0]
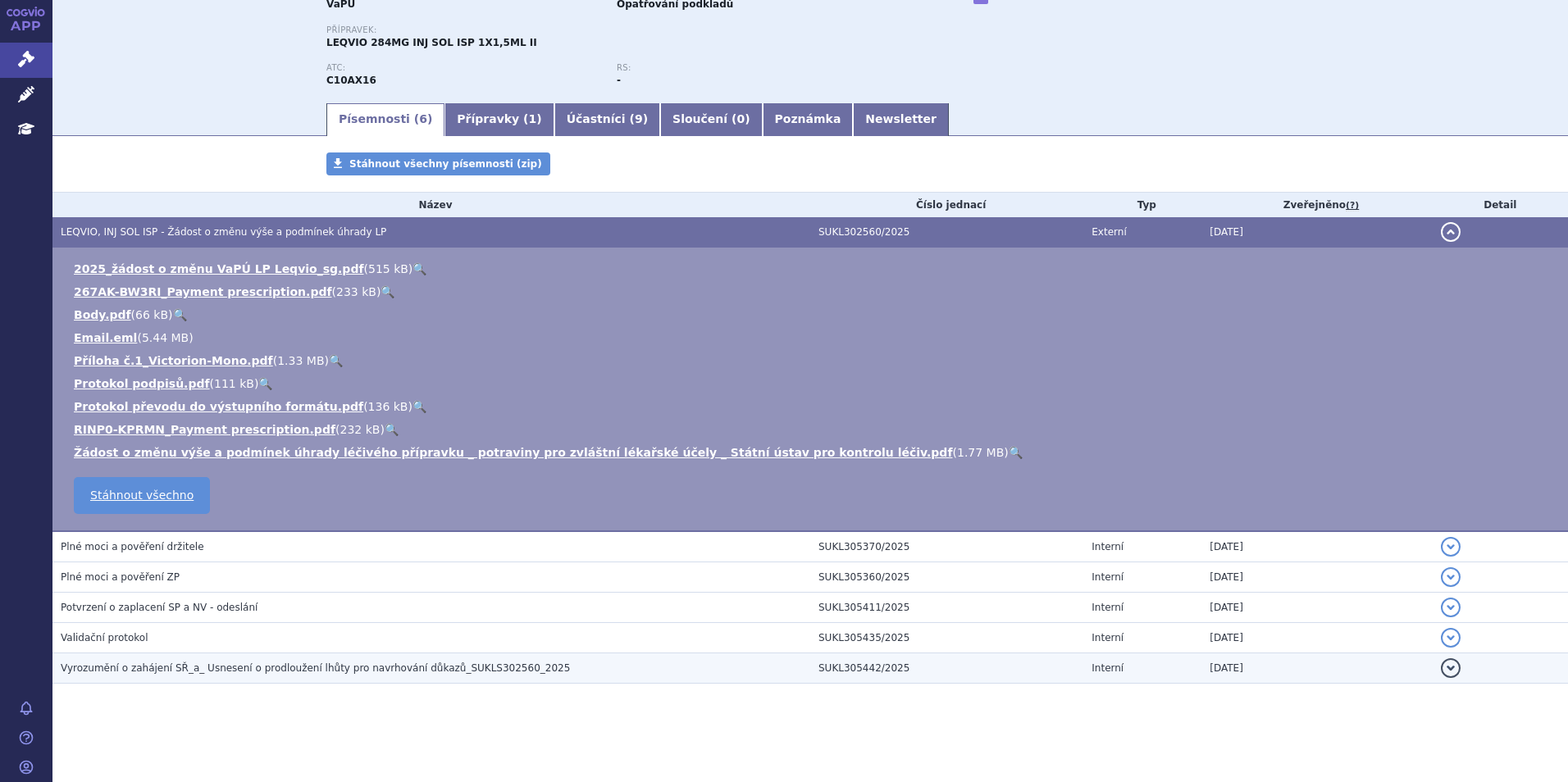
click at [142, 658] on td "Vyrozumění o zahájení SŘ_a_ Usnesení o prodloužení lhůty pro navrhování důkazů_…" at bounding box center [431, 668] width 757 height 30
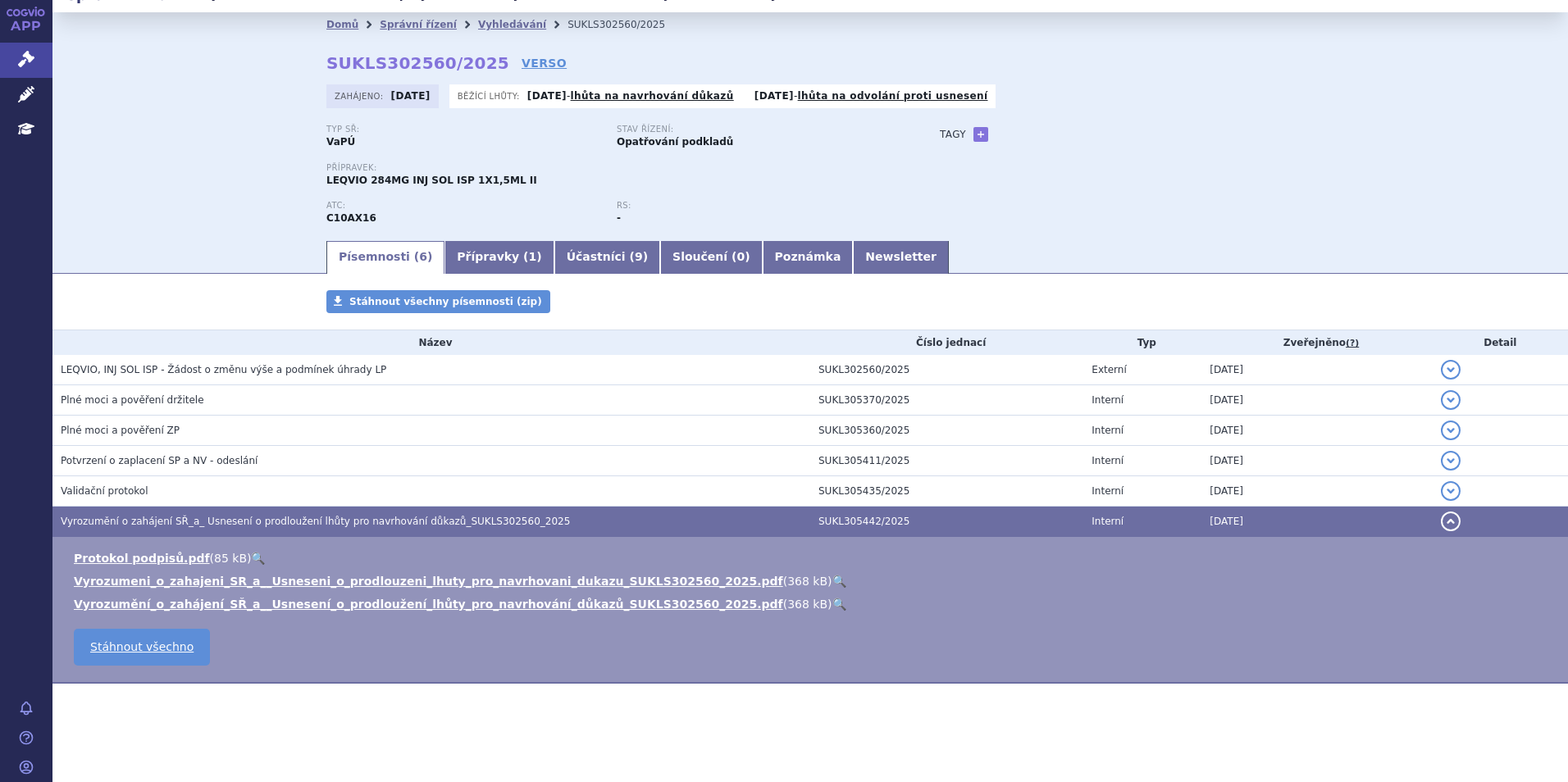
scroll to position [23, 0]
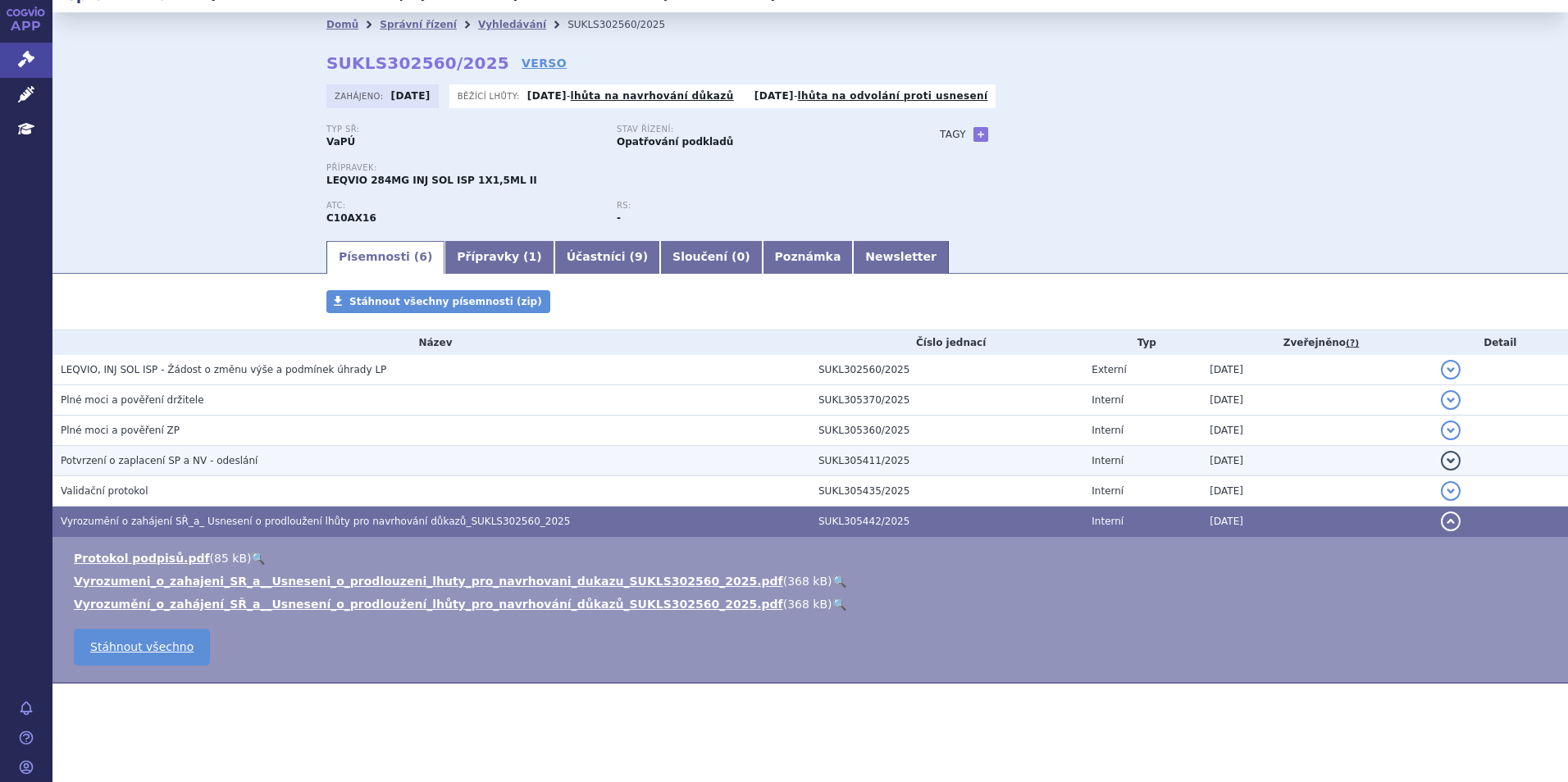
click at [147, 457] on span "Potvrzení o zaplacení SP a NV - odeslání" at bounding box center [159, 461] width 197 height 12
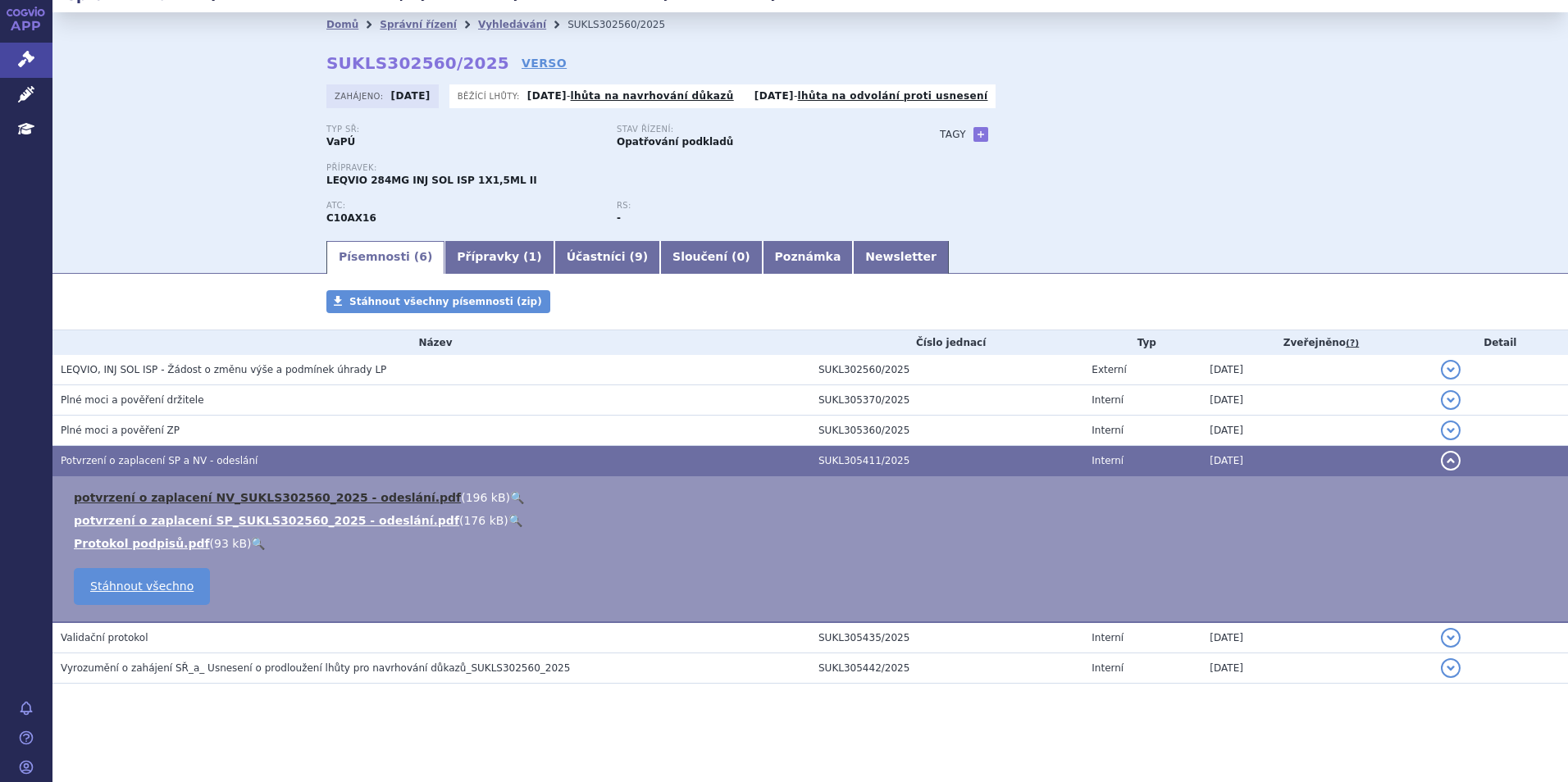
click at [178, 499] on link "potvrzení o zaplacení NV_SUKLS302560_2025 - odeslání.pdf" at bounding box center [267, 497] width 387 height 13
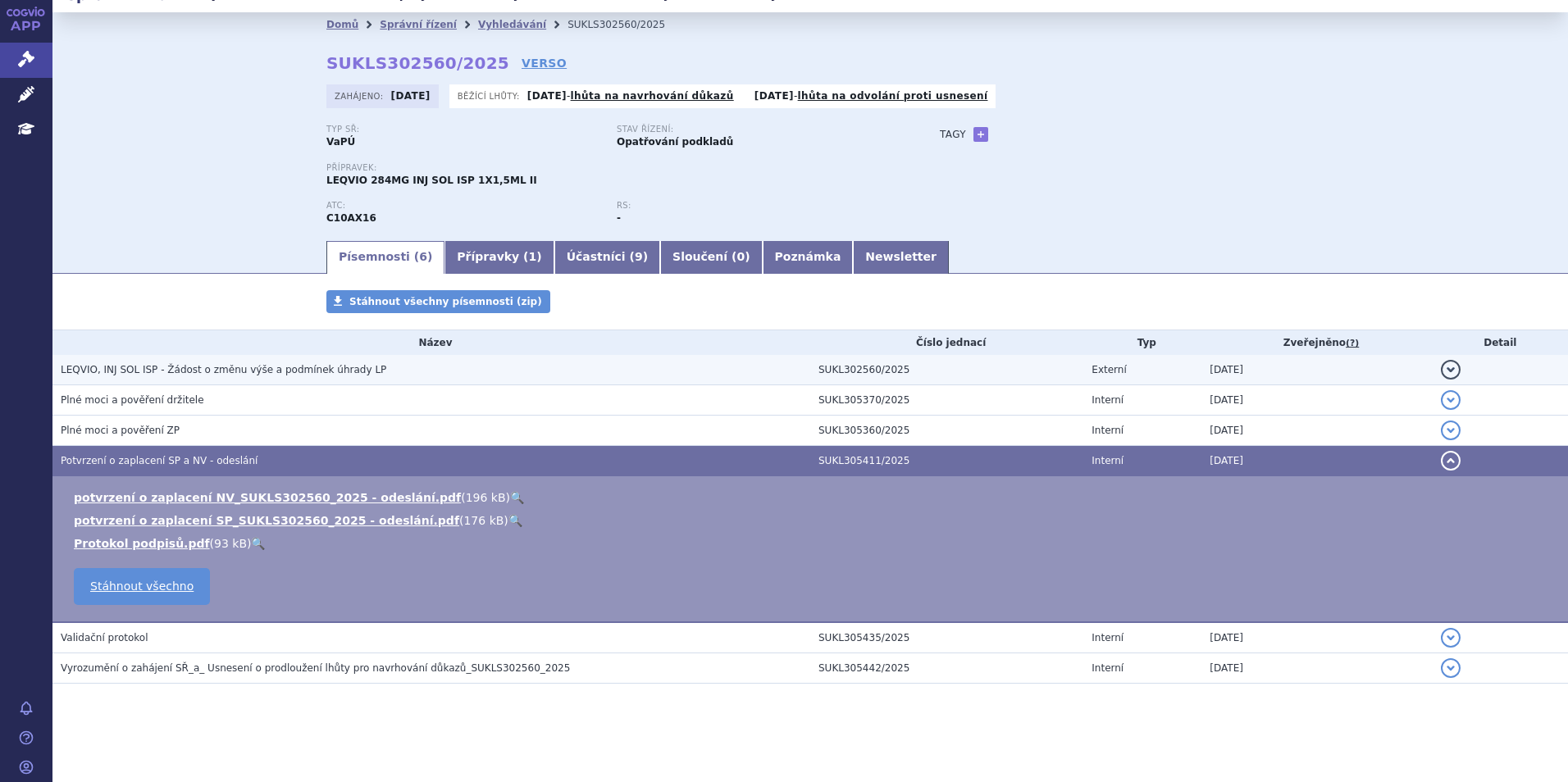
click at [297, 362] on h3 "LEQVIO, INJ SOL ISP - Žádost o změnu výše a podmínek úhrady LP" at bounding box center [435, 369] width 749 height 16
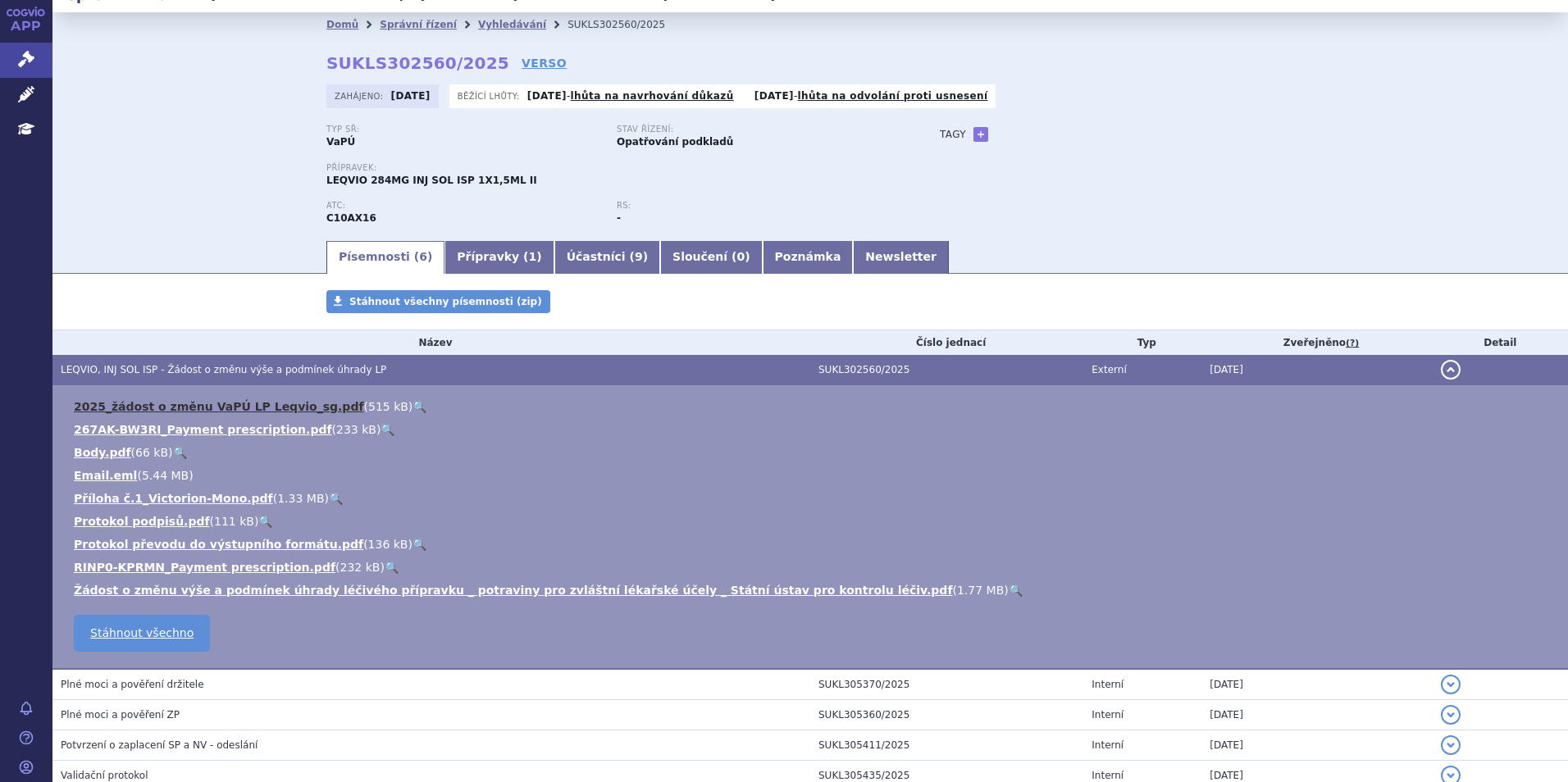
click at [242, 400] on link "2025_žádost o změnu VaPÚ LP Leqvio_sg.pdf" at bounding box center [218, 407] width 290 height 13
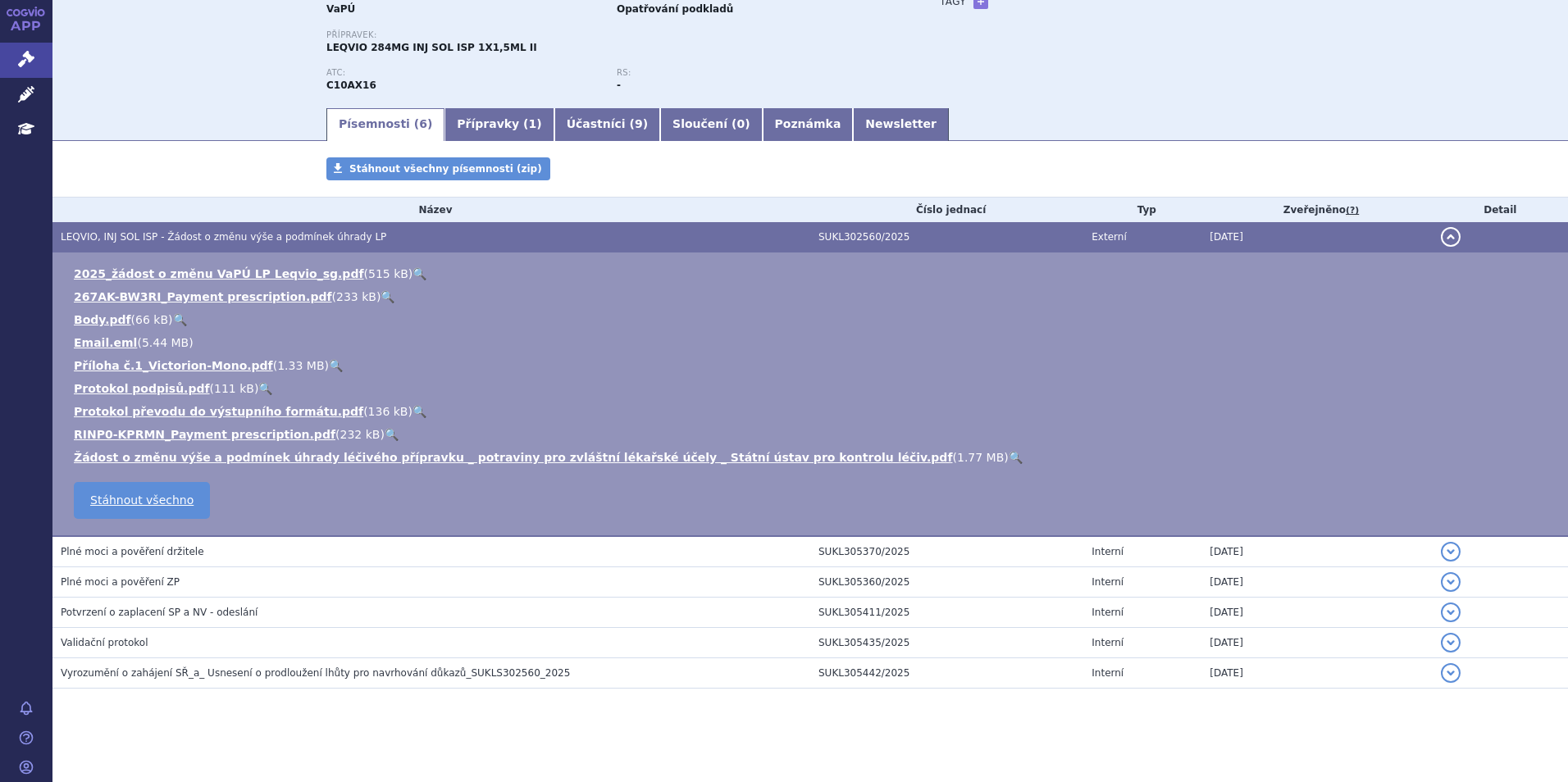
scroll to position [161, 0]
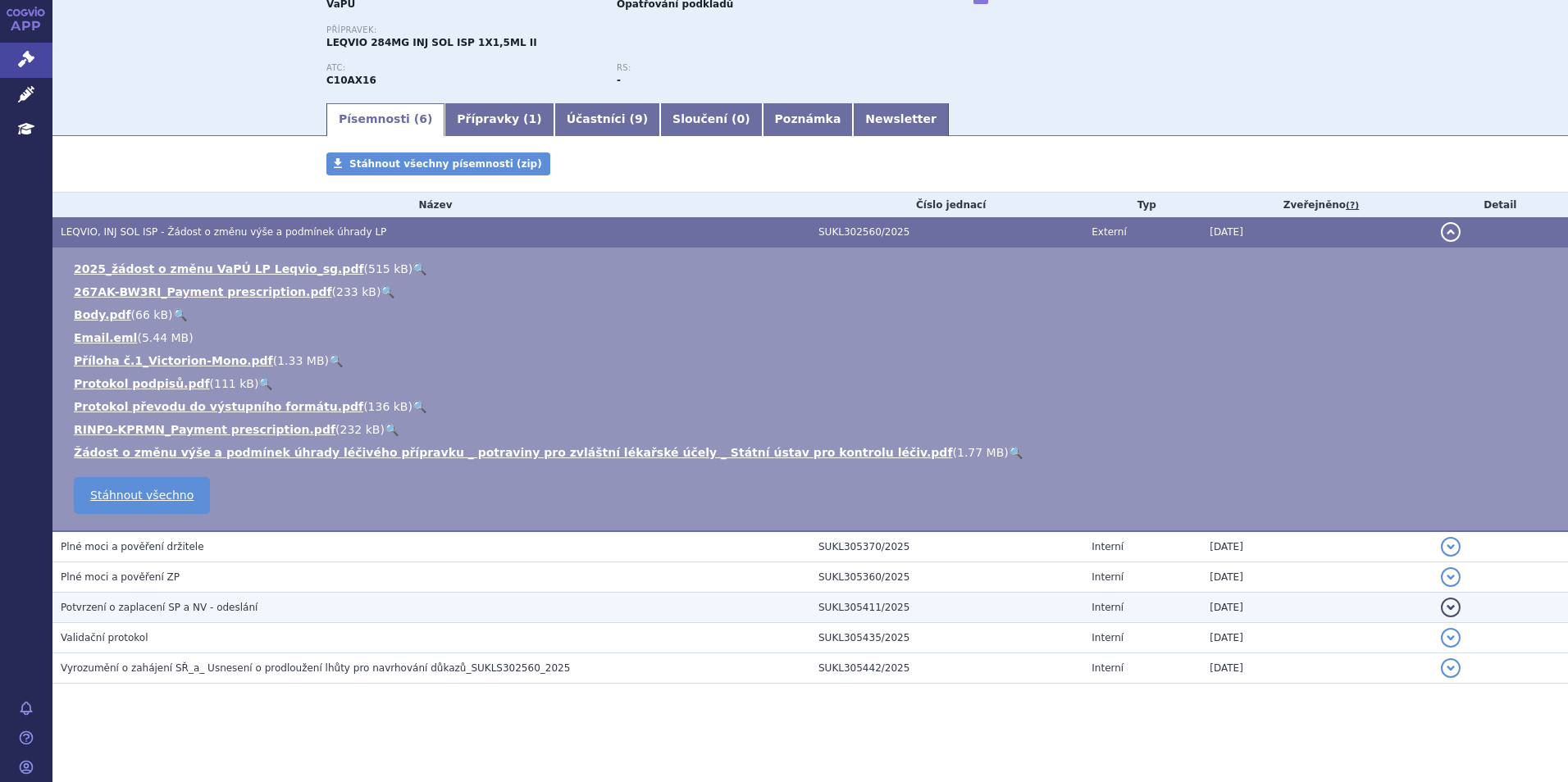
click at [187, 606] on span "Potvrzení o zaplacení SP a NV - odeslání" at bounding box center [159, 607] width 197 height 12
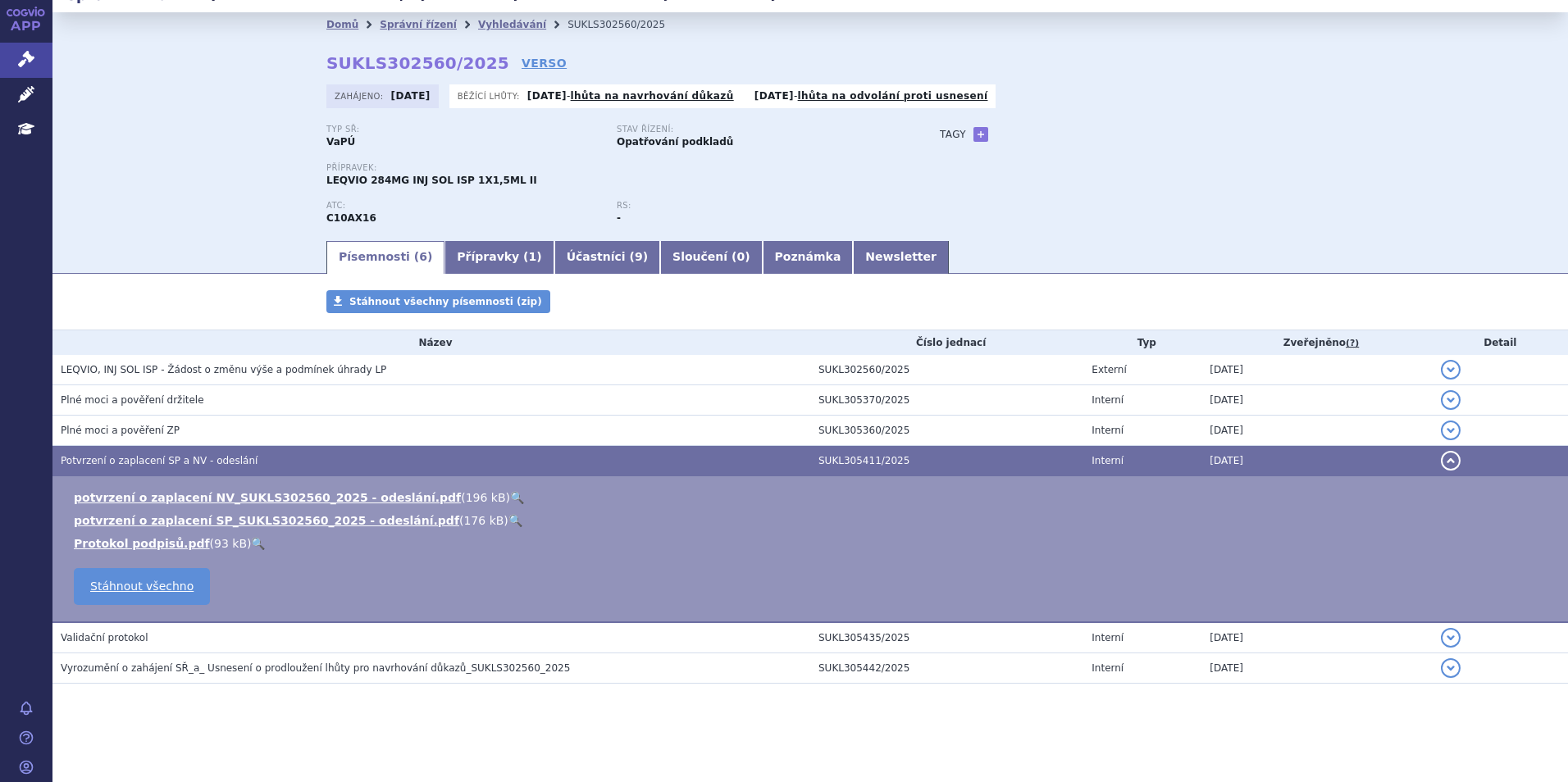
scroll to position [23, 0]
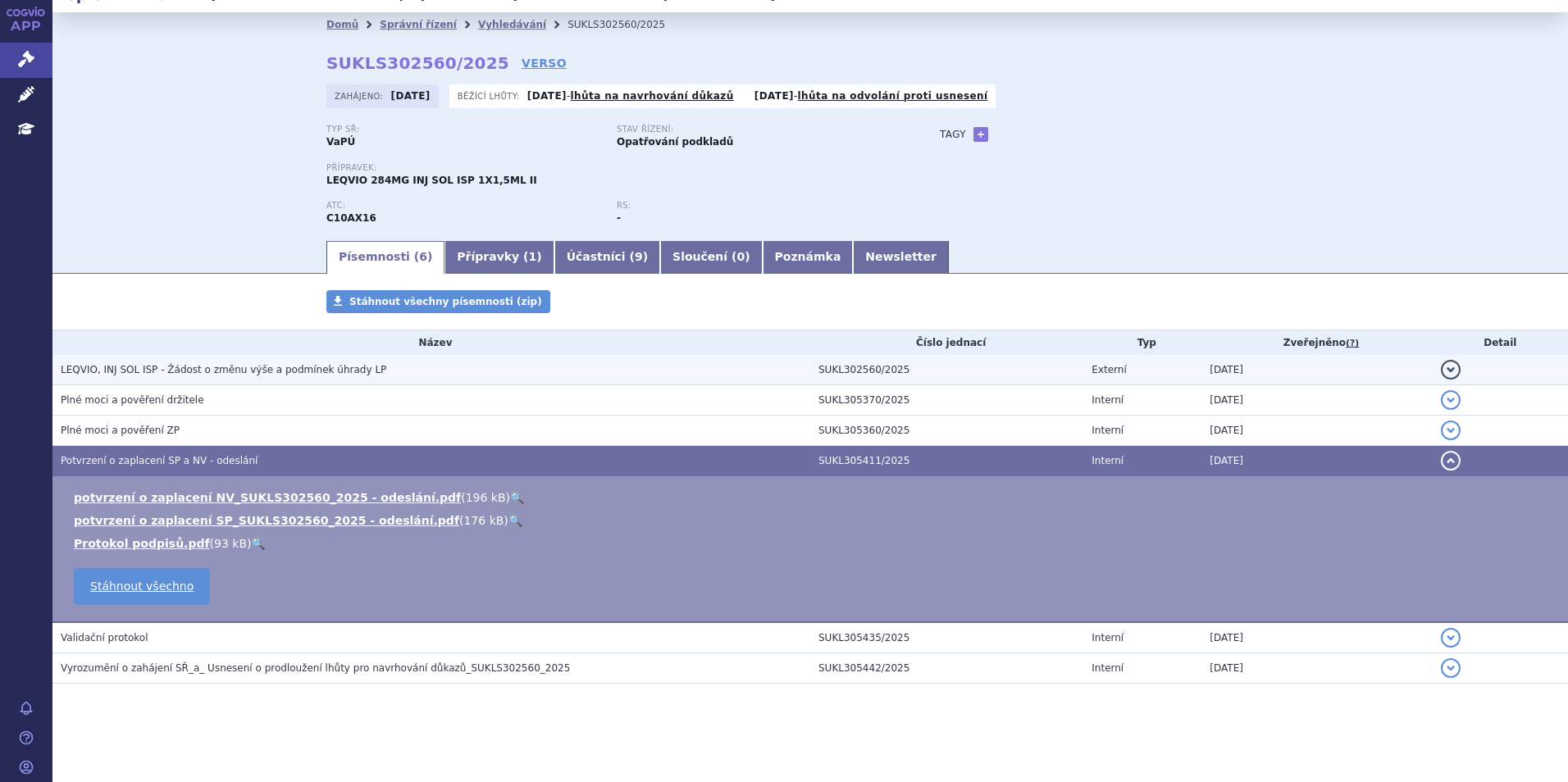
click at [166, 380] on td "LEQVIO, INJ SOL ISP - Žádost o změnu výše a podmínek úhrady LP" at bounding box center [431, 370] width 757 height 30
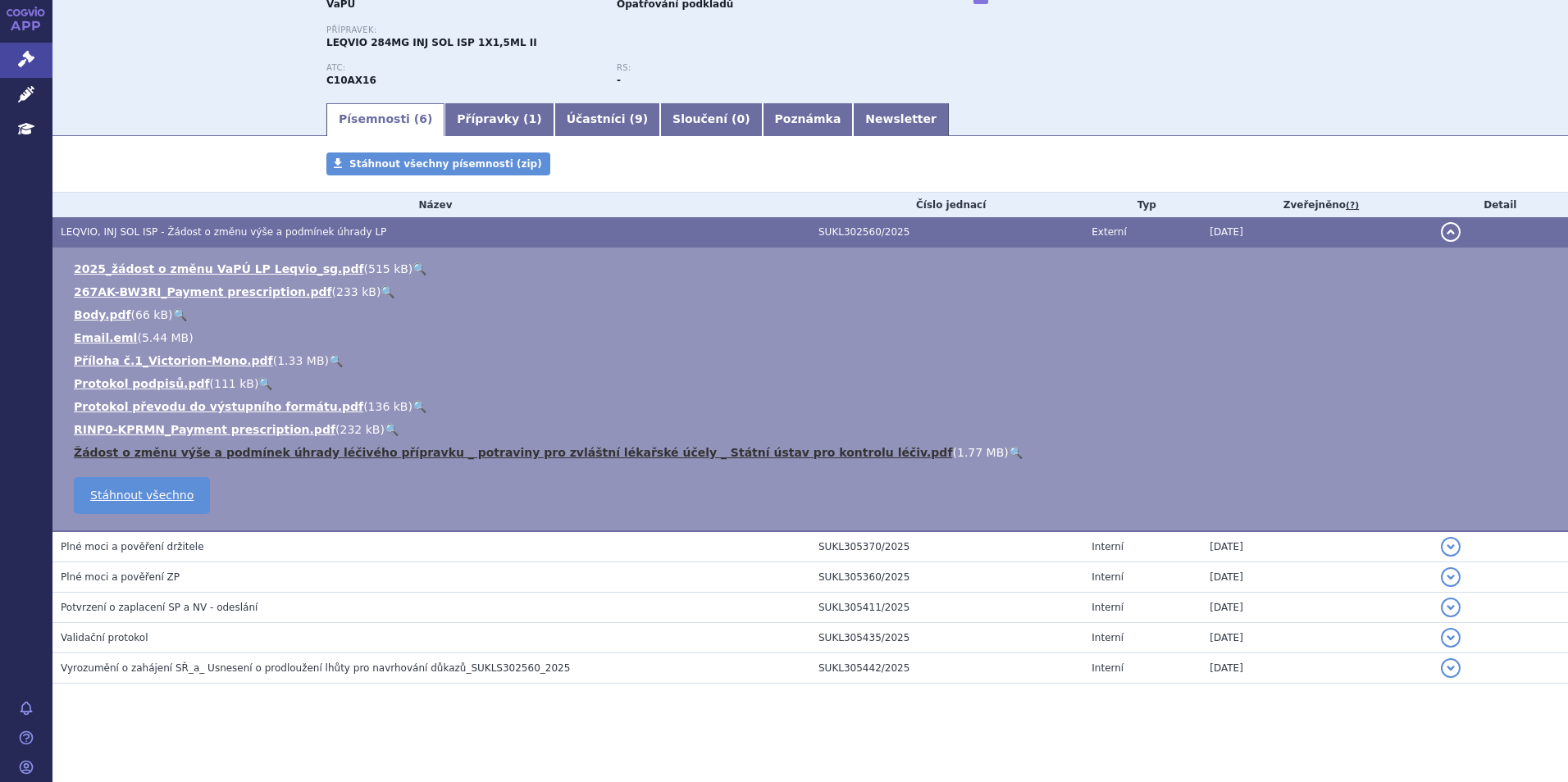
click at [544, 456] on link "Žádost o změnu výše a podmínek úhrady léčivého přípravku _ potraviny pro zvlášt…" at bounding box center [513, 452] width 879 height 13
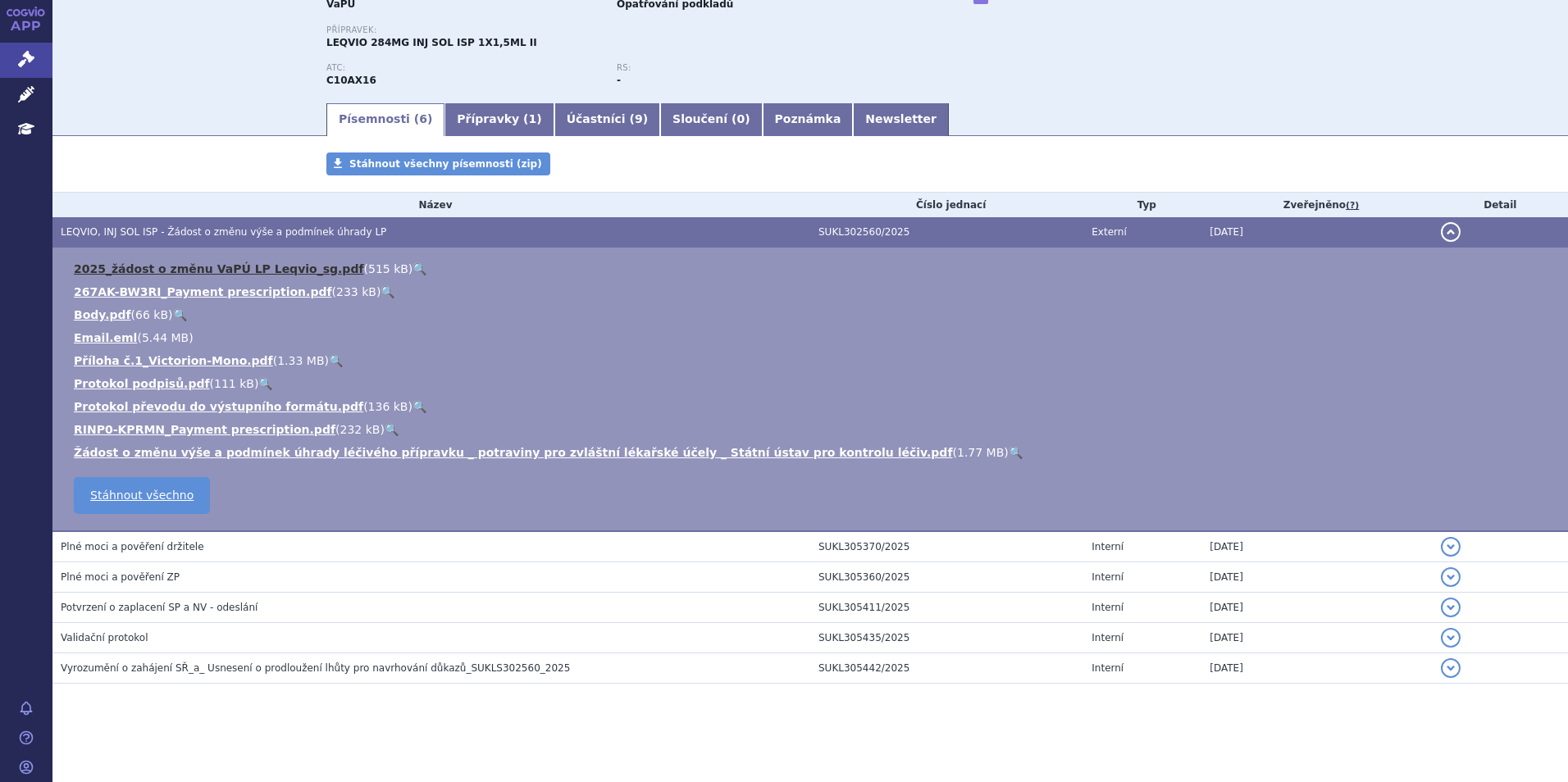
click at [188, 263] on link "2025_žádost o změnu VaPÚ LP Leqvio_sg.pdf" at bounding box center [218, 269] width 290 height 13
click at [116, 604] on span "Potvrzení o zaplacení SP a NV - odeslání" at bounding box center [159, 607] width 197 height 12
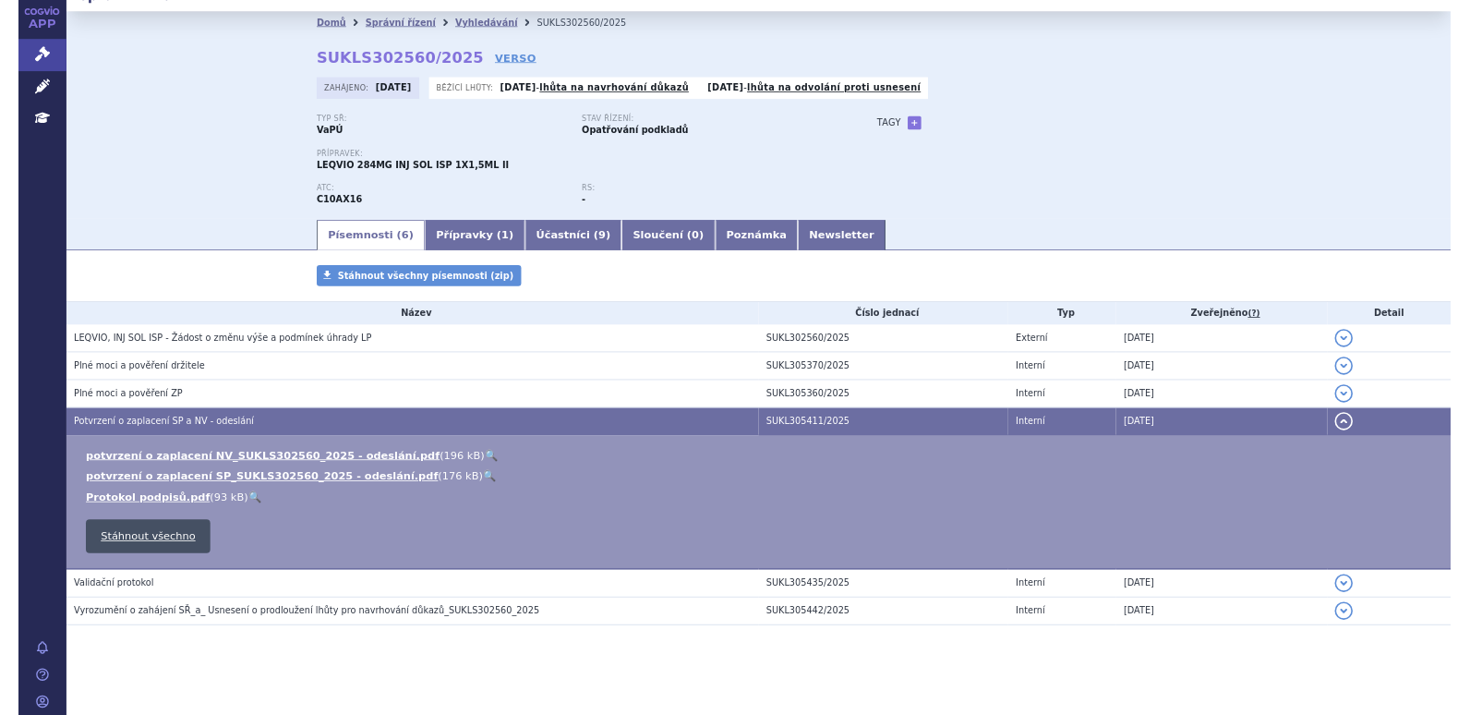
scroll to position [26, 0]
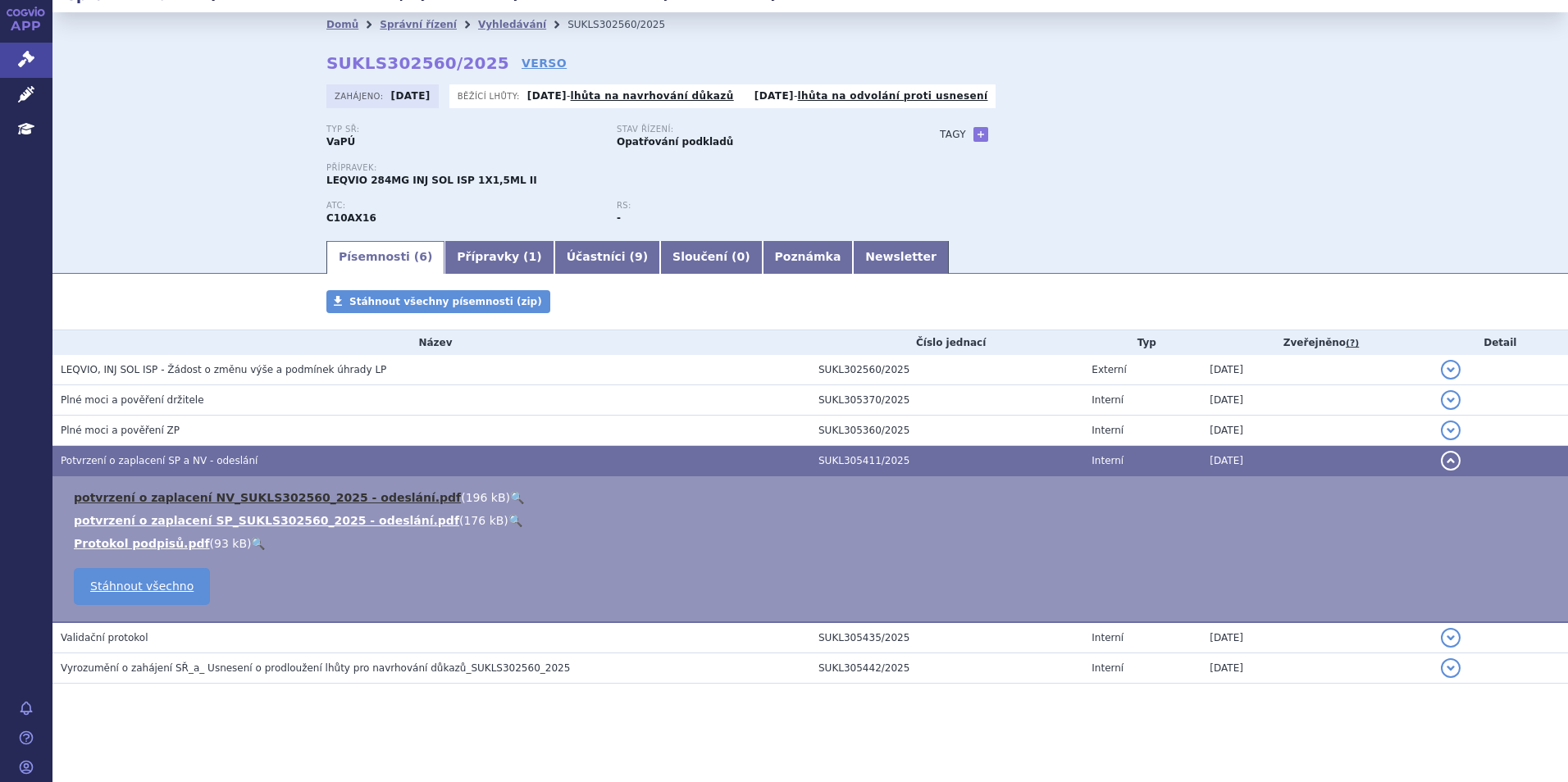
click at [296, 498] on link "potvrzení o zaplacení NV_SUKLS302560_2025 - odeslání.pdf" at bounding box center [267, 497] width 387 height 13
